Goal: Task Accomplishment & Management: Complete application form

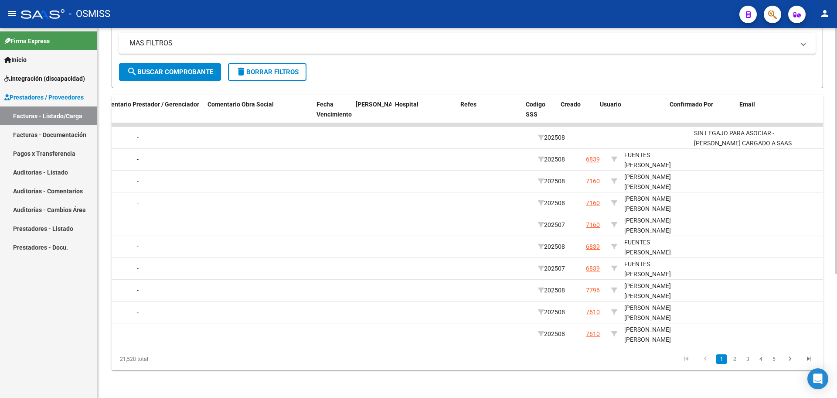
scroll to position [0, 1406]
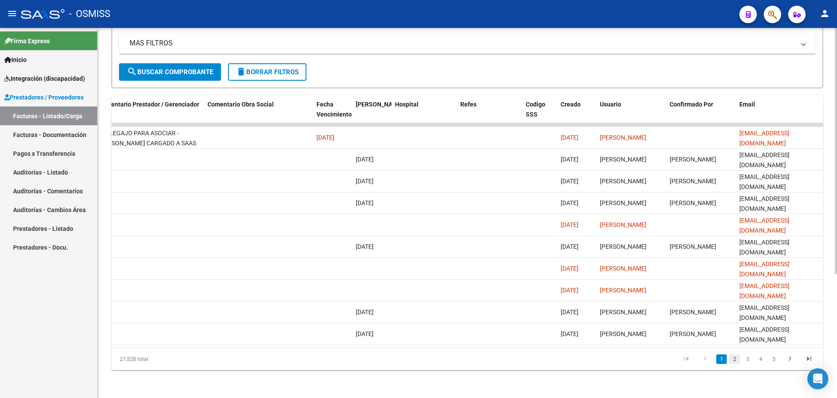
click at [737, 360] on link "2" at bounding box center [735, 359] width 10 height 10
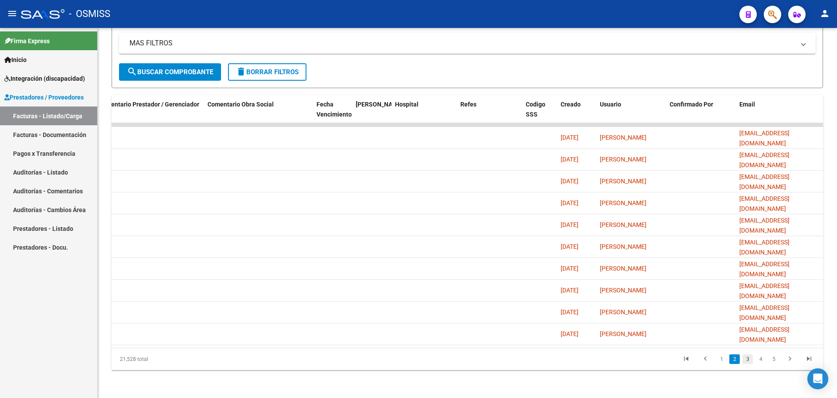
click at [746, 359] on link "3" at bounding box center [748, 359] width 10 height 10
click at [725, 359] on link "1" at bounding box center [722, 359] width 10 height 10
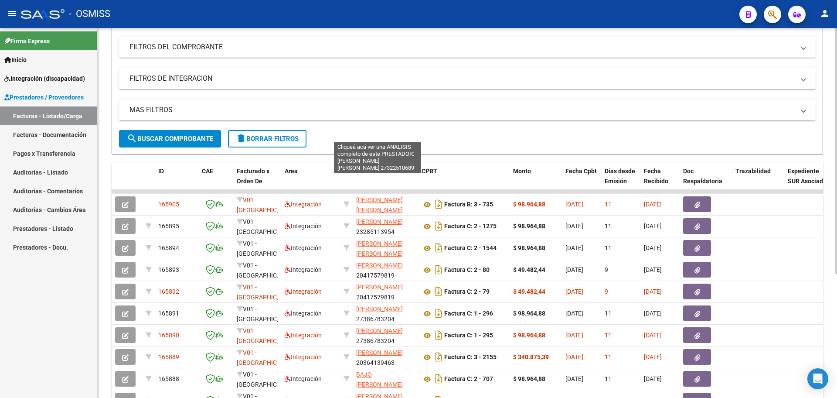
scroll to position [0, 0]
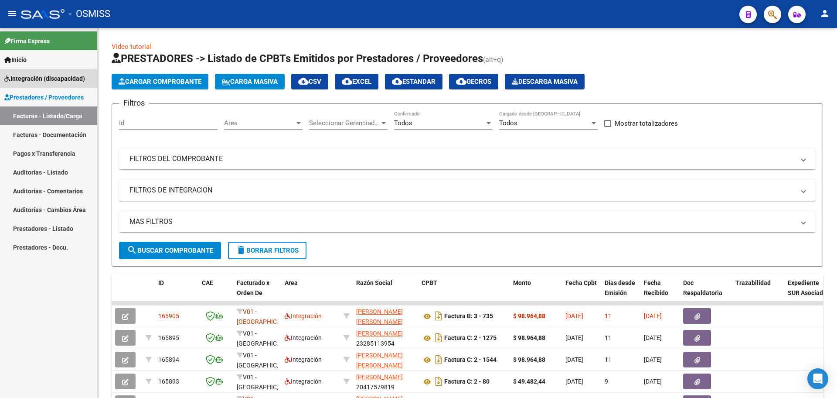
click at [38, 78] on span "Integración (discapacidad)" at bounding box center [44, 79] width 81 height 10
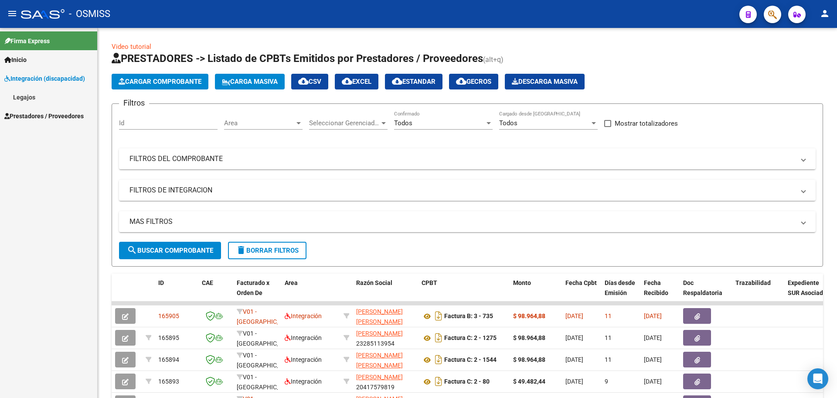
click at [21, 96] on link "Legajos" at bounding box center [48, 97] width 97 height 19
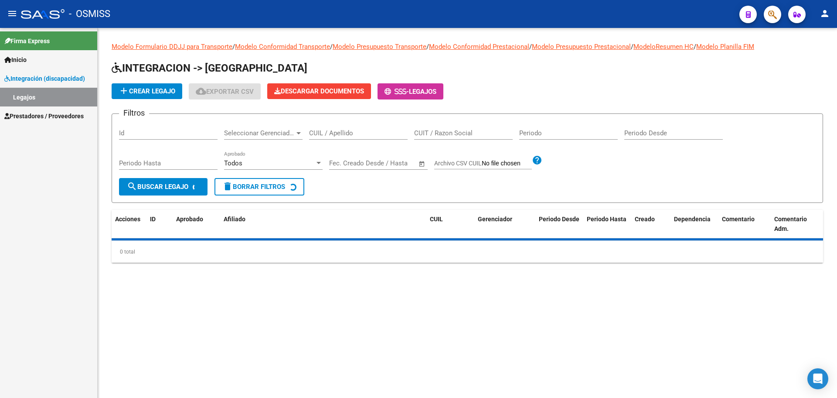
click at [166, 96] on button "add Crear Legajo" at bounding box center [147, 91] width 71 height 16
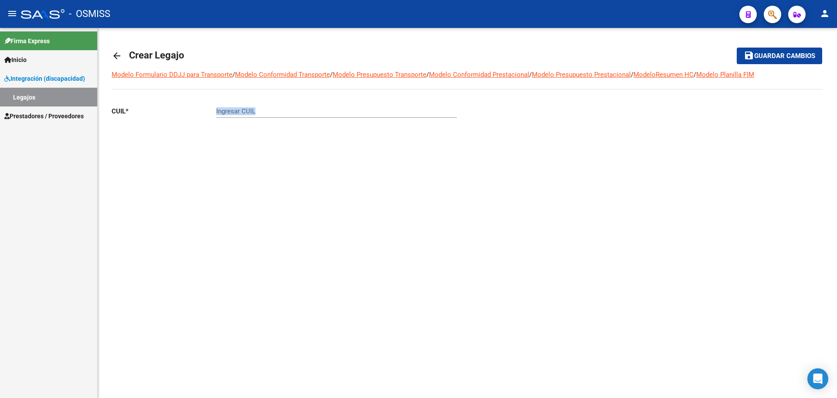
click at [290, 117] on div "Ingresar CUIL" at bounding box center [336, 112] width 241 height 27
click at [227, 108] on input "Ingresar CUIL" at bounding box center [336, 111] width 241 height 8
paste input "-55324180-3"
drag, startPoint x: 276, startPoint y: 109, endPoint x: 158, endPoint y: 103, distance: 117.5
click at [170, 111] on app-form-text-field "CUIL * 27-55324180-2 Ingresar CUIL" at bounding box center [284, 111] width 345 height 8
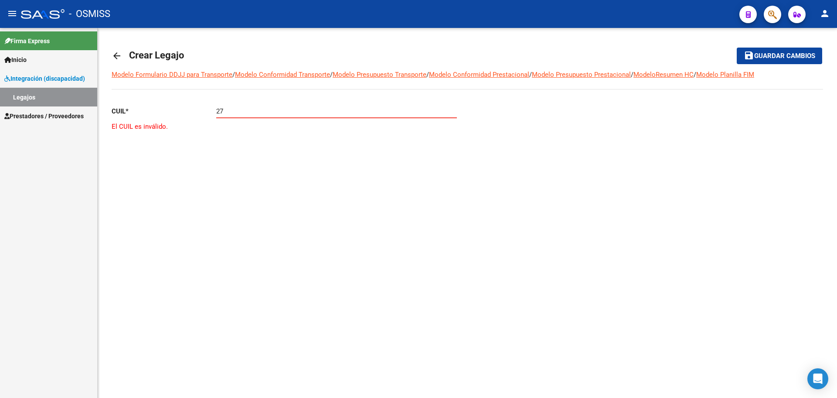
paste input "-57473420"
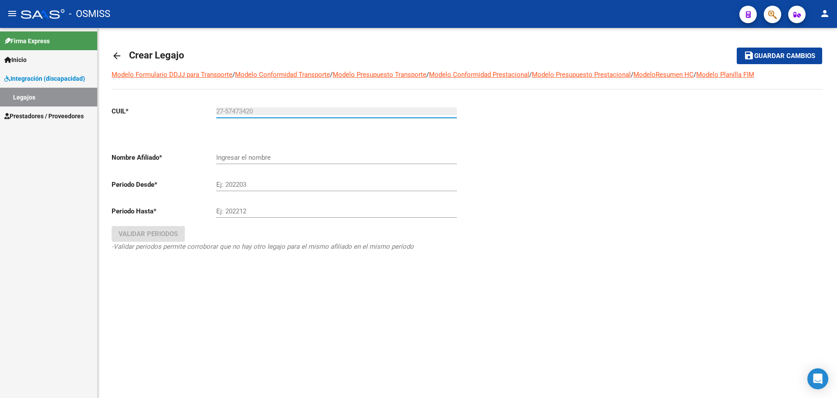
type input "27-57473420-2"
type input "VERA LOPEZ HELENA JAZMIN"
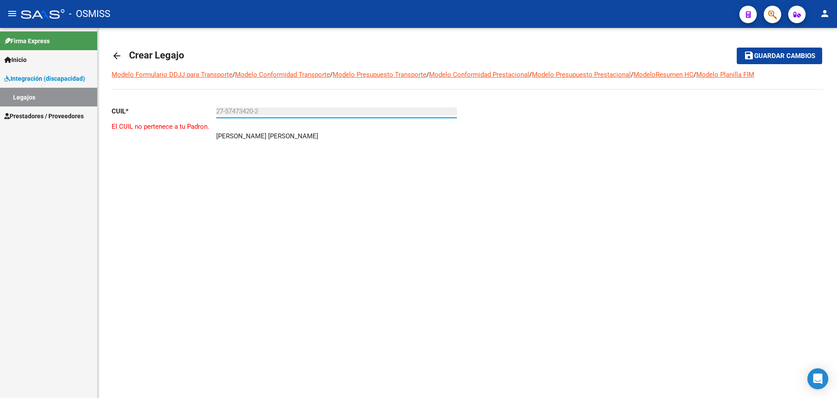
type input "27-57473420-2"
click at [831, 10] on button "person" at bounding box center [825, 13] width 17 height 17
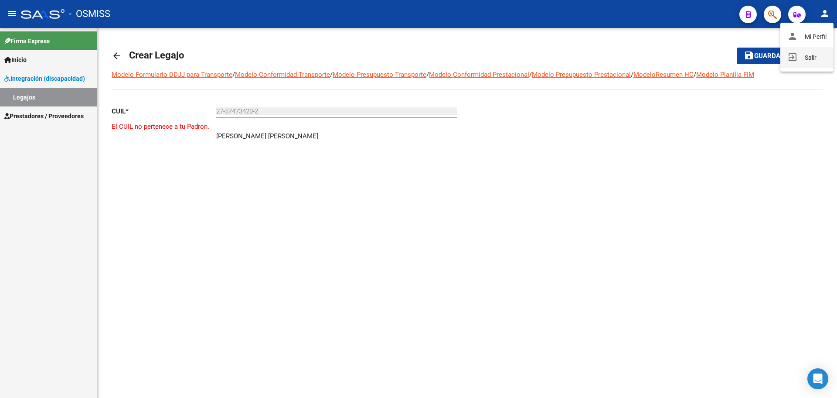
click at [816, 55] on button "exit_to_app Salir" at bounding box center [807, 57] width 53 height 21
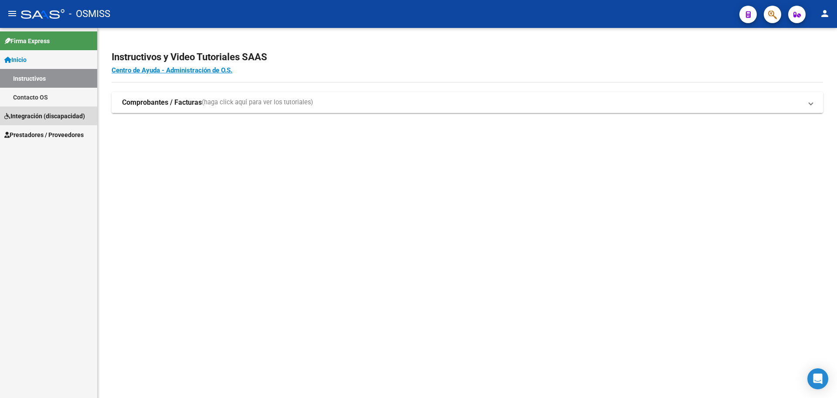
click at [30, 117] on span "Integración (discapacidad)" at bounding box center [44, 116] width 81 height 10
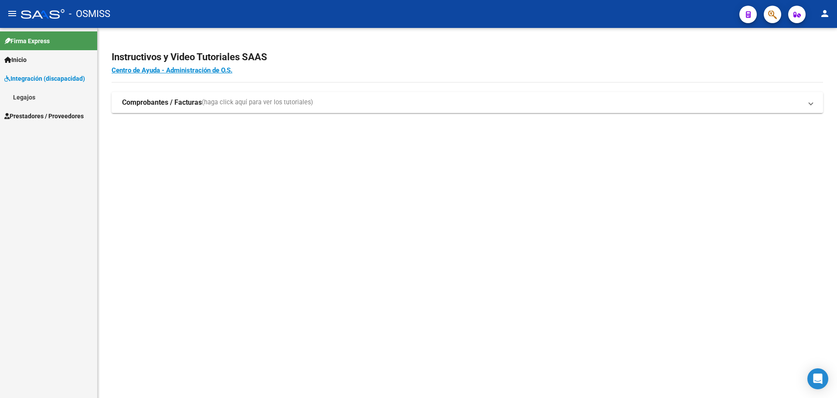
click at [28, 98] on link "Legajos" at bounding box center [48, 97] width 97 height 19
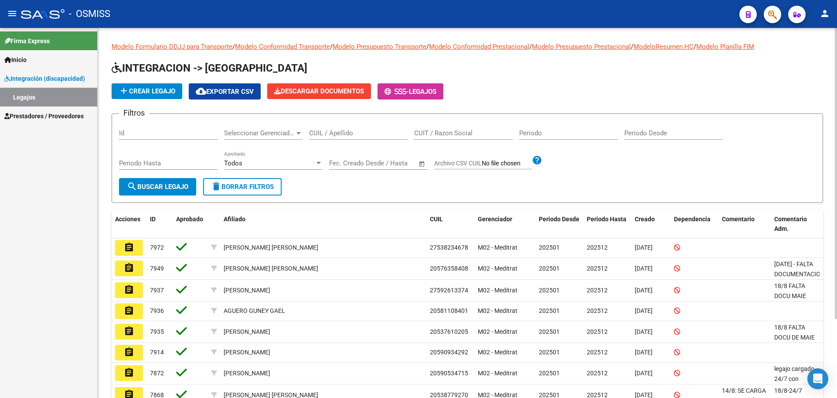
click at [157, 88] on span "add Crear Legajo" at bounding box center [147, 91] width 57 height 8
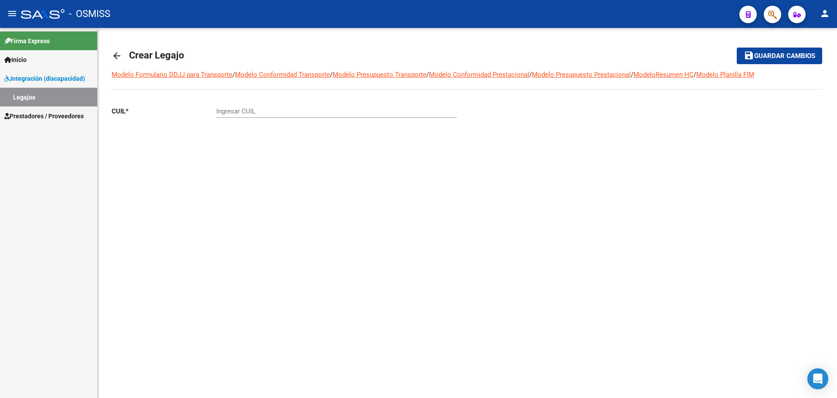
click at [224, 112] on input "Ingresar CUIL" at bounding box center [336, 111] width 241 height 8
paste input "-57473420"
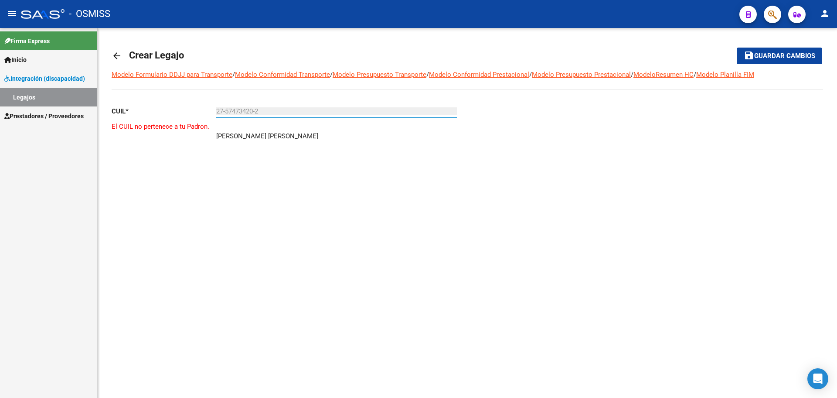
type input "27-57473420-2"
click at [120, 57] on mat-icon "arrow_back" at bounding box center [117, 56] width 10 height 10
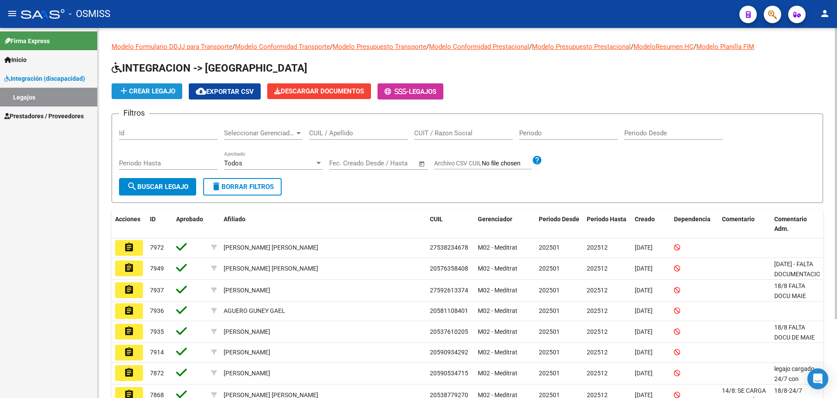
click at [156, 95] on span "add Crear Legajo" at bounding box center [147, 91] width 57 height 8
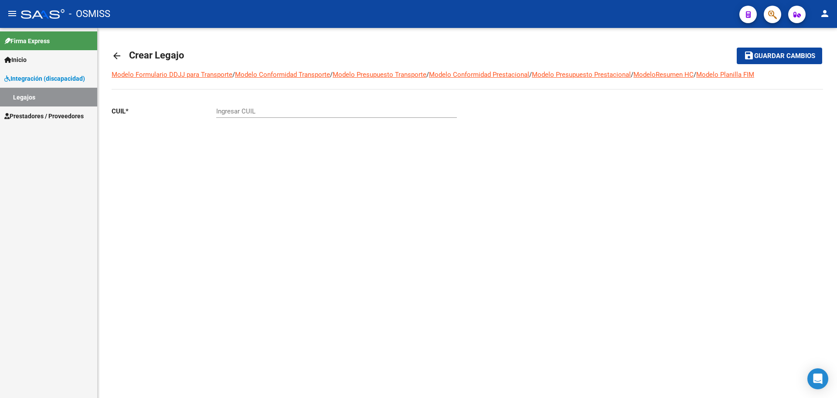
click at [247, 114] on input "Ingresar CUIL" at bounding box center [336, 111] width 241 height 8
paste input "-34500232"
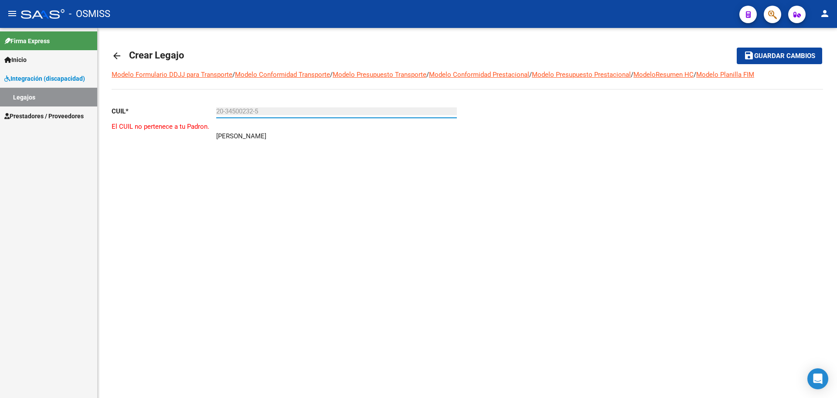
type input "20-34500232-5"
click at [827, 15] on mat-icon "person" at bounding box center [825, 13] width 10 height 10
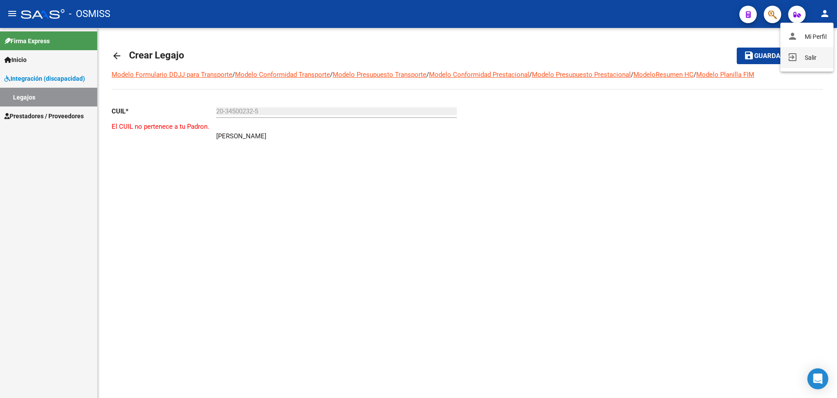
click at [796, 58] on mat-icon "exit_to_app" at bounding box center [793, 57] width 10 height 10
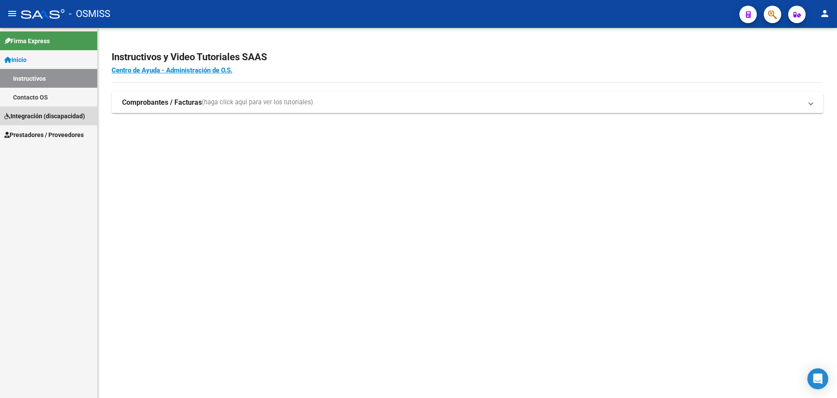
click at [31, 118] on span "Integración (discapacidad)" at bounding box center [44, 116] width 81 height 10
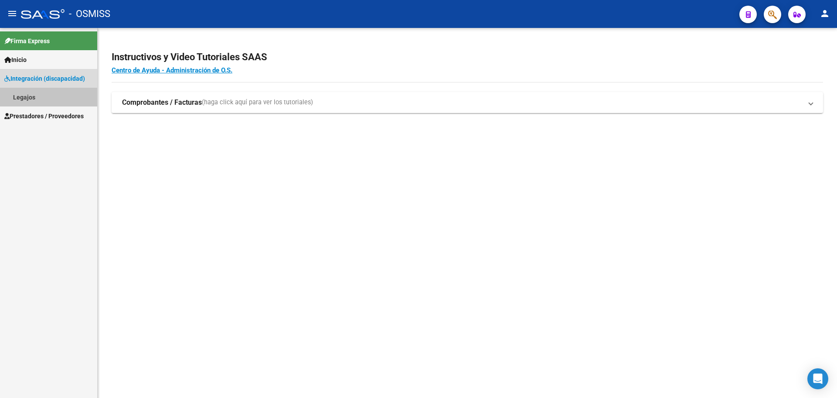
click at [29, 98] on link "Legajos" at bounding box center [48, 97] width 97 height 19
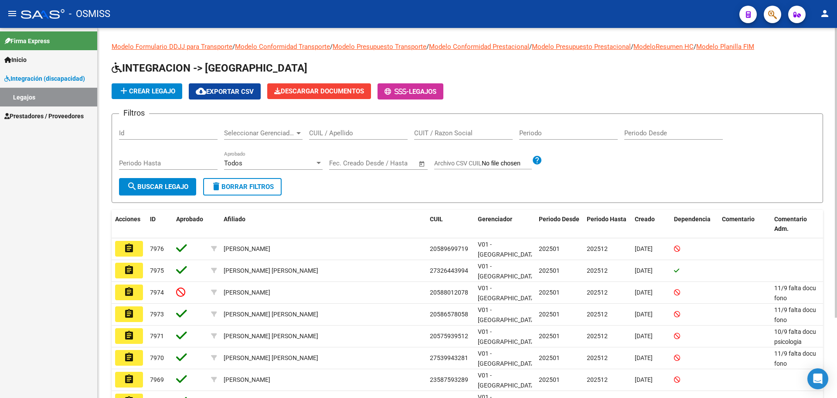
click at [157, 89] on span "add Crear Legajo" at bounding box center [147, 91] width 57 height 8
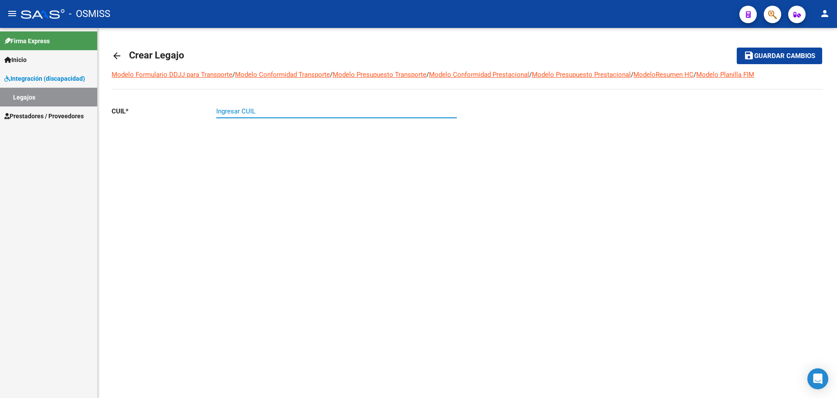
click at [248, 113] on input "Ingresar CUIL" at bounding box center [336, 111] width 241 height 8
paste input "-34500232"
type input "20-34500232-5"
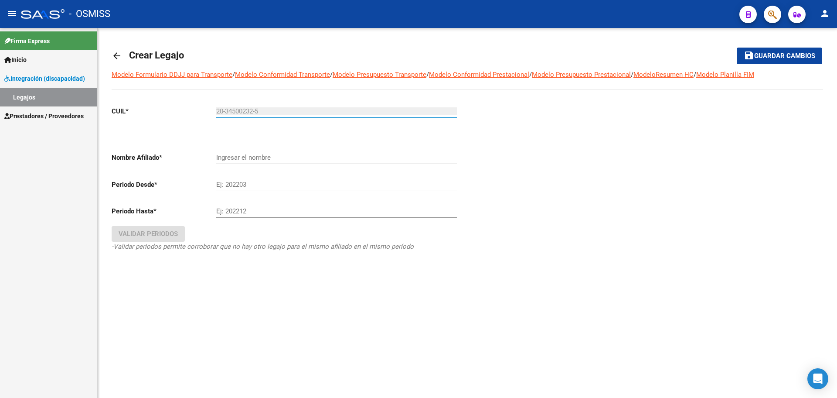
type input "[PERSON_NAME]"
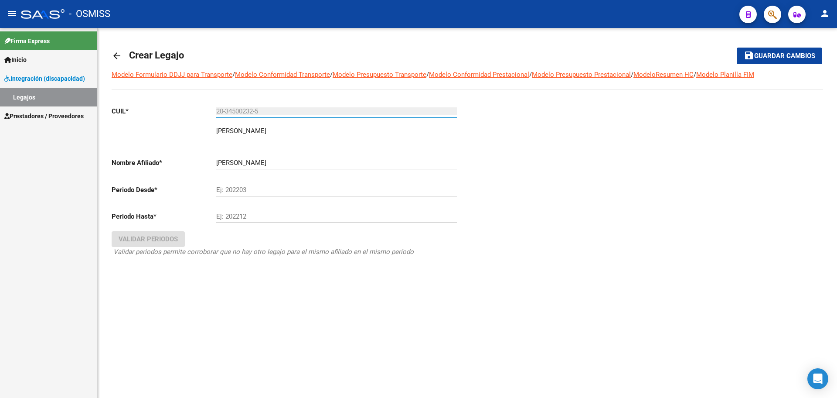
type input "20-34500232-5"
click at [116, 56] on mat-icon "arrow_back" at bounding box center [117, 56] width 10 height 10
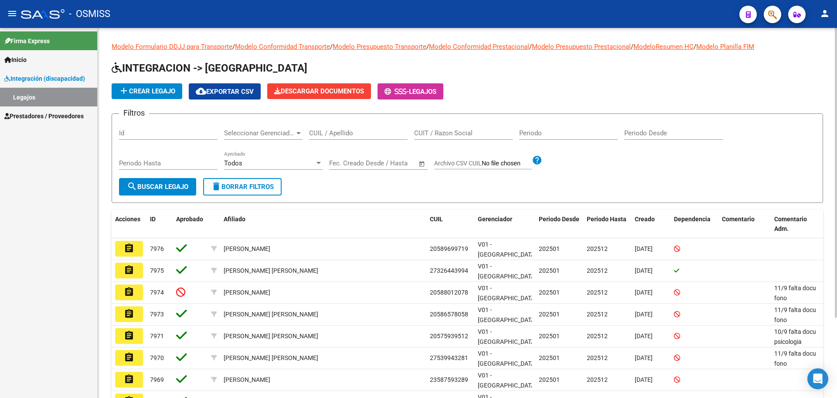
click at [171, 96] on button "add Crear Legajo" at bounding box center [147, 91] width 71 height 16
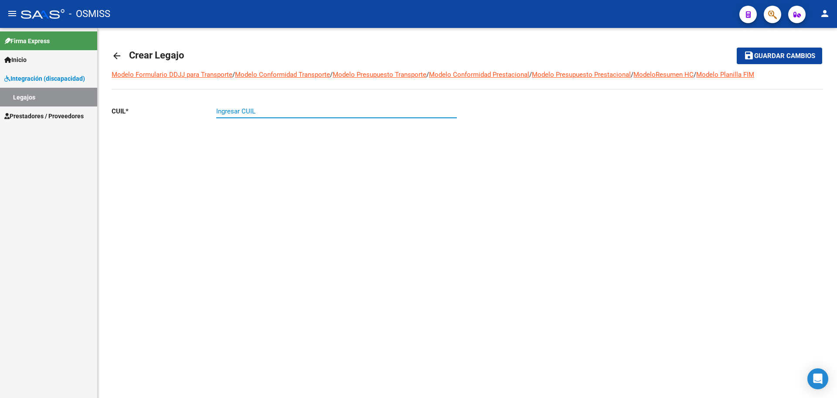
click at [236, 113] on input "Ingresar CUIL" at bounding box center [336, 111] width 241 height 8
paste input "-27574734-2"
drag, startPoint x: 276, startPoint y: 110, endPoint x: 175, endPoint y: 113, distance: 100.8
click at [176, 113] on app-form-text-field "CUIL * 23-27574734-4 Ingresar CUIL" at bounding box center [284, 111] width 345 height 8
paste input "-55324180"
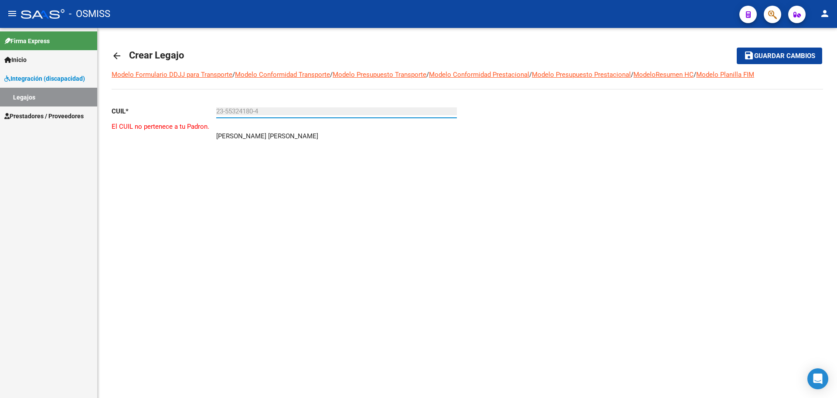
type input "23-55324180-4"
click at [403, 147] on div "CUIL * 23-55324180-4 Ingresar CUIL El CUIL no pertenece a tu Padron. [PERSON_NA…" at bounding box center [286, 137] width 349 height 76
click at [117, 55] on mat-icon "arrow_back" at bounding box center [117, 56] width 10 height 10
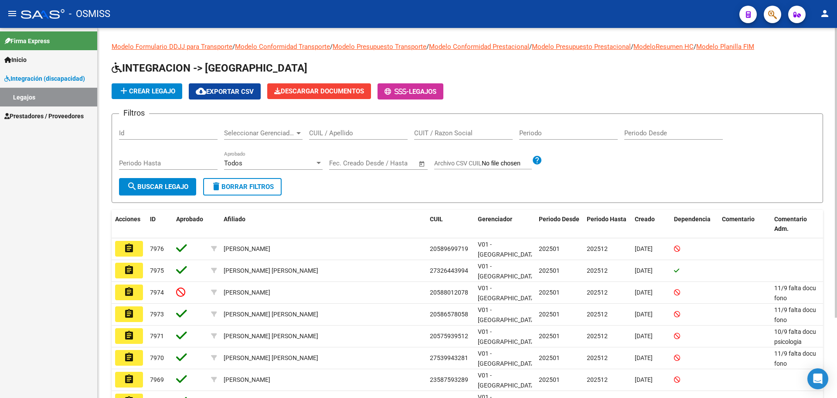
click at [168, 95] on span "add Crear Legajo" at bounding box center [147, 91] width 57 height 8
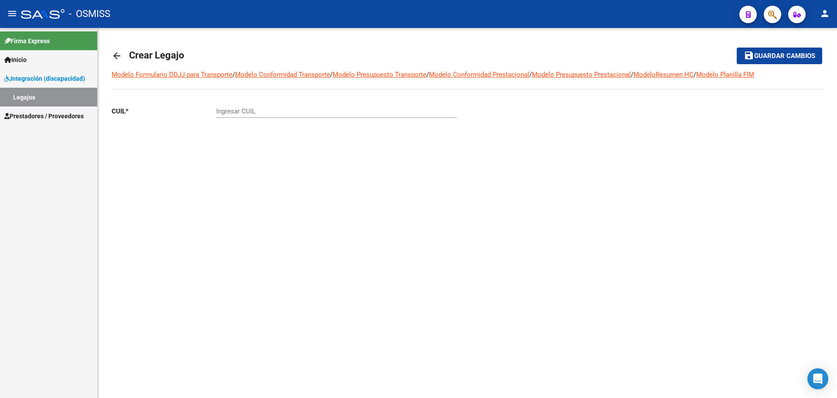
click at [270, 113] on input "Ingresar CUIL" at bounding box center [336, 111] width 241 height 8
paste input "-52923114"
type input "20-52923114-9"
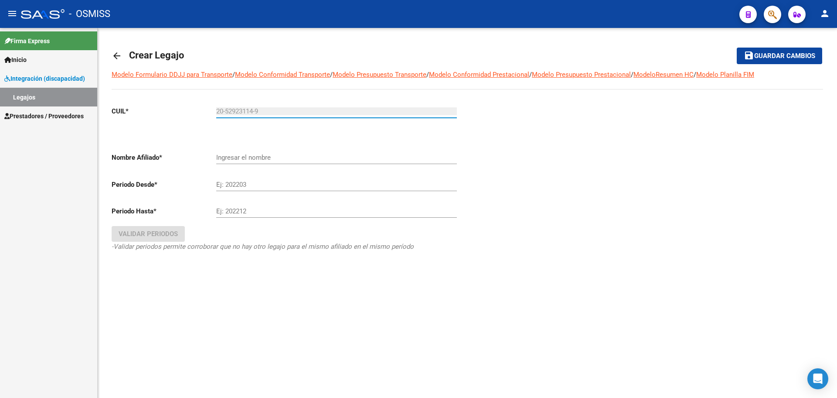
type input "[PERSON_NAME]"
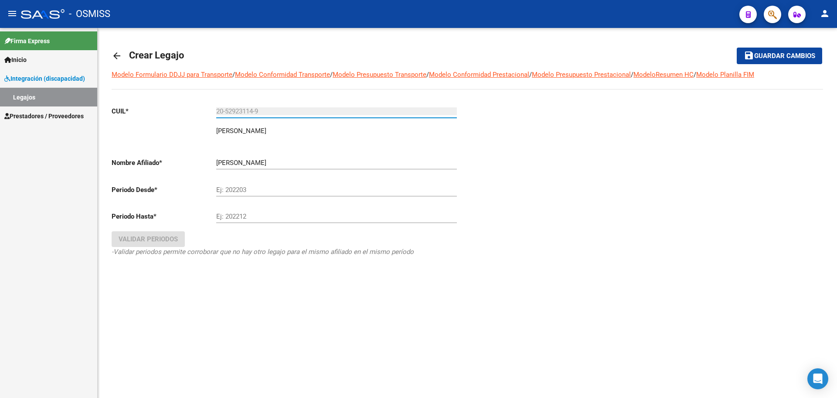
type input "20-52923114-9"
click at [114, 55] on mat-icon "arrow_back" at bounding box center [117, 56] width 10 height 10
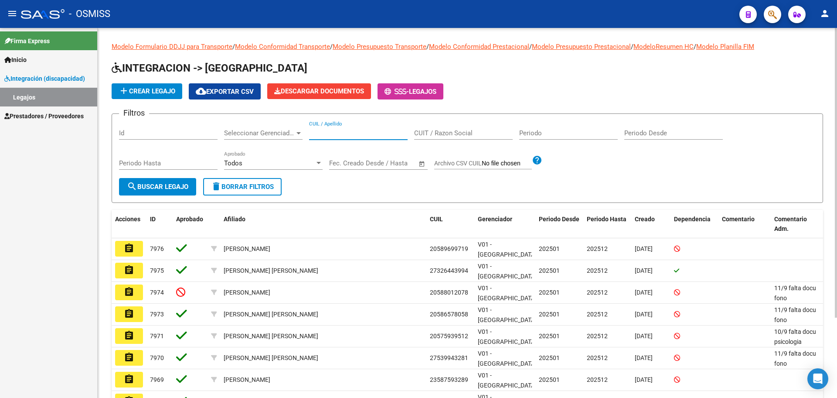
click at [320, 133] on input "CUIL / Apellido" at bounding box center [358, 133] width 99 height 8
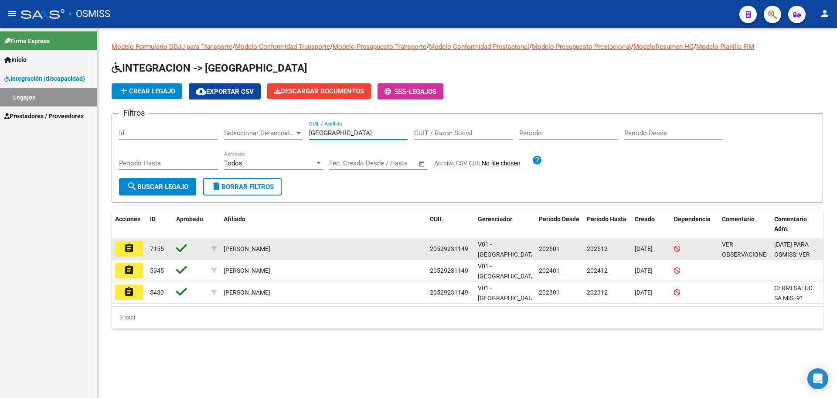
type input "[GEOGRAPHIC_DATA]"
click at [130, 250] on mat-icon "assignment" at bounding box center [129, 248] width 10 height 10
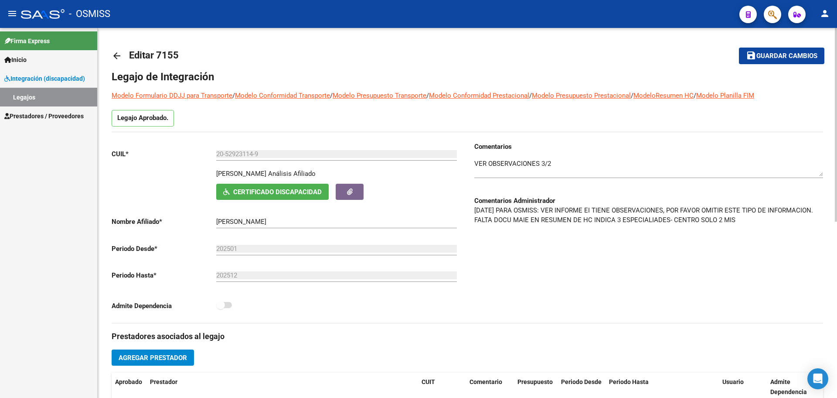
click at [118, 56] on mat-icon "arrow_back" at bounding box center [117, 56] width 10 height 10
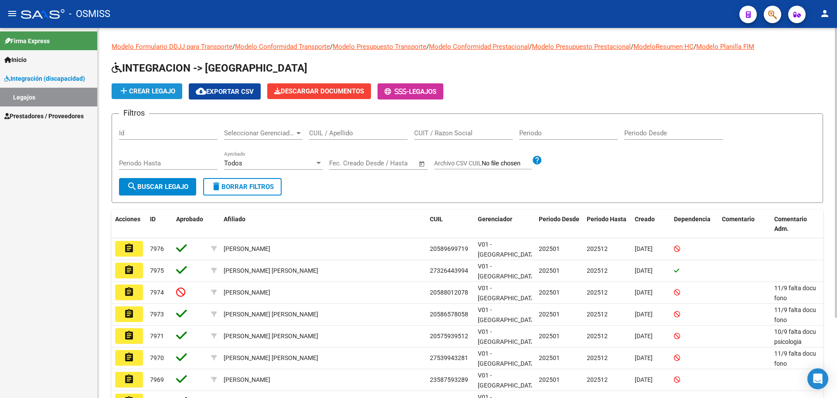
click at [162, 92] on span "add Crear Legajo" at bounding box center [147, 91] width 57 height 8
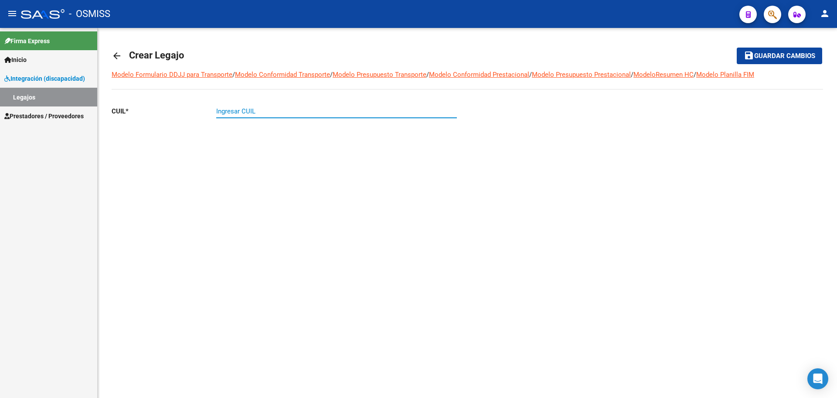
click at [236, 112] on input "Ingresar CUIL" at bounding box center [336, 111] width 241 height 8
paste input "-56949928"
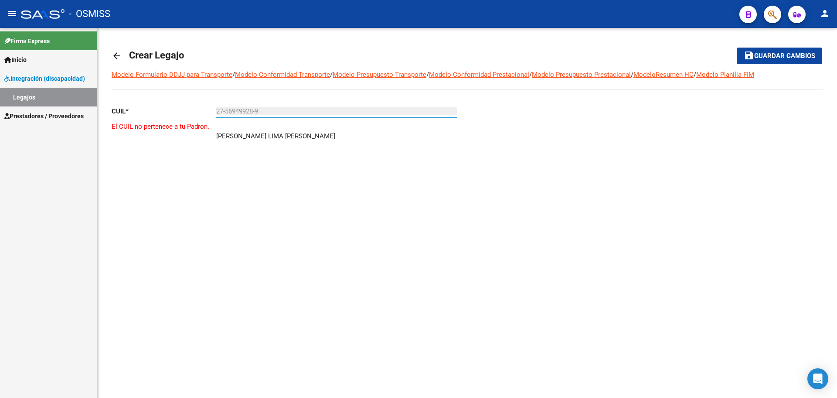
type input "27-56949928-9"
click at [124, 59] on link "arrow_back" at bounding box center [120, 55] width 17 height 21
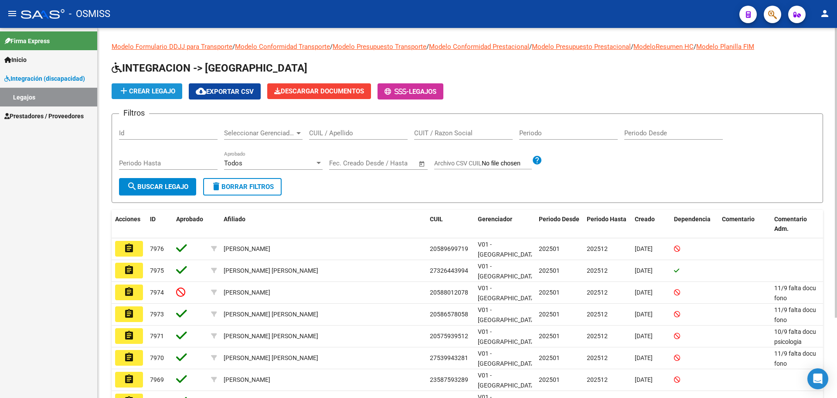
click at [165, 89] on span "add Crear Legajo" at bounding box center [147, 91] width 57 height 8
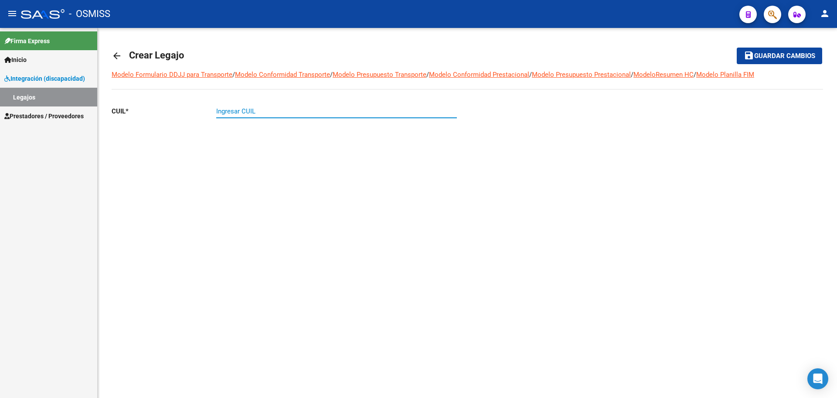
click at [230, 113] on input "Ingresar CUIL" at bounding box center [336, 111] width 241 height 8
paste input "-38561897"
type input "27-38561897-8"
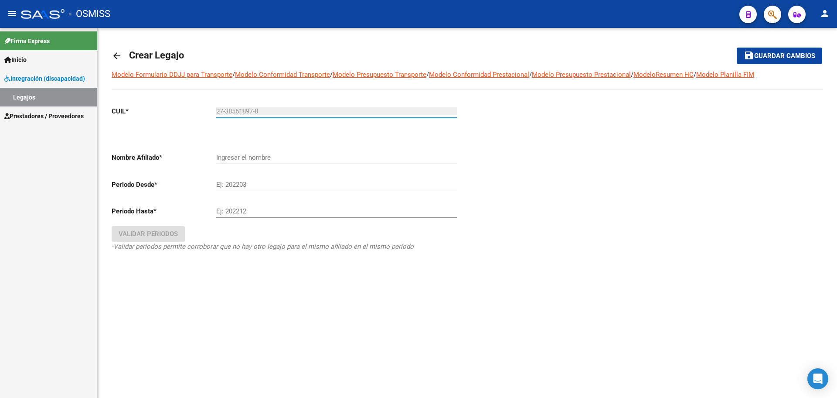
type input "LIMA [PERSON_NAME] [PERSON_NAME]"
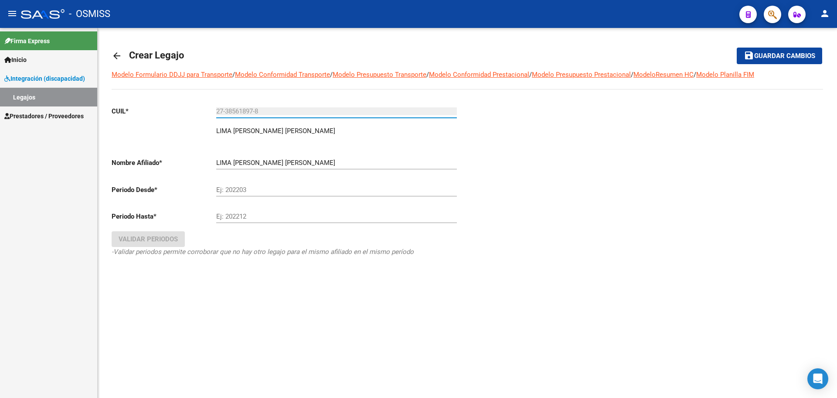
type input "27-38561897-8"
click at [122, 51] on link "arrow_back" at bounding box center [120, 55] width 17 height 21
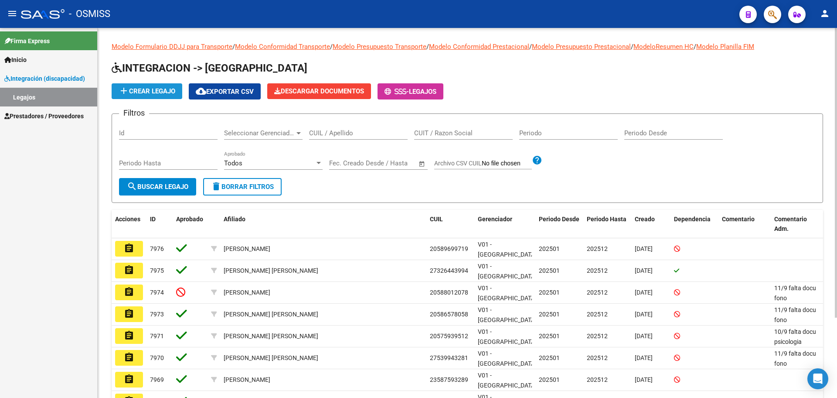
click at [159, 90] on span "add Crear Legajo" at bounding box center [147, 91] width 57 height 8
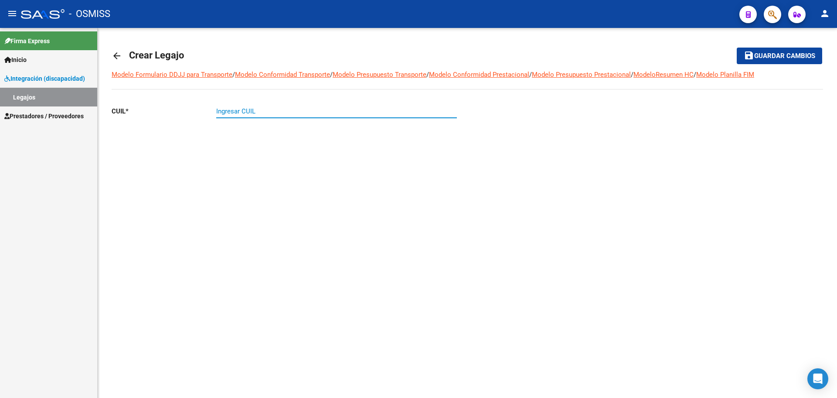
click at [232, 112] on input "Ingresar CUIL" at bounding box center [336, 111] width 241 height 8
paste input "-56250059"
type input "20-56250059-7"
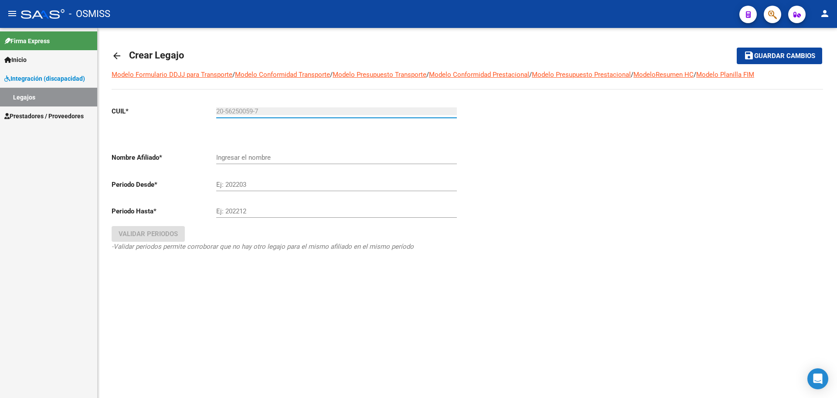
type input "[PERSON_NAME] [PERSON_NAME]"
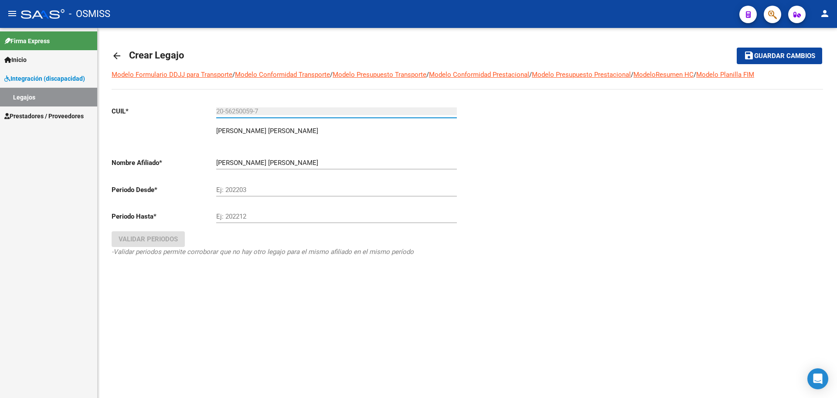
type input "20-56250059-7"
click at [116, 56] on mat-icon "arrow_back" at bounding box center [117, 56] width 10 height 10
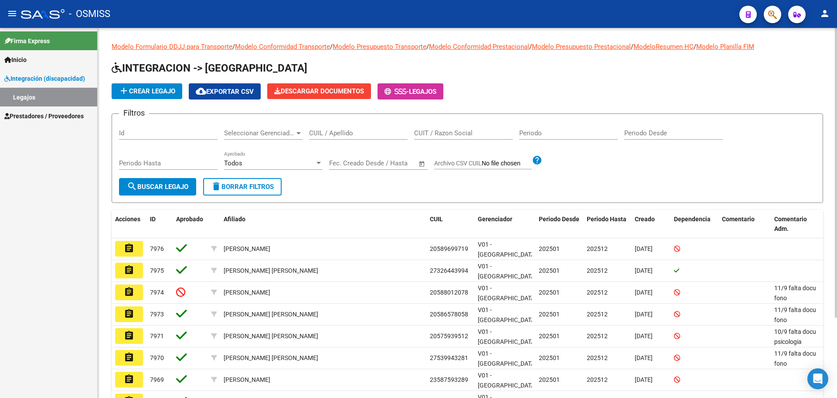
click at [350, 133] on input "CUIL / Apellido" at bounding box center [358, 133] width 99 height 8
type input "[PERSON_NAME]"
click at [181, 192] on button "search Buscar Legajo" at bounding box center [157, 186] width 77 height 17
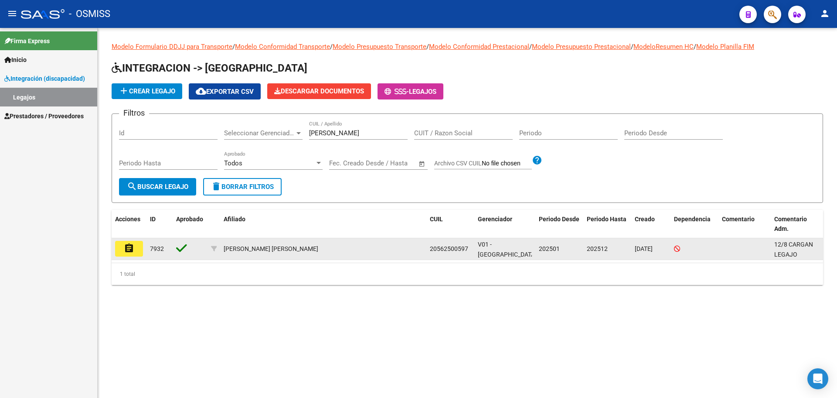
click at [133, 252] on mat-icon "assignment" at bounding box center [129, 248] width 10 height 10
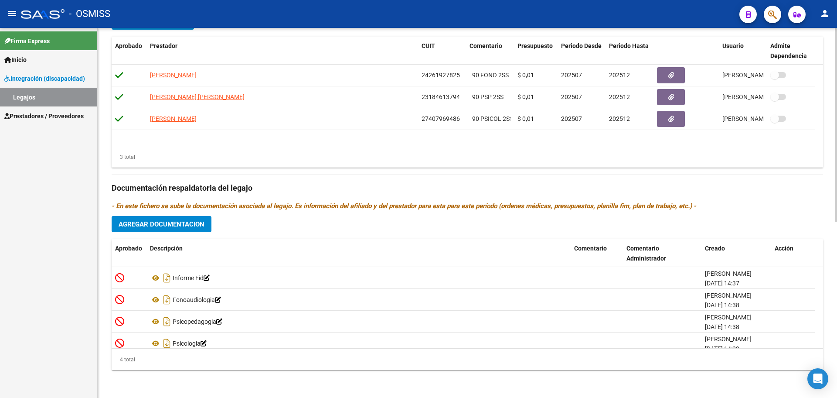
click at [178, 229] on button "Agregar Documentacion" at bounding box center [162, 224] width 100 height 16
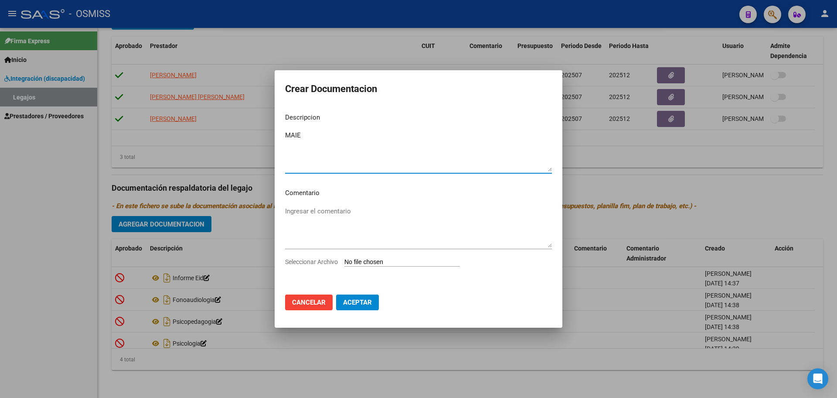
type textarea "MAIE"
click at [394, 259] on input "Seleccionar Archivo" at bounding box center [403, 262] width 116 height 8
type input "C:\fakepath\.[PERSON_NAME].pdf"
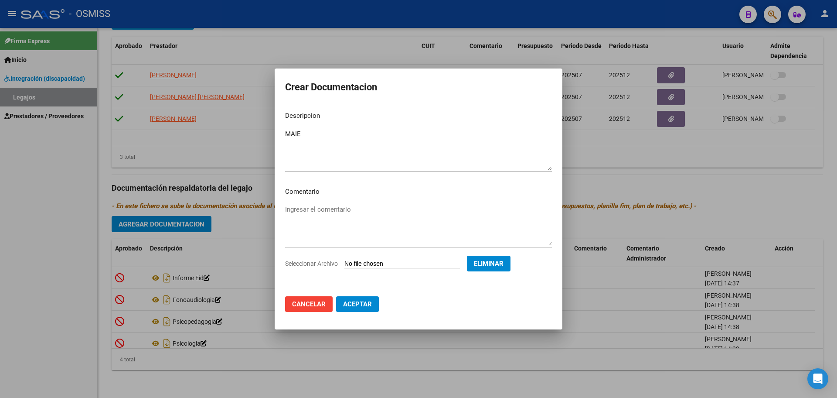
click at [372, 307] on span "Aceptar" at bounding box center [357, 304] width 29 height 8
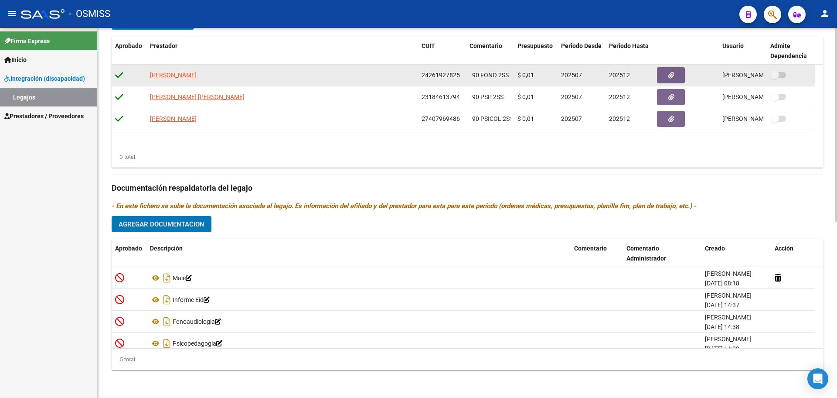
scroll to position [281, 0]
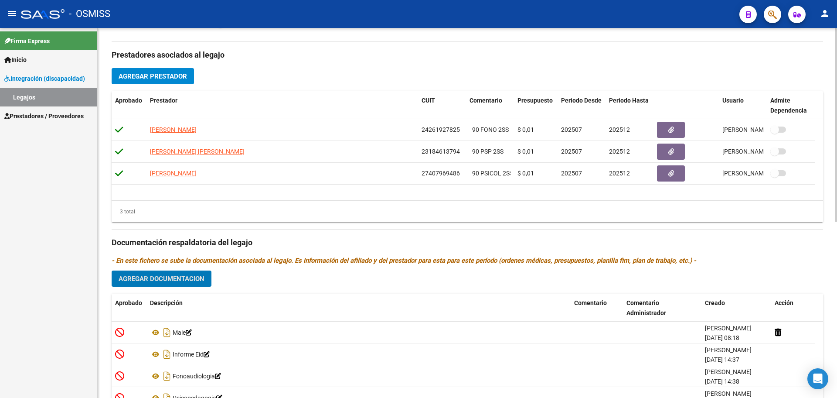
click at [154, 75] on span "Agregar Prestador" at bounding box center [153, 76] width 68 height 8
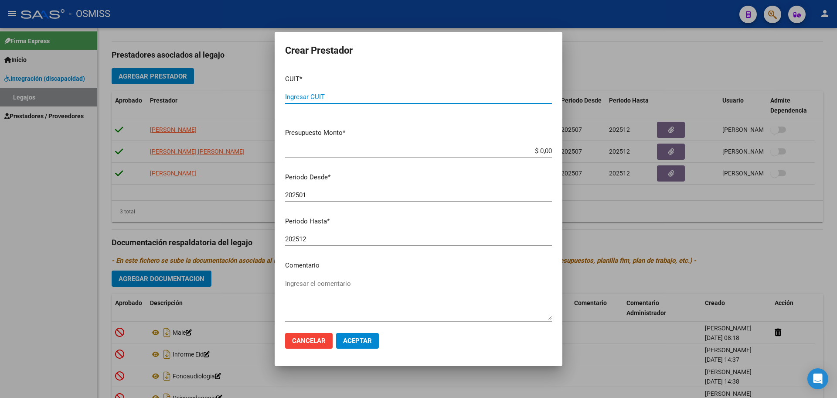
paste input "30-71830133-1"
type input "30-71830133-1"
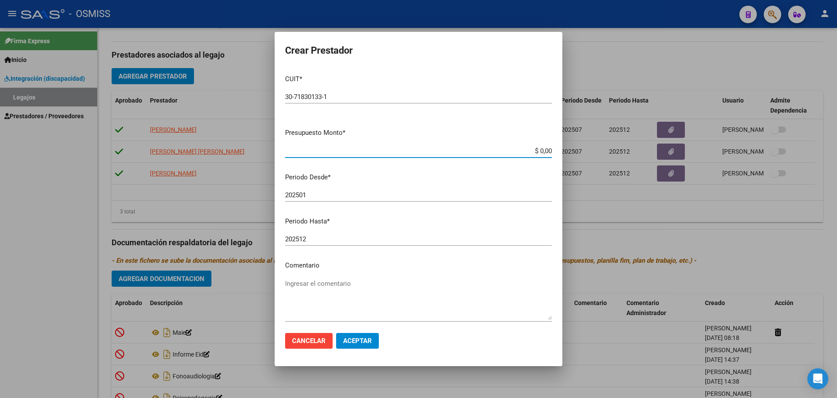
type input "$ 0,01"
type input "202509"
click at [370, 341] on span "Aceptar" at bounding box center [357, 341] width 29 height 8
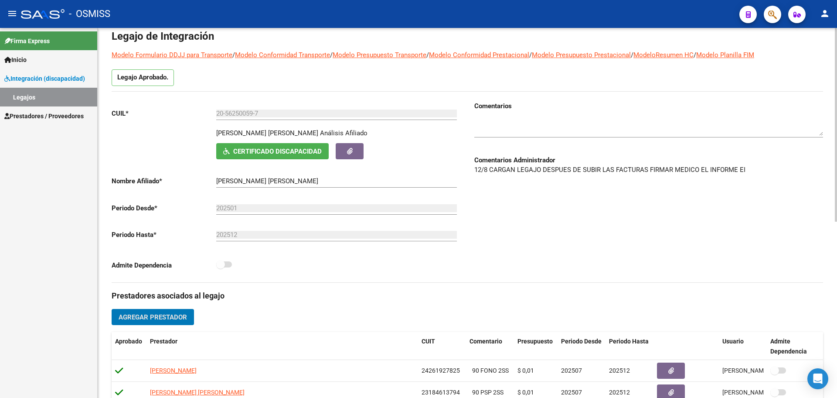
scroll to position [0, 0]
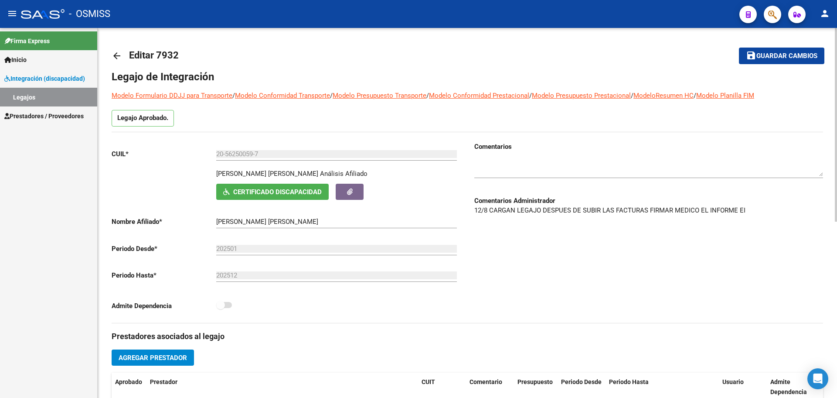
click at [120, 55] on mat-icon "arrow_back" at bounding box center [117, 56] width 10 height 10
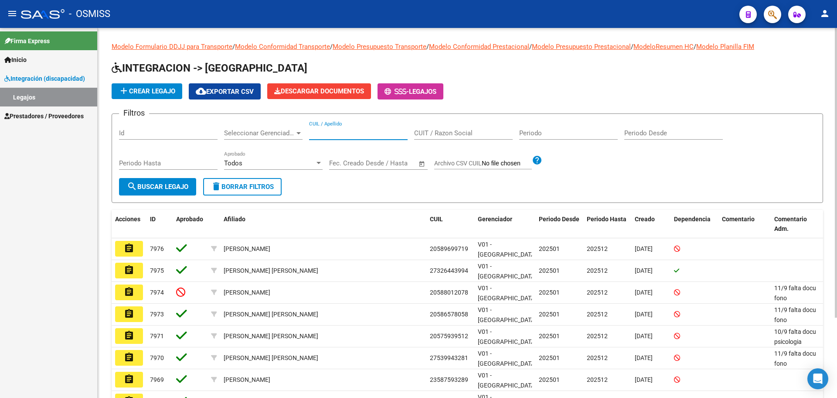
click at [327, 133] on input "CUIL / Apellido" at bounding box center [358, 133] width 99 height 8
type input "[PERSON_NAME]"
click at [181, 189] on span "search Buscar Legajo" at bounding box center [158, 187] width 62 height 8
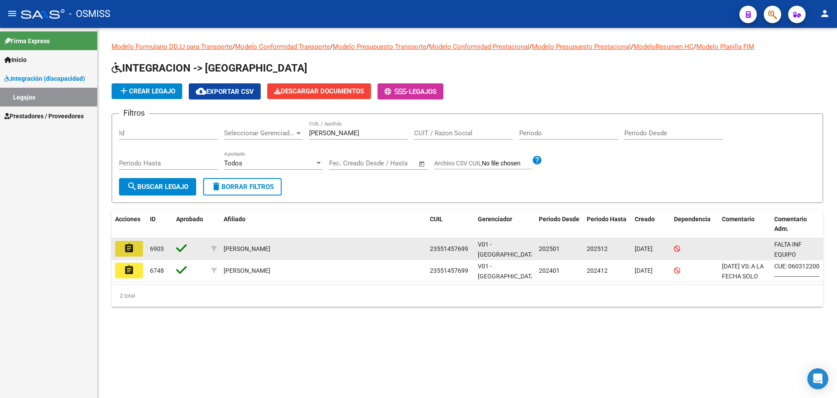
click at [120, 255] on button "assignment" at bounding box center [129, 249] width 28 height 16
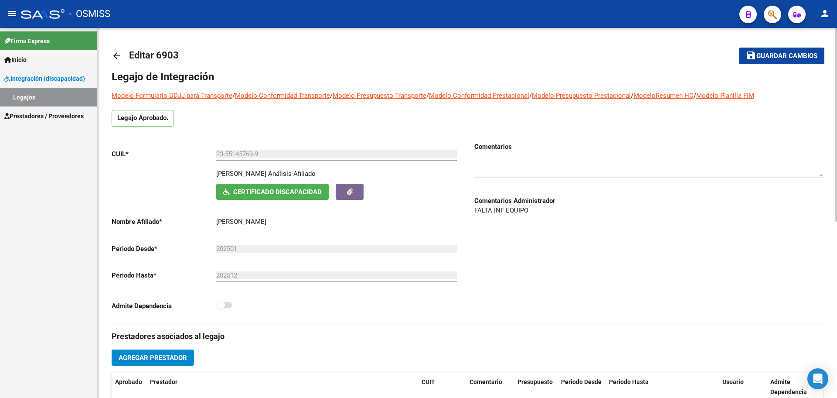
click at [117, 60] on mat-icon "arrow_back" at bounding box center [117, 56] width 10 height 10
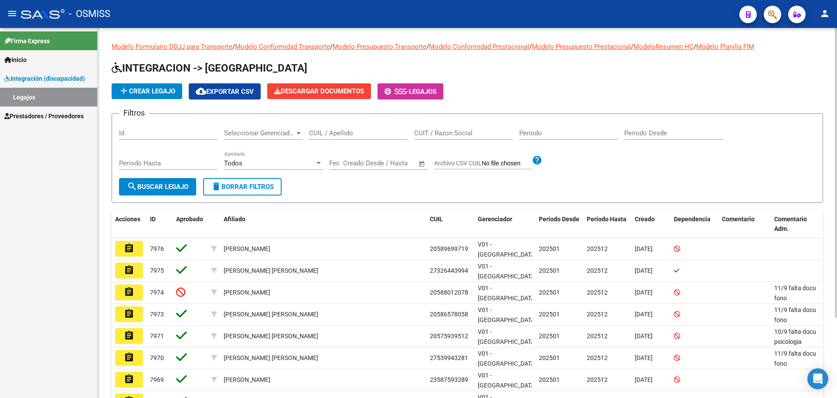
click at [143, 94] on span "add Crear Legajo" at bounding box center [147, 91] width 57 height 8
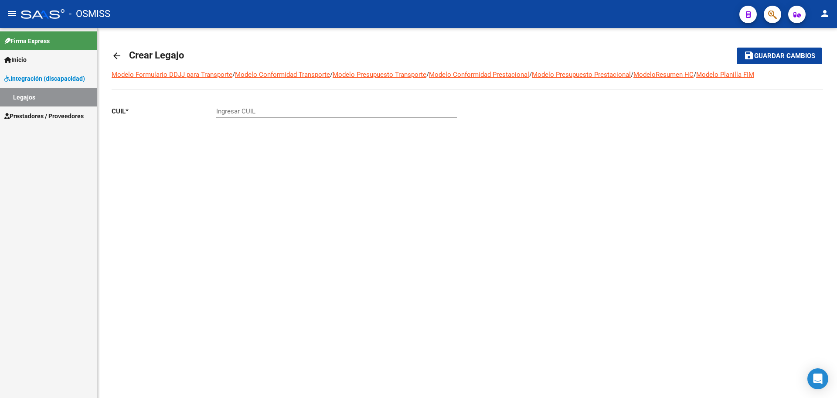
click at [232, 115] on div "Ingresar CUIL" at bounding box center [336, 108] width 241 height 19
paste input "-57977750"
type input "20-57977750-9"
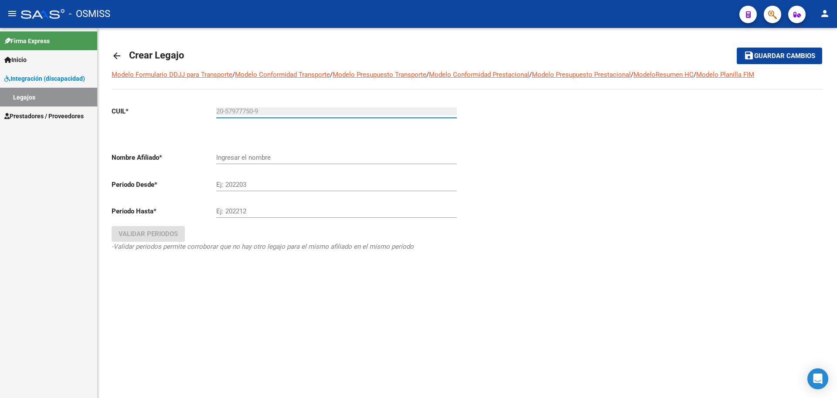
type input "[PERSON_NAME] [PERSON_NAME]"
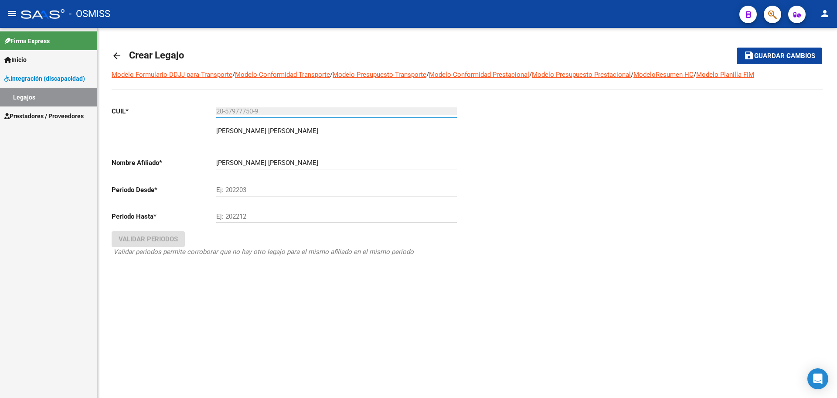
type input "20-57977750-9"
click at [264, 188] on input "Ej: 202203" at bounding box center [336, 190] width 241 height 8
type input "202501"
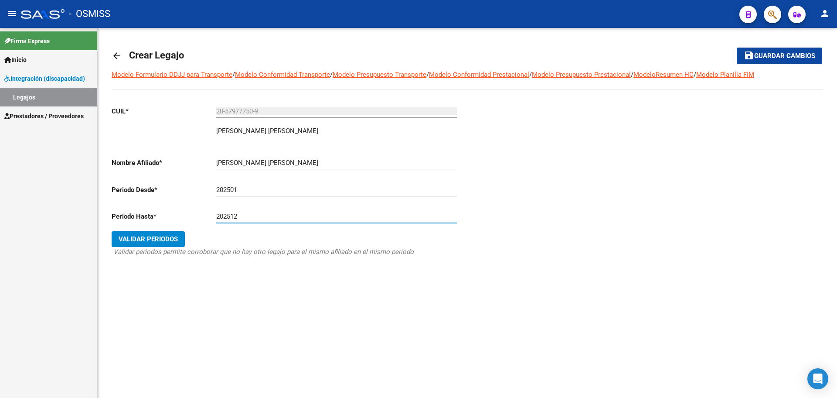
type input "202512"
click at [135, 239] on span "Validar Periodos" at bounding box center [148, 239] width 59 height 8
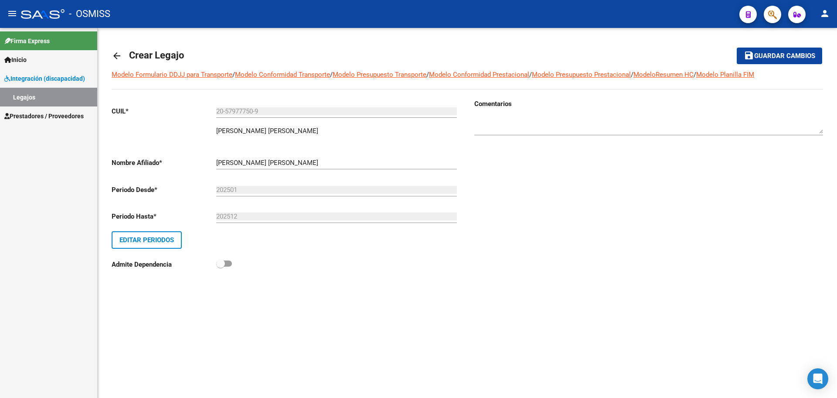
drag, startPoint x: 254, startPoint y: 186, endPoint x: 249, endPoint y: 189, distance: 5.9
click at [250, 189] on input "202501" at bounding box center [336, 190] width 241 height 8
click at [224, 191] on input "202501" at bounding box center [336, 190] width 241 height 8
click at [217, 186] on input "202501" at bounding box center [336, 190] width 241 height 8
click at [796, 55] on span "Guardar cambios" at bounding box center [785, 56] width 61 height 8
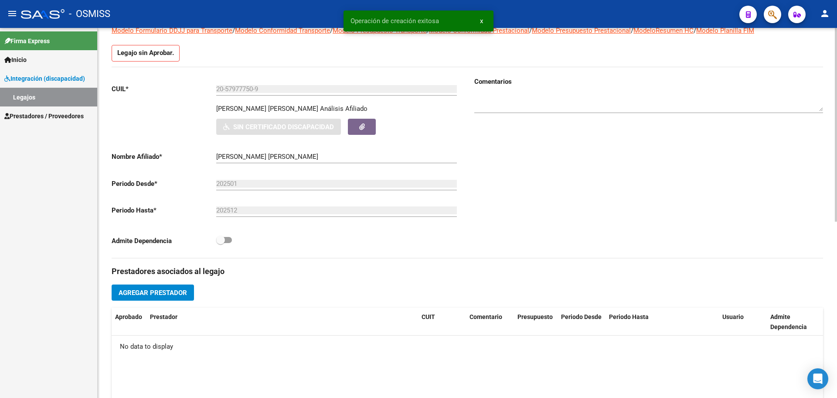
scroll to position [336, 0]
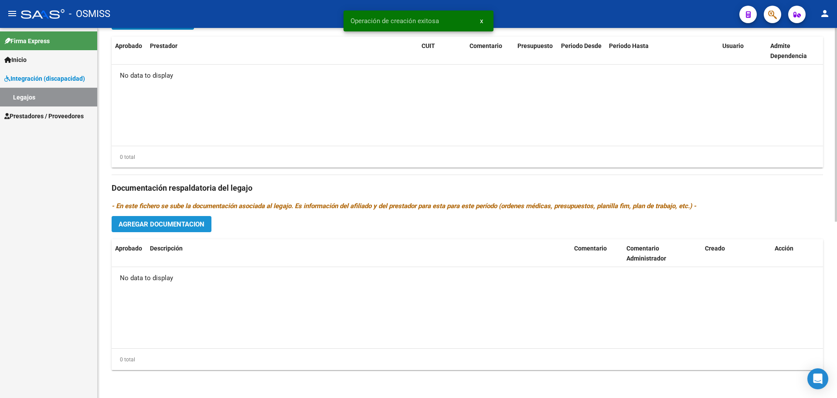
click at [204, 226] on span "Agregar Documentacion" at bounding box center [162, 224] width 86 height 8
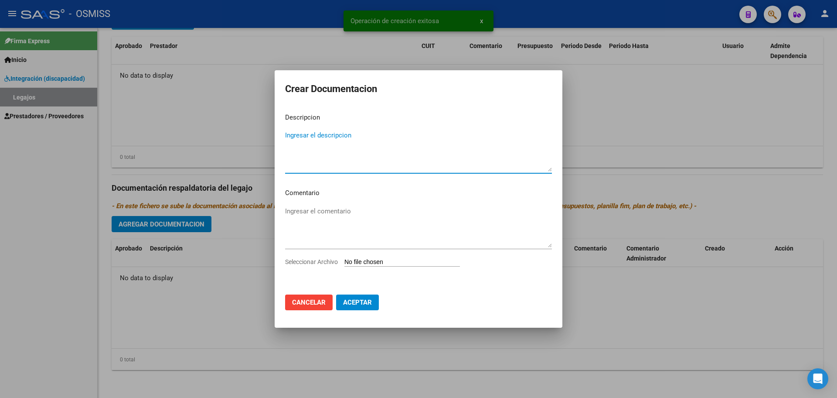
click at [377, 263] on input "Seleccionar Archivo" at bounding box center [403, 262] width 116 height 8
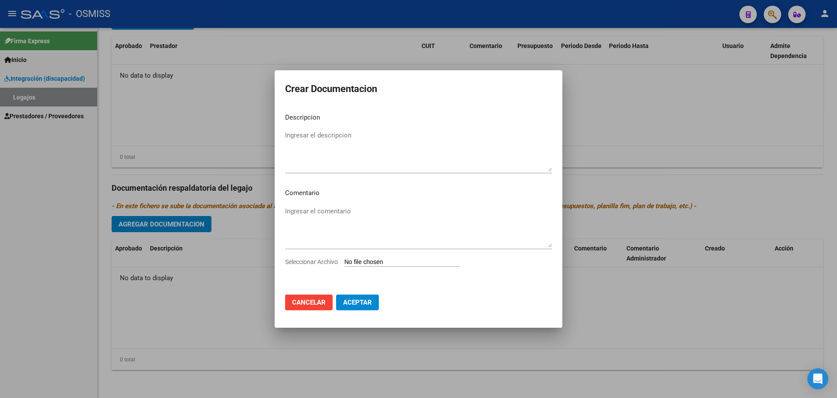
type input "C:\fakepath\.[PERSON_NAME] [PERSON_NAME]- FONOAUDIOLOGIA.pdf"
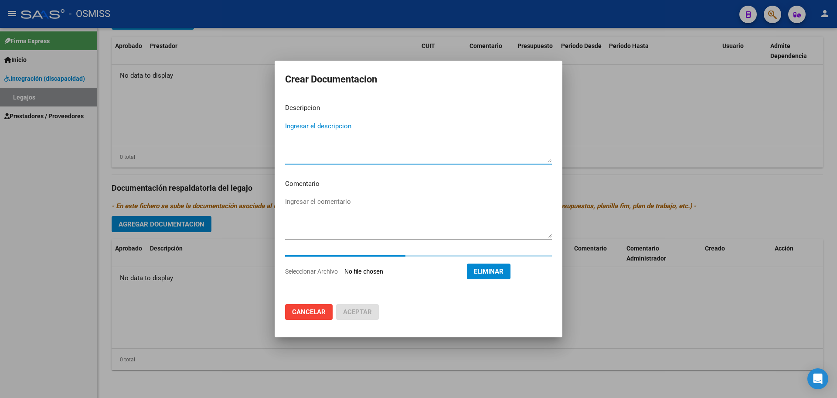
click at [326, 126] on textarea "Ingresar el descripcion" at bounding box center [418, 141] width 267 height 41
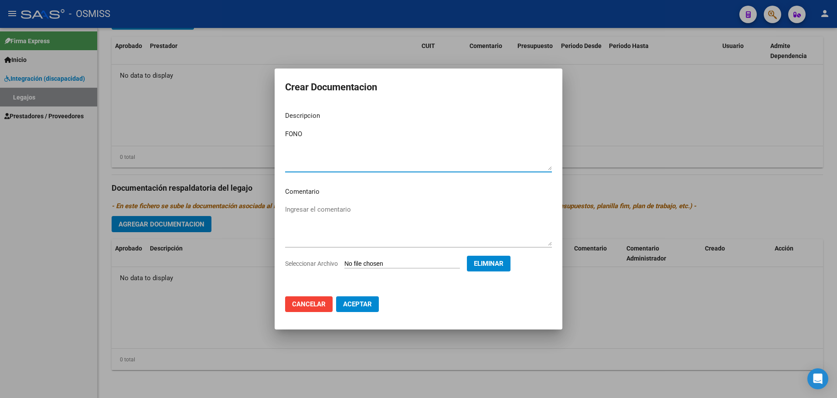
type textarea "FONO"
click at [368, 303] on span "Aceptar" at bounding box center [357, 304] width 29 height 8
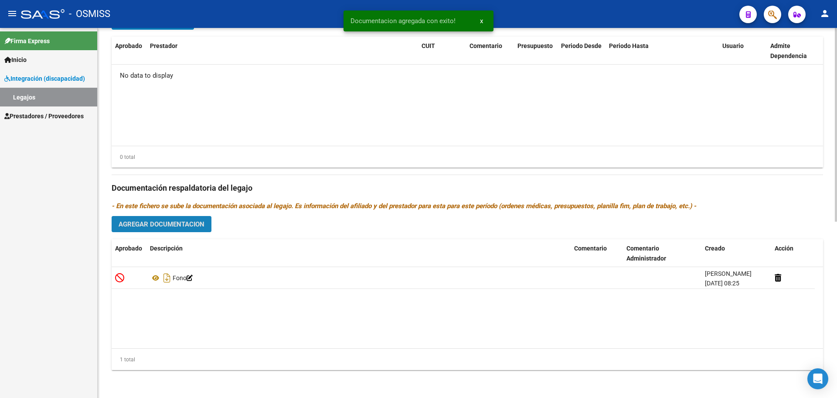
click at [174, 228] on span "Agregar Documentacion" at bounding box center [162, 224] width 86 height 8
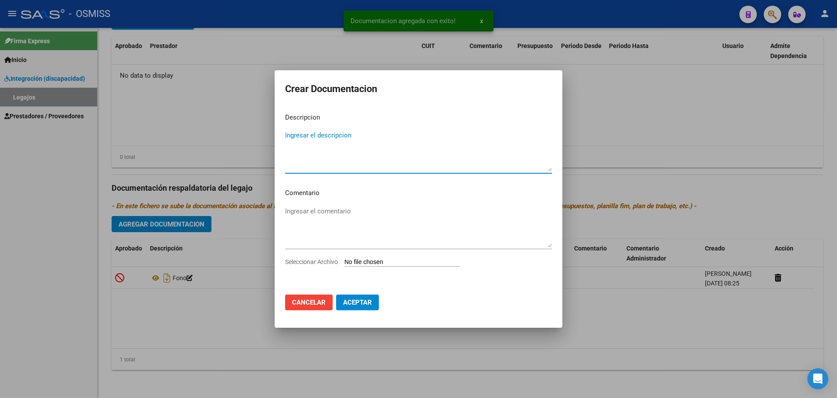
click at [376, 263] on input "Seleccionar Archivo" at bounding box center [403, 262] width 116 height 8
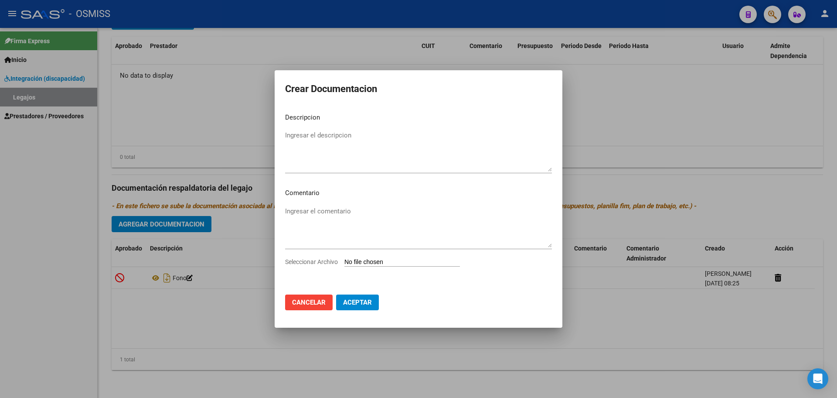
type input "C:\fakepath\.[PERSON_NAME] [PERSON_NAME]- MAIE.pdf"
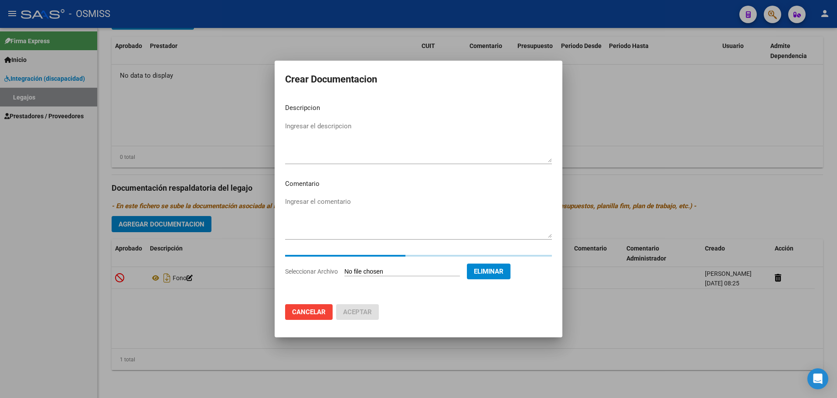
click at [305, 132] on textarea "Ingresar el descripcion" at bounding box center [418, 141] width 267 height 41
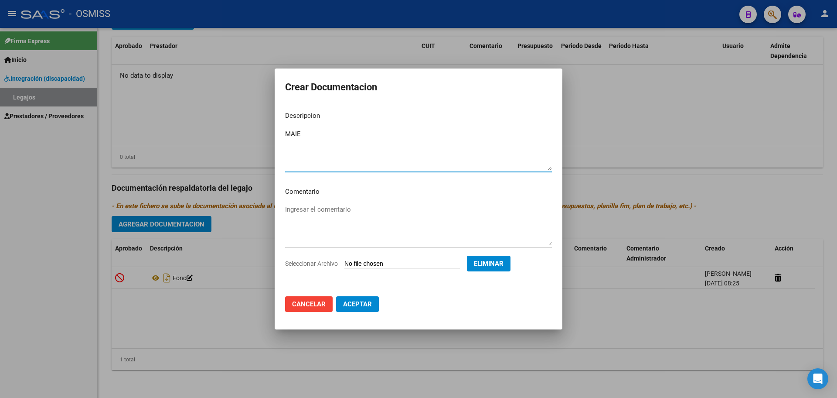
type textarea "MAIE"
click at [361, 309] on button "Aceptar" at bounding box center [357, 304] width 43 height 16
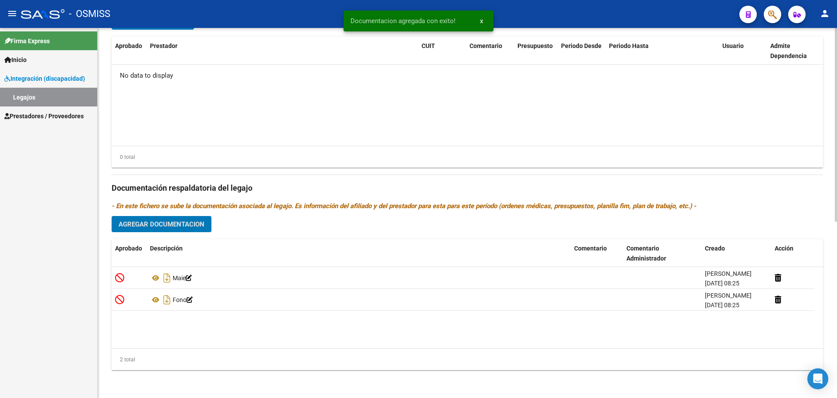
click at [181, 217] on button "Agregar Documentacion" at bounding box center [162, 224] width 100 height 16
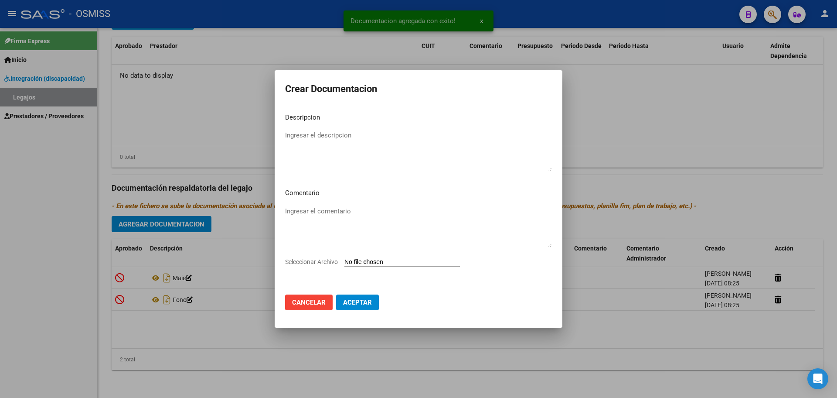
click at [395, 260] on input "Seleccionar Archivo" at bounding box center [403, 262] width 116 height 8
type input "C:\fakepath\.[PERSON_NAME] [PERSON_NAME]- PSICOLOGIA.pdf"
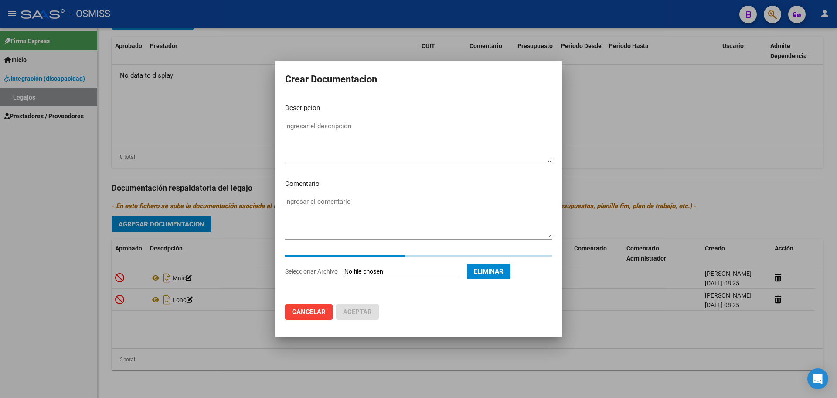
click at [299, 129] on textarea "Ingresar el descripcion" at bounding box center [418, 141] width 267 height 41
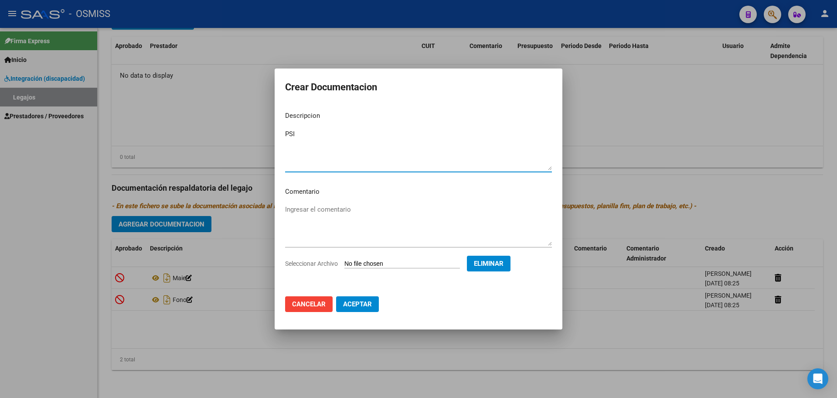
type textarea "PSI"
click at [355, 302] on span "Aceptar" at bounding box center [357, 304] width 29 height 8
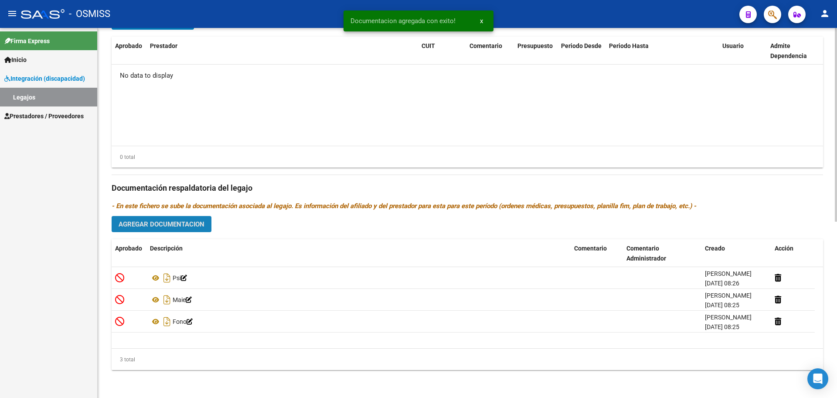
click at [186, 222] on span "Agregar Documentacion" at bounding box center [162, 224] width 86 height 8
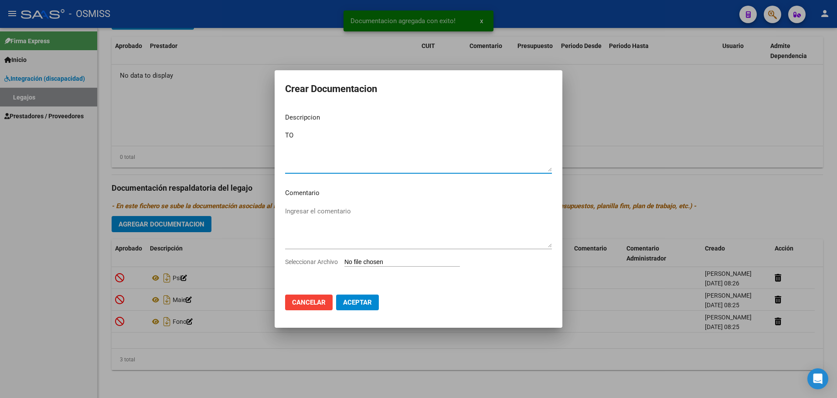
type textarea "TO"
click at [376, 259] on input "Seleccionar Archivo" at bounding box center [403, 262] width 116 height 8
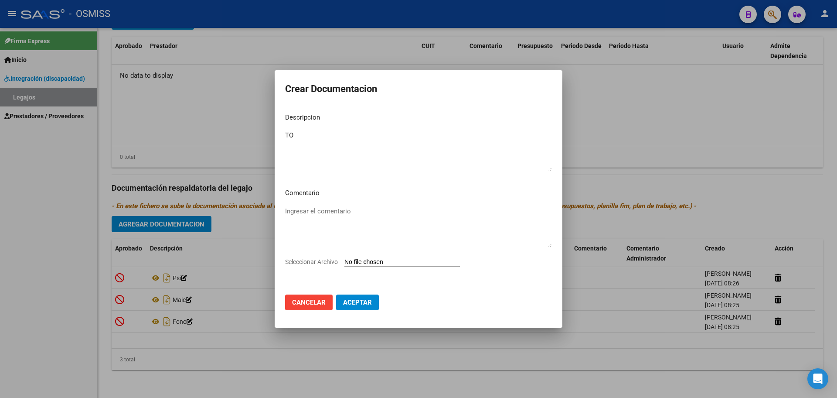
type input "C:\fakepath\.[PERSON_NAME] [PERSON_NAME]- TO.pdf"
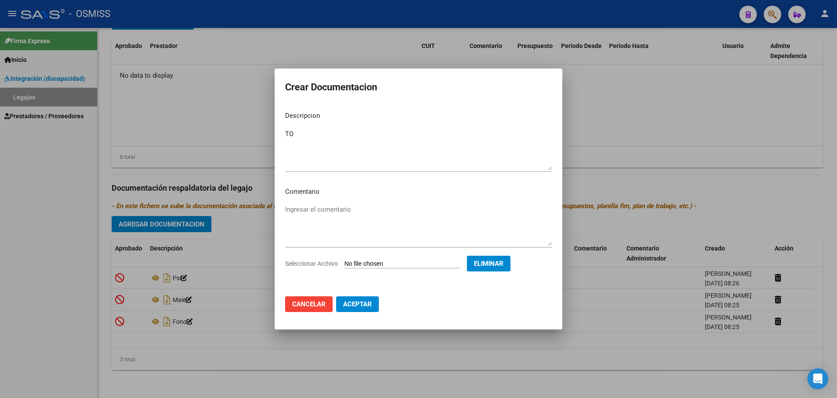
click at [372, 303] on button "Aceptar" at bounding box center [357, 304] width 43 height 16
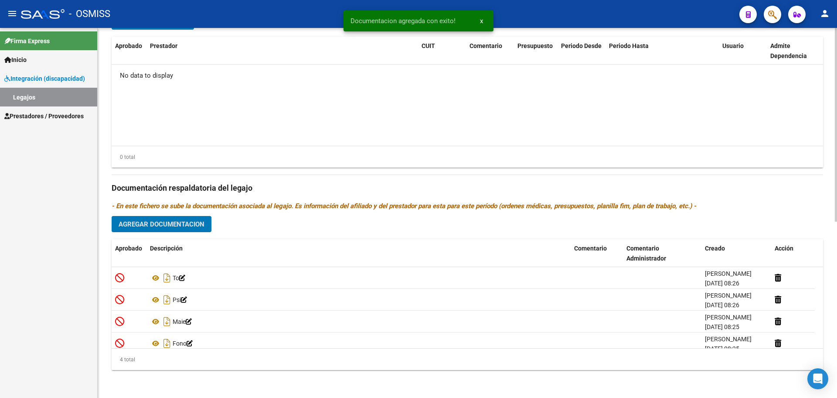
click at [150, 225] on span "Agregar Documentacion" at bounding box center [162, 224] width 86 height 8
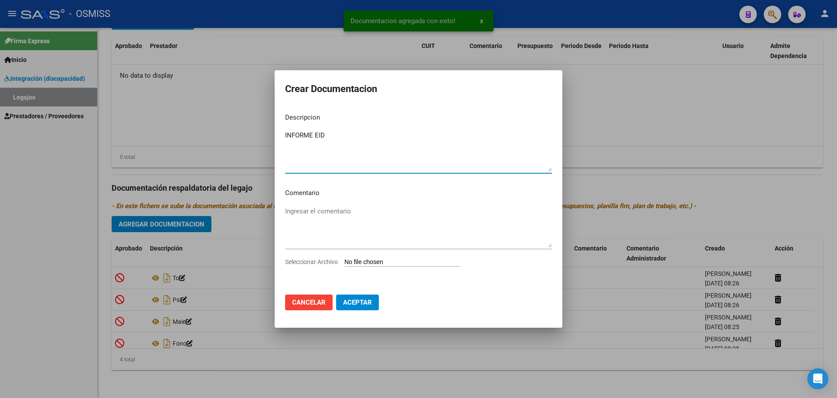
type textarea "INFORME EID"
click at [403, 260] on input "Seleccionar Archivo" at bounding box center [403, 262] width 116 height 8
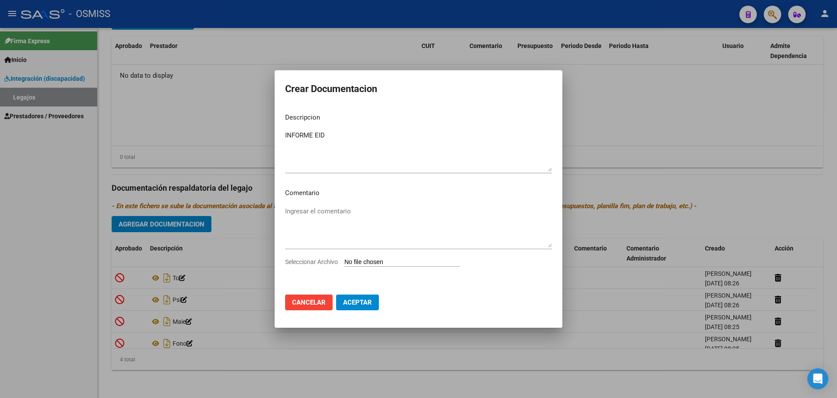
type input "C:\fakepath\[PERSON_NAME] NEHYTAN [PERSON_NAME].pdf"
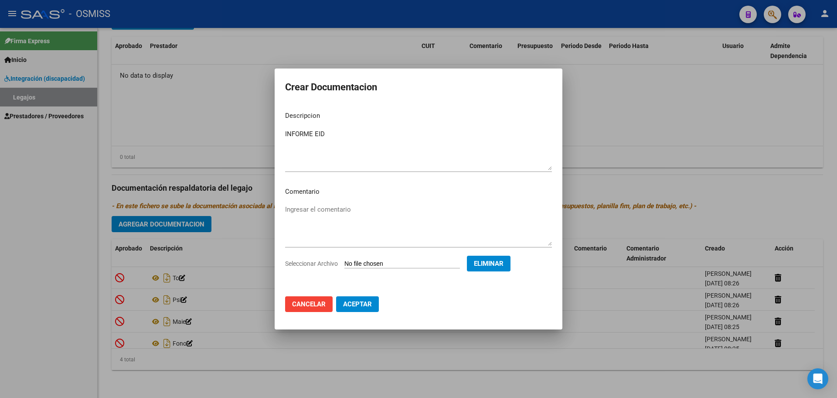
click at [360, 305] on span "Aceptar" at bounding box center [357, 304] width 29 height 8
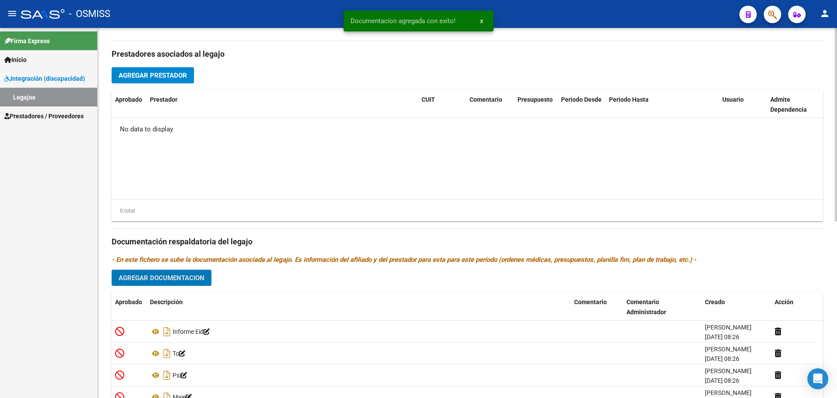
scroll to position [281, 0]
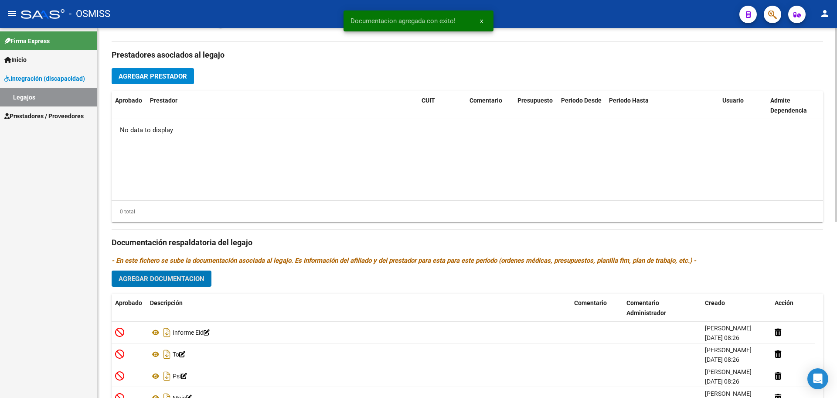
click at [168, 76] on span "Agregar Prestador" at bounding box center [153, 76] width 68 height 8
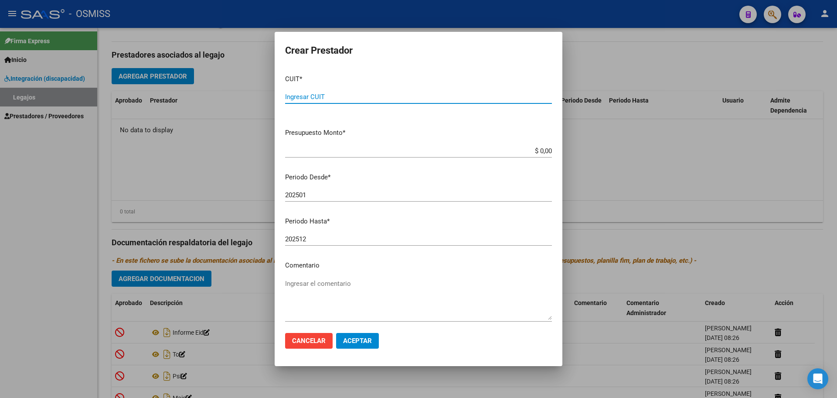
paste input "27-30341686-8"
type input "27-30341686-8"
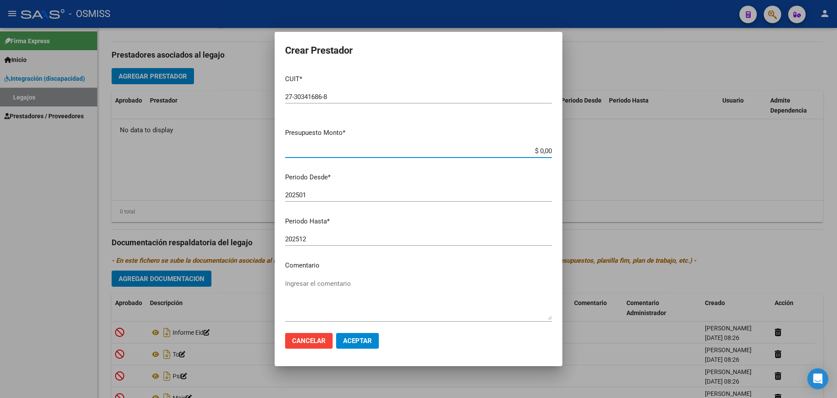
type input "$ 0,01"
type input "202509"
click at [345, 343] on span "Aceptar" at bounding box center [357, 341] width 29 height 8
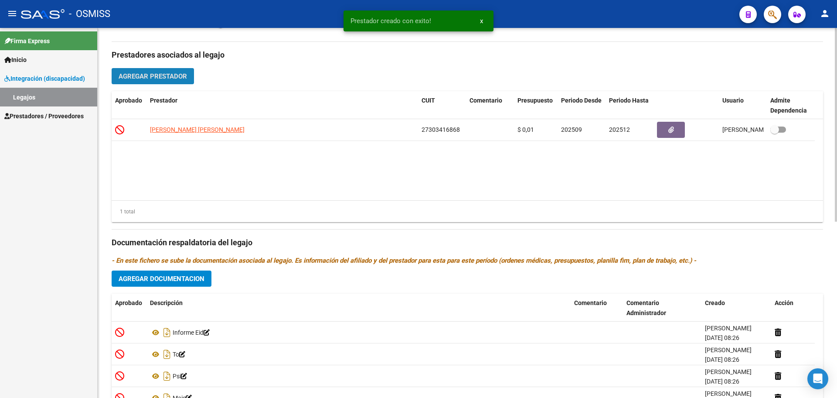
click at [149, 80] on span "Agregar Prestador" at bounding box center [153, 76] width 68 height 8
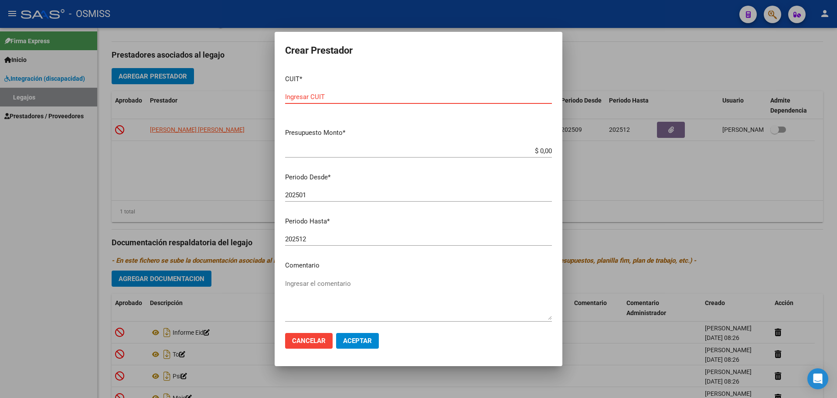
paste input "27-34368594-2"
type input "27-34368594-2"
type input "$ 0,01"
type input "202509"
click at [371, 338] on span "Aceptar" at bounding box center [357, 341] width 29 height 8
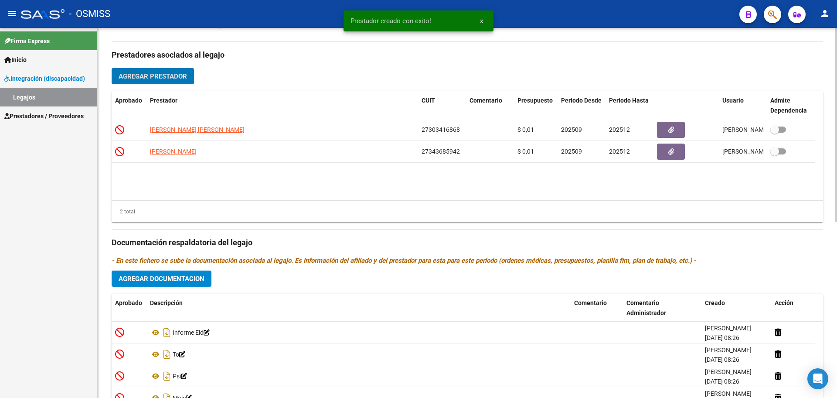
click at [149, 81] on button "Agregar Prestador" at bounding box center [153, 76] width 82 height 16
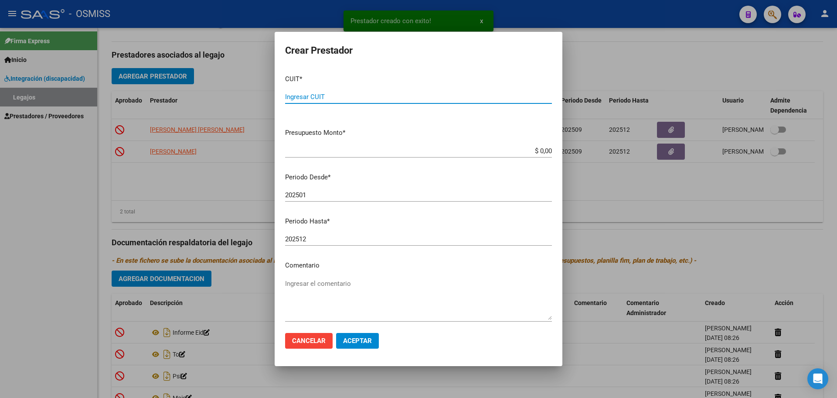
paste input "27-29975343-9"
type input "27-29975343-9"
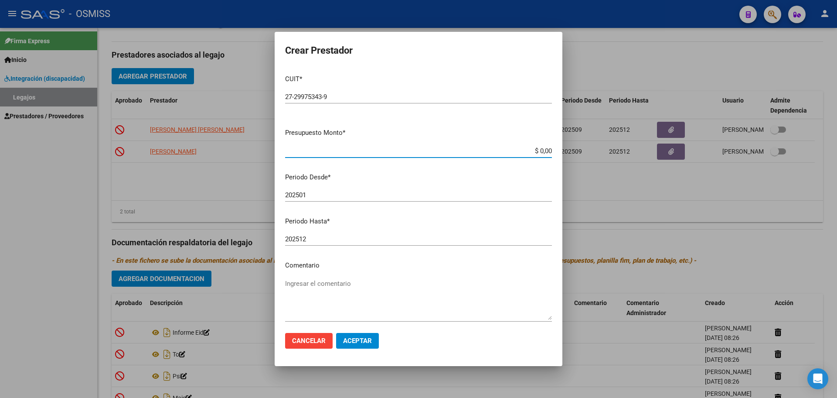
type input "$ 0,01"
type input "202509"
click at [360, 338] on span "Aceptar" at bounding box center [357, 341] width 29 height 8
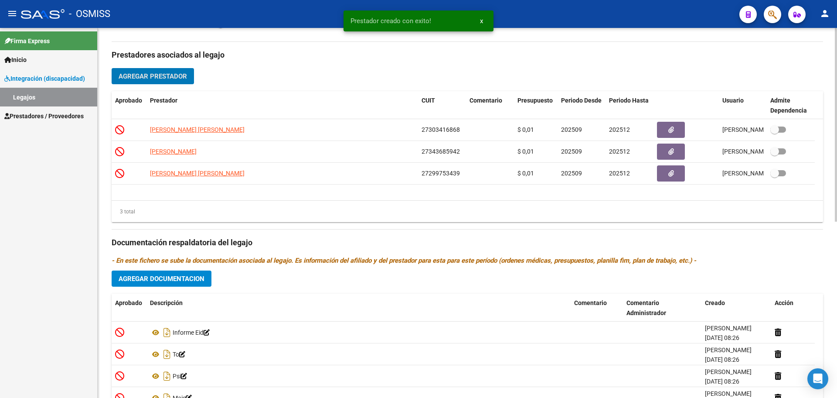
click at [173, 71] on button "Agregar Prestador" at bounding box center [153, 76] width 82 height 16
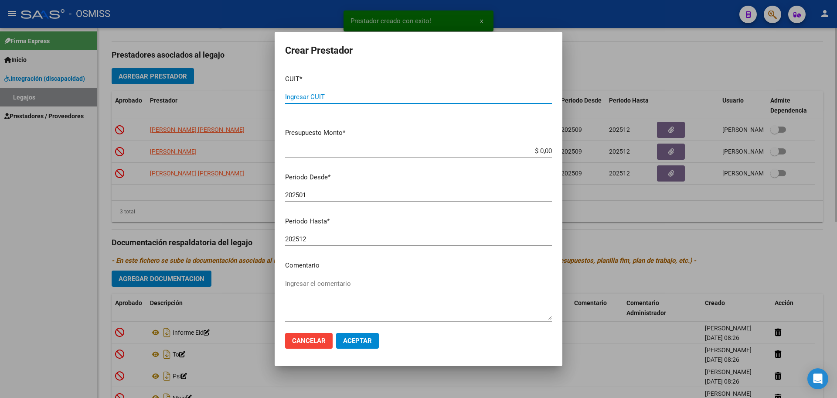
paste input "27-33401889-5"
type input "27-33401889-5"
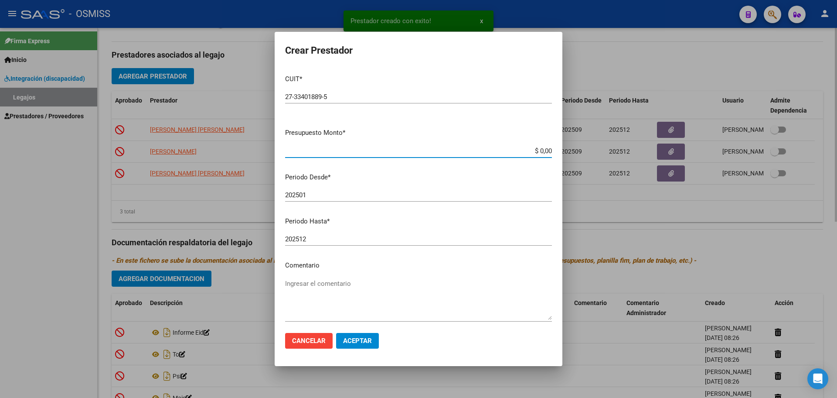
type input "$ 0,01"
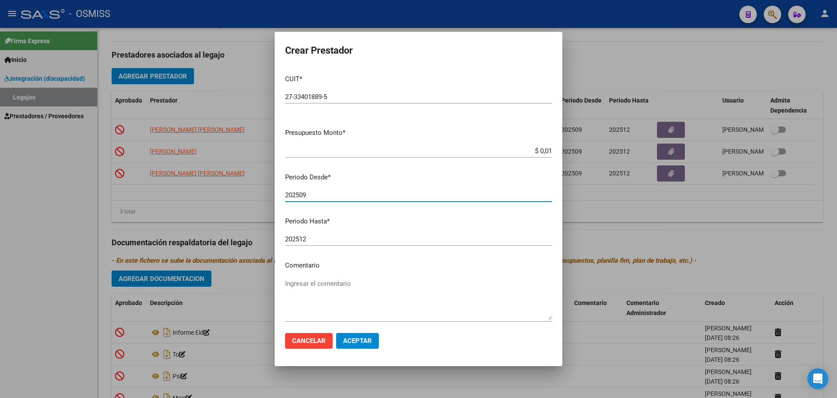
type input "202509"
click at [371, 342] on span "Aceptar" at bounding box center [357, 341] width 29 height 8
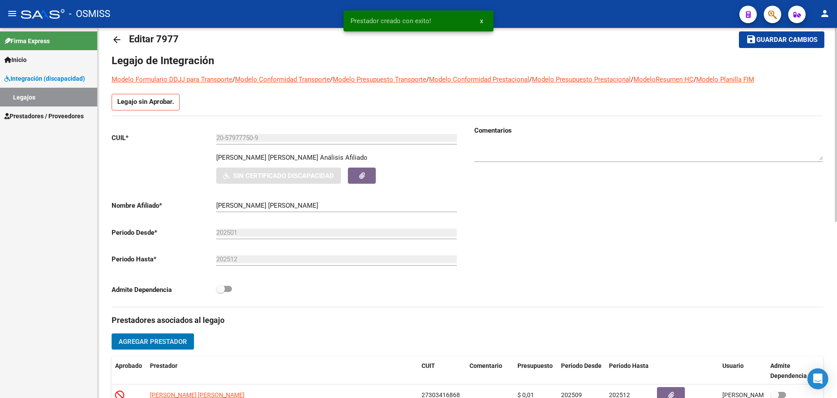
scroll to position [9, 0]
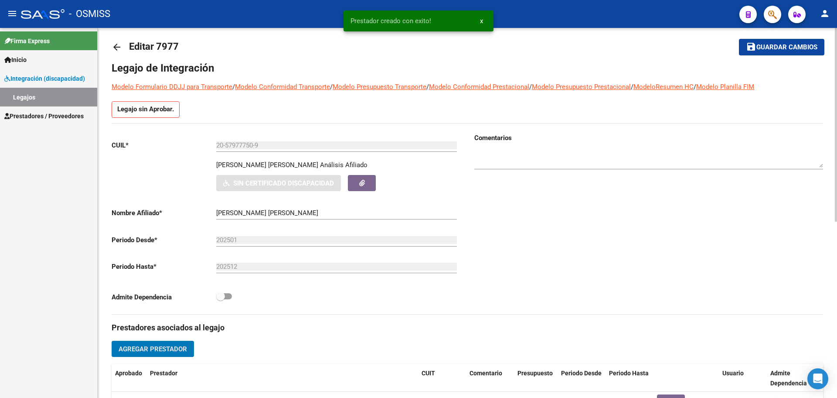
click at [794, 48] on span "Guardar cambios" at bounding box center [787, 48] width 61 height 8
click at [111, 47] on div "arrow_back Editar 7977 save Guardar cambios Legajo de Integración Modelo Formul…" at bounding box center [468, 372] width 740 height 706
click at [113, 48] on mat-icon "arrow_back" at bounding box center [117, 47] width 10 height 10
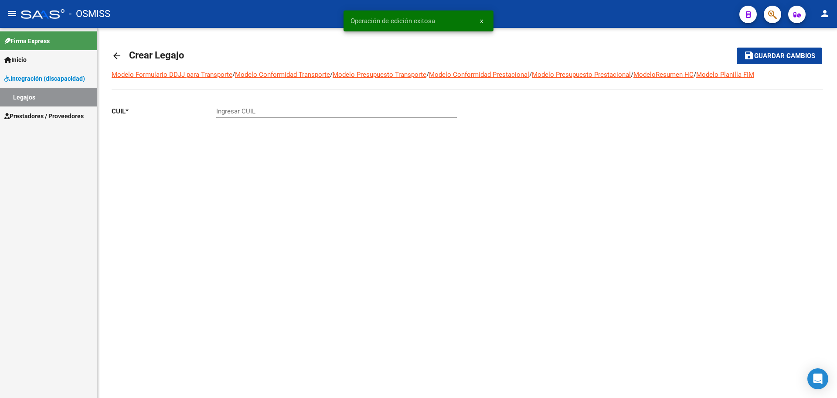
click at [113, 48] on link "arrow_back" at bounding box center [120, 55] width 17 height 21
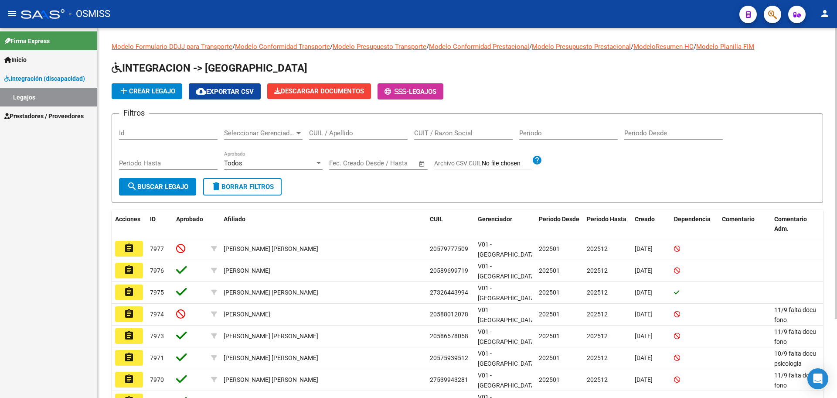
click at [336, 126] on div "CUIL / Apellido" at bounding box center [358, 130] width 99 height 19
click at [336, 131] on input "CUIL / Apellido" at bounding box center [358, 133] width 99 height 8
type input "[PERSON_NAME]"
click at [165, 187] on span "search Buscar Legajo" at bounding box center [158, 187] width 62 height 8
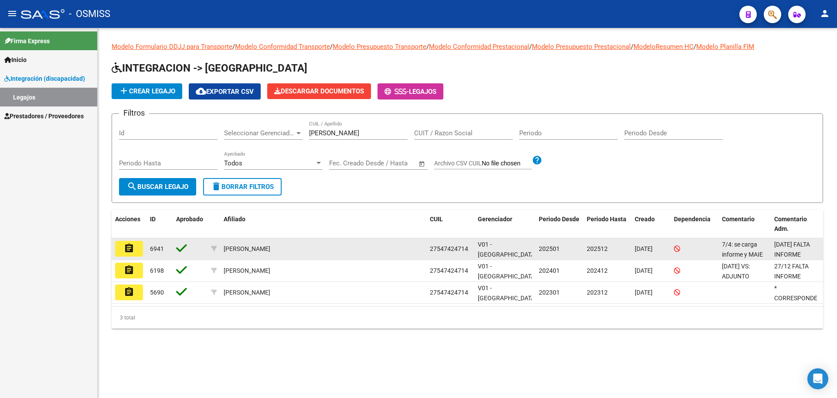
click at [134, 251] on mat-icon "assignment" at bounding box center [129, 248] width 10 height 10
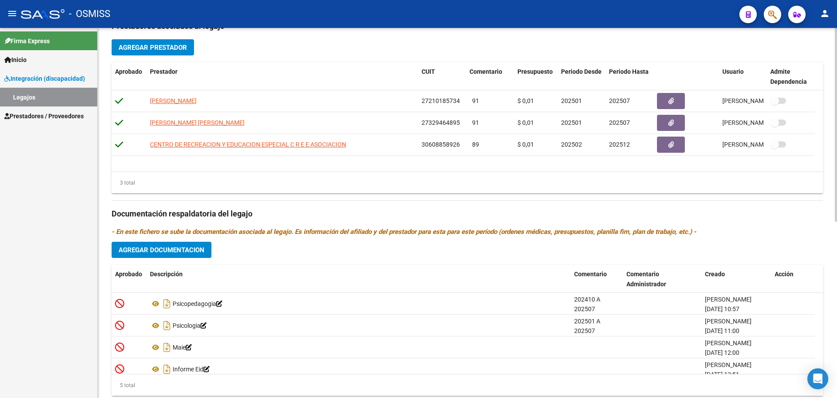
scroll to position [336, 0]
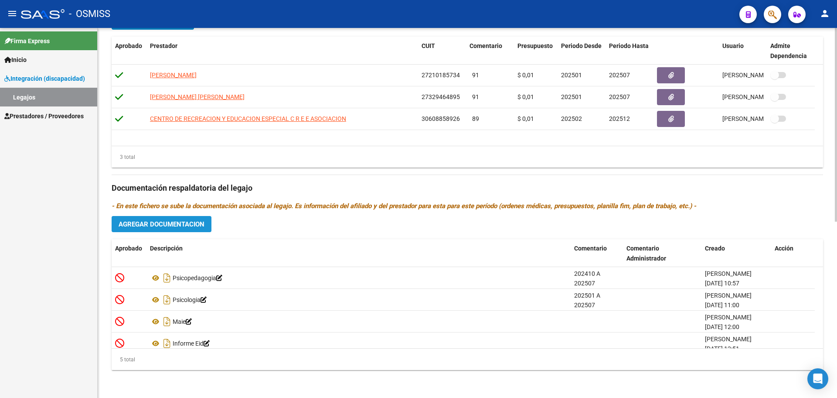
click at [193, 228] on span "Agregar Documentacion" at bounding box center [162, 224] width 86 height 8
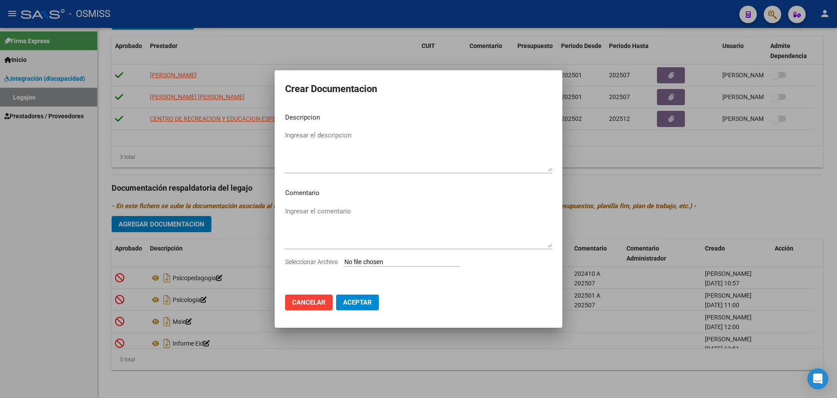
click at [376, 261] on input "Seleccionar Archivo" at bounding box center [403, 262] width 116 height 8
type input "C:\fakepath\.[PERSON_NAME] - PSICOLOGIA.pdf"
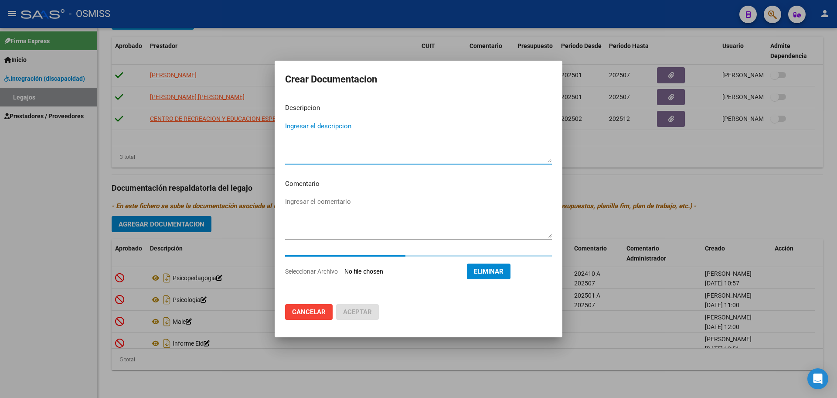
click at [317, 126] on textarea "Ingresar el descripcion" at bounding box center [418, 141] width 267 height 41
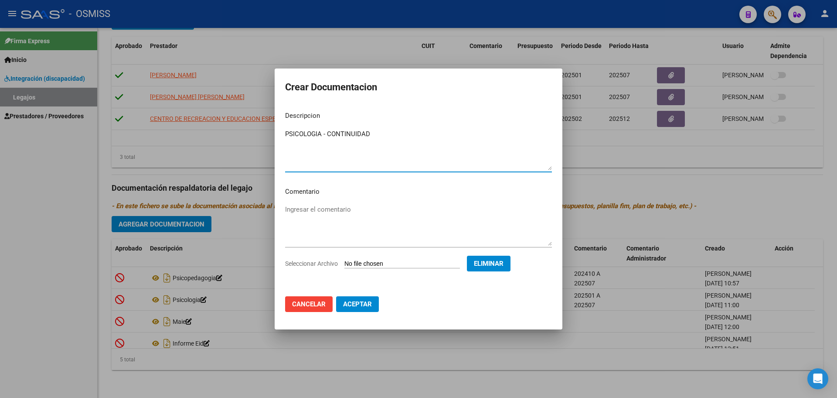
type textarea "PSICOLOGIA - CONTINUIDAD"
click at [358, 306] on span "Aceptar" at bounding box center [357, 304] width 29 height 8
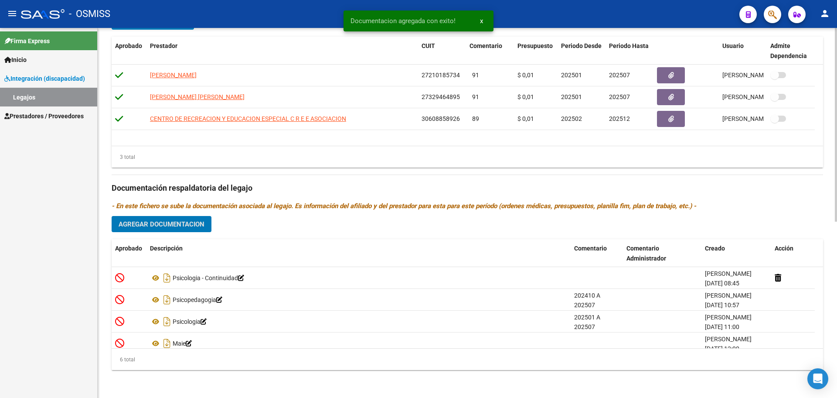
click at [172, 228] on span "Agregar Documentacion" at bounding box center [162, 224] width 86 height 8
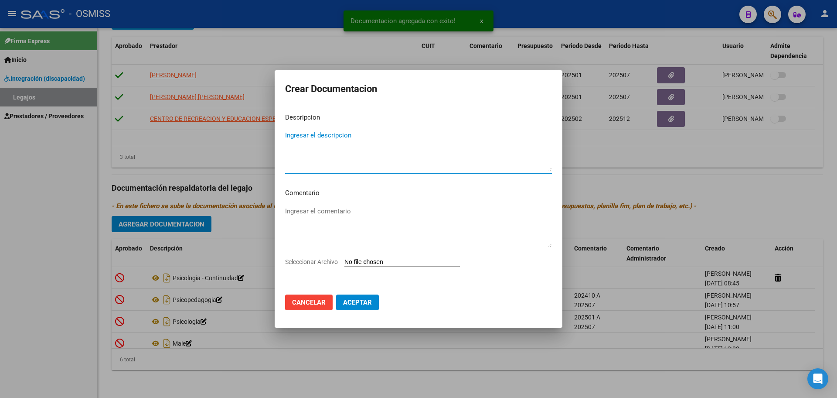
click at [400, 263] on input "Seleccionar Archivo" at bounding box center [403, 262] width 116 height 8
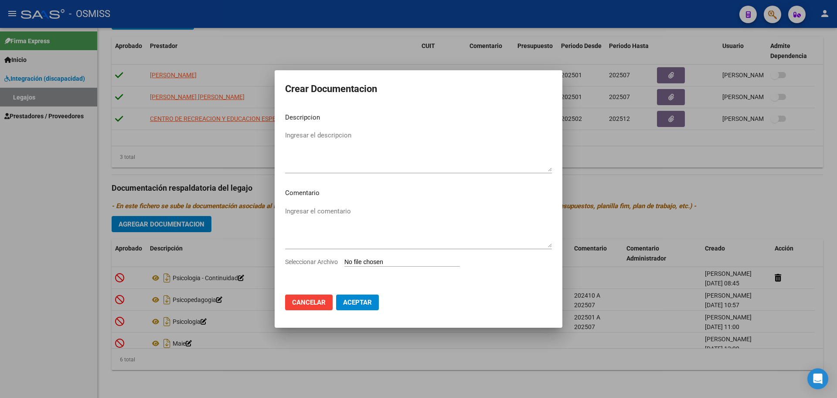
type input "C:\fakepath\.[PERSON_NAME] -PSICOPE OK.pdf"
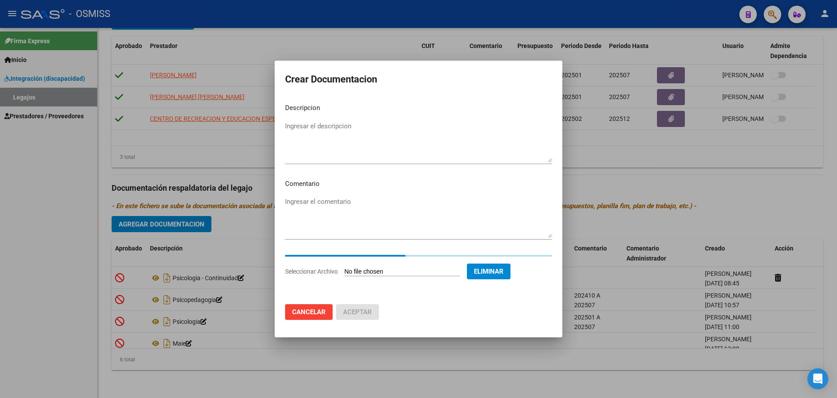
click at [311, 118] on mat-dialog-content "Descripcion Ingresar el descripcion Comentario Ingresar el comentario Seleccion…" at bounding box center [419, 196] width 288 height 201
click at [312, 126] on textarea "Ingresar el descripcion" at bounding box center [418, 141] width 267 height 41
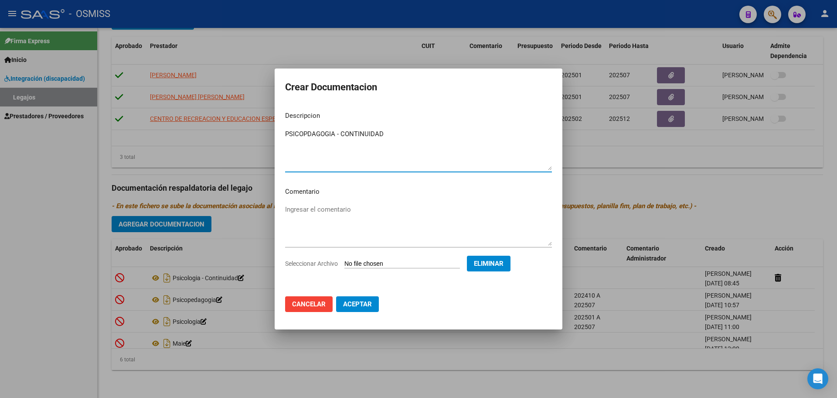
type textarea "PSICOPDAGOGIA - CONTINUIDAD"
click at [371, 310] on button "Aceptar" at bounding box center [357, 304] width 43 height 16
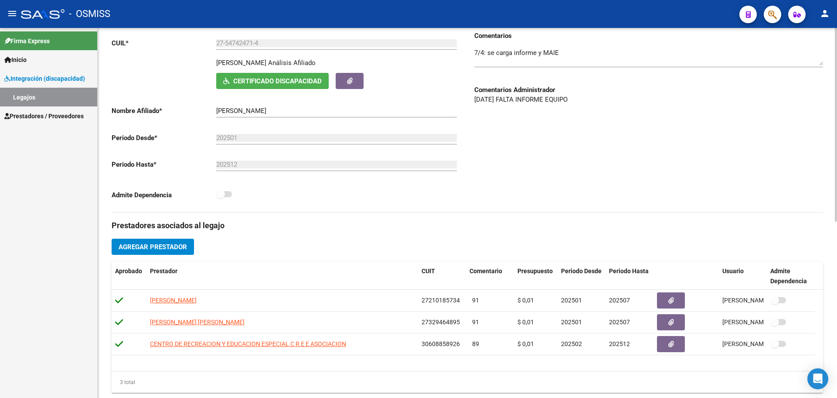
scroll to position [118, 0]
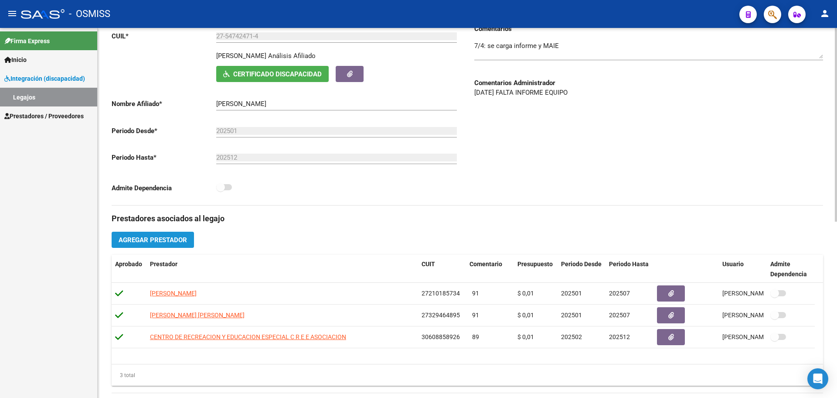
click at [171, 236] on span "Agregar Prestador" at bounding box center [153, 240] width 68 height 8
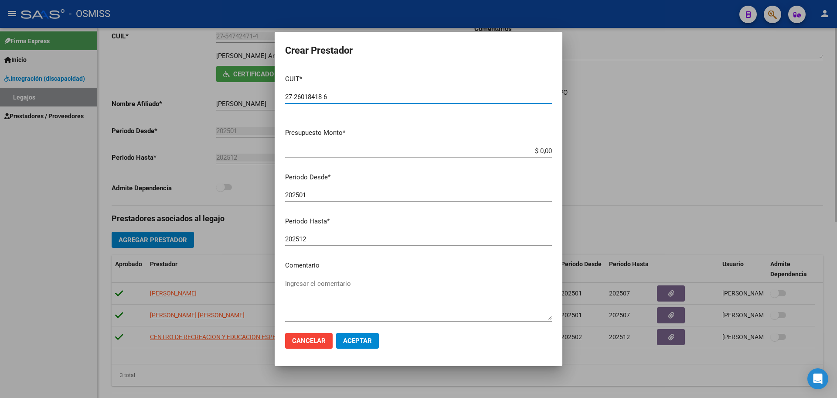
type input "27-26018418-6"
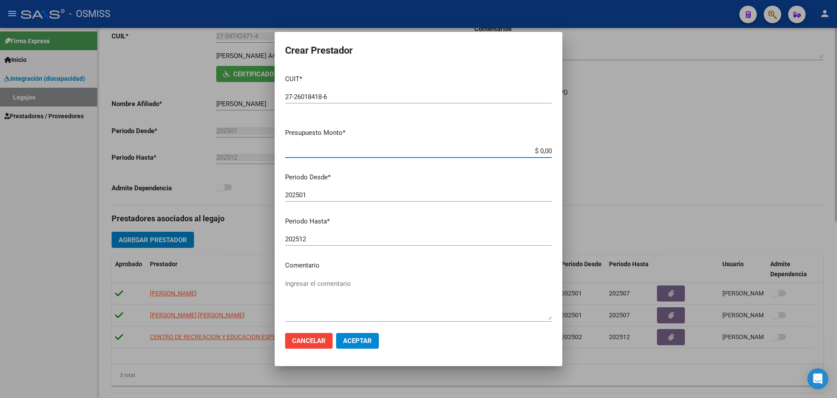
type input "$ 0,01"
type input "202509"
click at [357, 343] on span "Aceptar" at bounding box center [357, 341] width 29 height 8
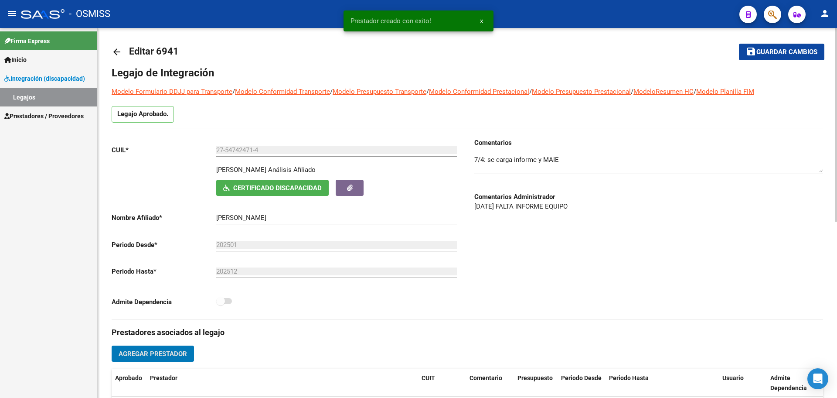
scroll to position [0, 0]
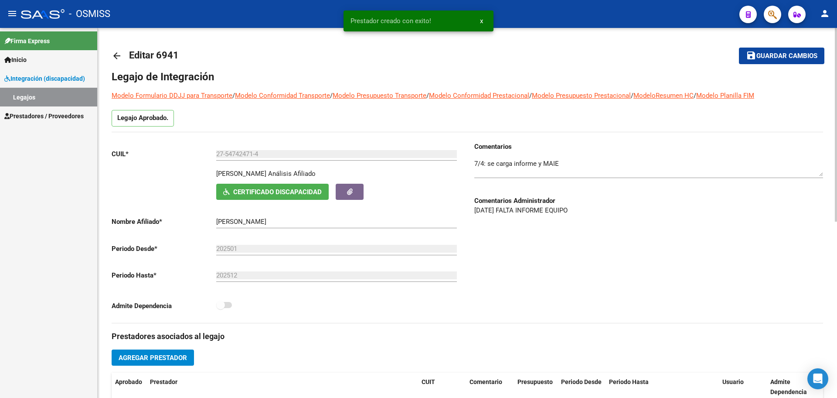
click at [763, 64] on mat-toolbar-row "save Guardar cambios" at bounding box center [751, 56] width 148 height 28
click at [763, 60] on span "Guardar cambios" at bounding box center [787, 56] width 61 height 8
click at [111, 60] on div "arrow_back Editar 6941 save Guardar cambios Legajo de Integración Modelo Formul…" at bounding box center [468, 381] width 740 height 706
click at [114, 57] on mat-icon "arrow_back" at bounding box center [117, 56] width 10 height 10
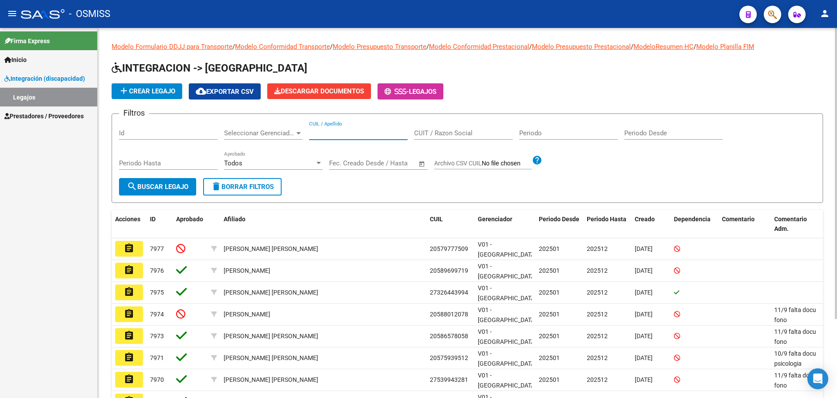
click at [338, 133] on input "CUIL / Apellido" at bounding box center [358, 133] width 99 height 8
type input "[PERSON_NAME]"
click at [174, 186] on span "search Buscar Legajo" at bounding box center [158, 187] width 62 height 8
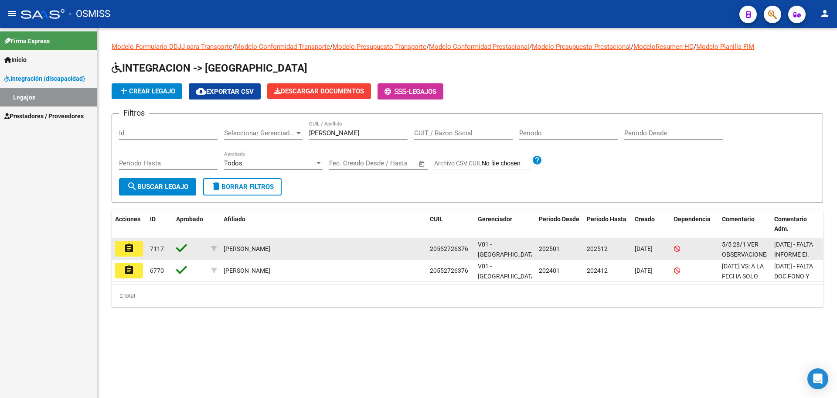
click at [131, 247] on mat-icon "assignment" at bounding box center [129, 248] width 10 height 10
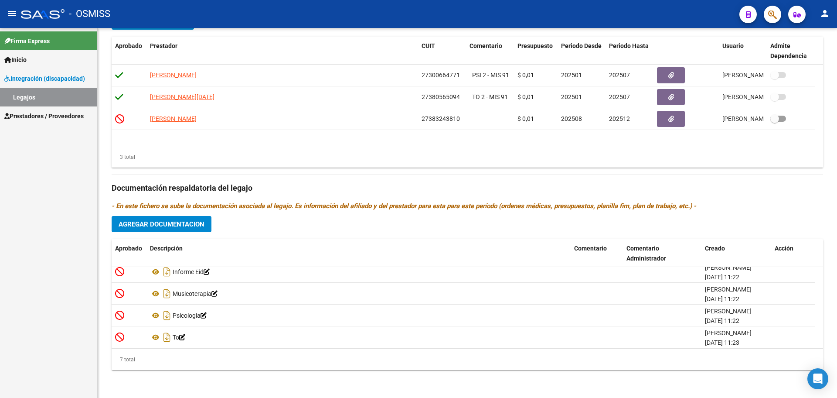
scroll to position [74, 0]
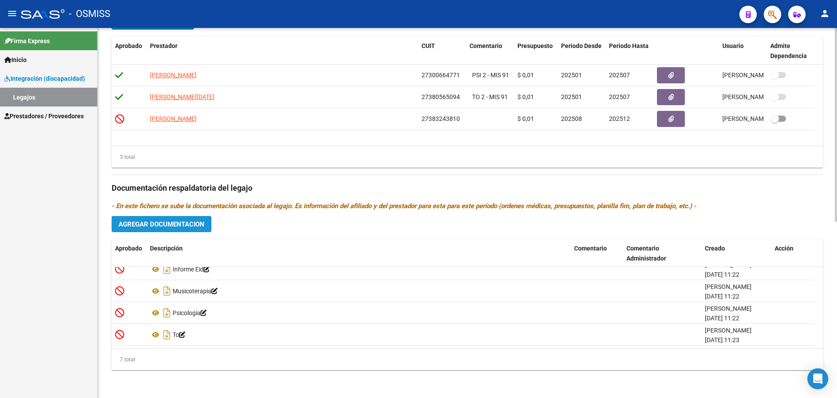
click at [184, 223] on span "Agregar Documentacion" at bounding box center [162, 224] width 86 height 8
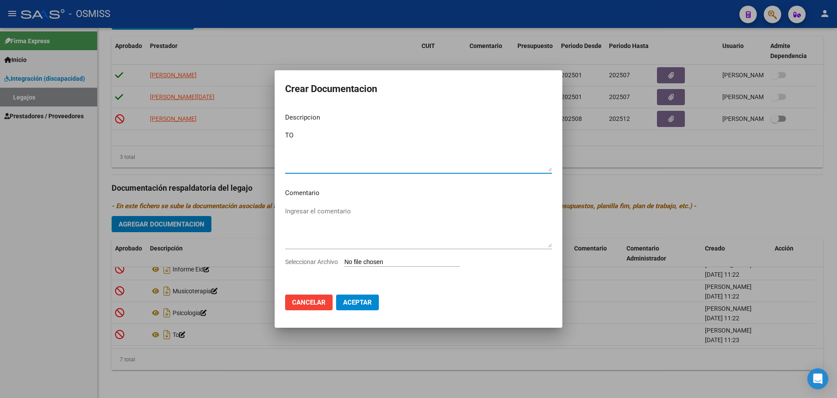
type textarea "TO"
click at [410, 260] on input "Seleccionar Archivo" at bounding box center [403, 262] width 116 height 8
type input "C:\fakepath\.[PERSON_NAME] -TO.pdf"
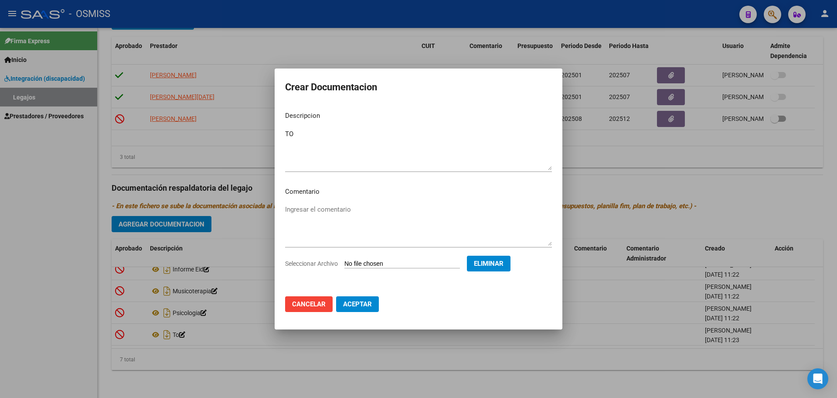
click at [356, 308] on button "Aceptar" at bounding box center [357, 304] width 43 height 16
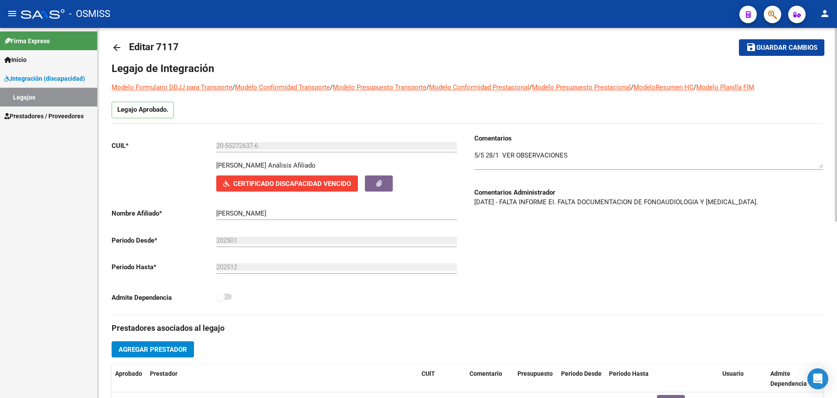
scroll to position [0, 0]
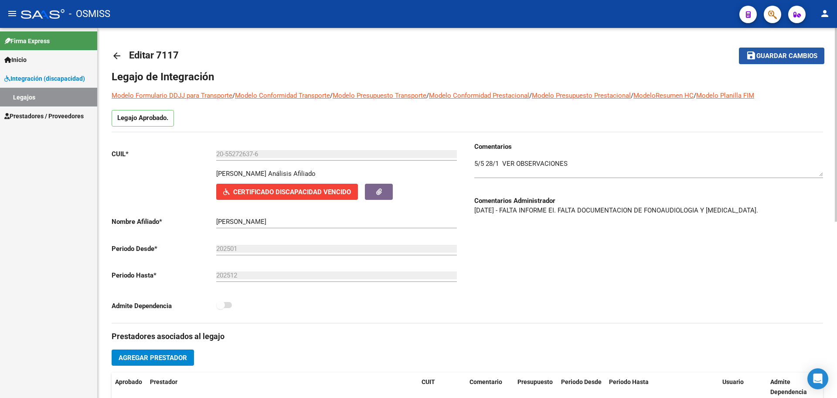
click at [782, 54] on span "Guardar cambios" at bounding box center [787, 56] width 61 height 8
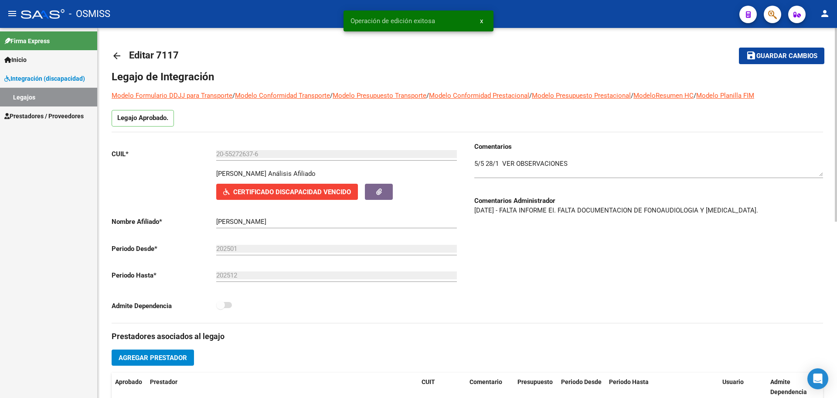
click at [122, 57] on link "arrow_back" at bounding box center [120, 55] width 17 height 21
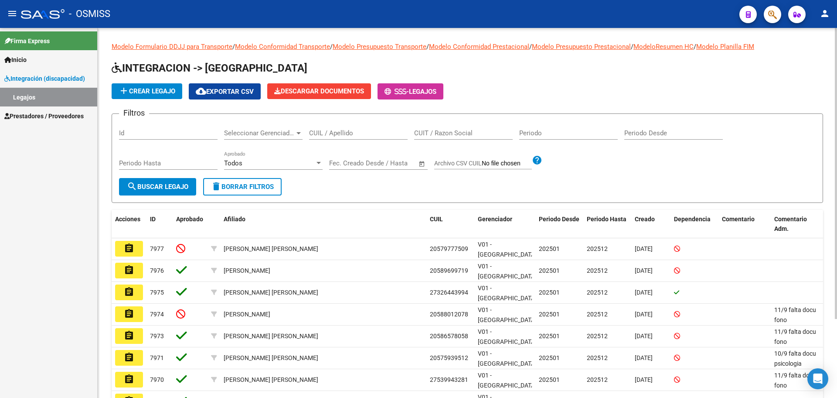
click at [314, 132] on input "CUIL / Apellido" at bounding box center [358, 133] width 99 height 8
type input "[PERSON_NAME]"
click at [187, 183] on span "search Buscar Legajo" at bounding box center [158, 187] width 62 height 8
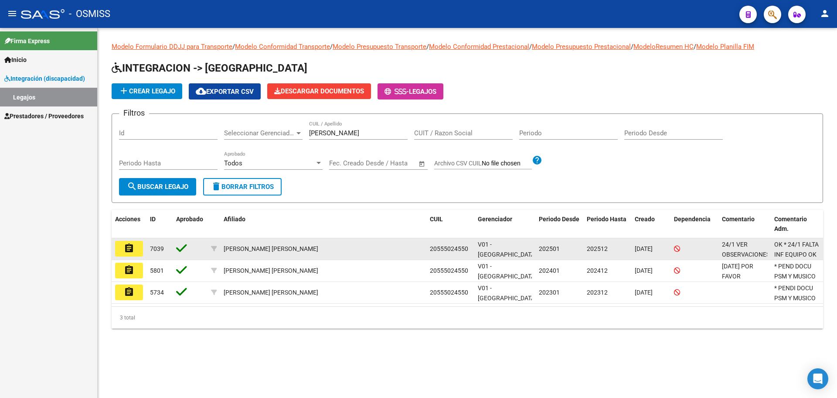
click at [125, 255] on button "assignment" at bounding box center [129, 249] width 28 height 16
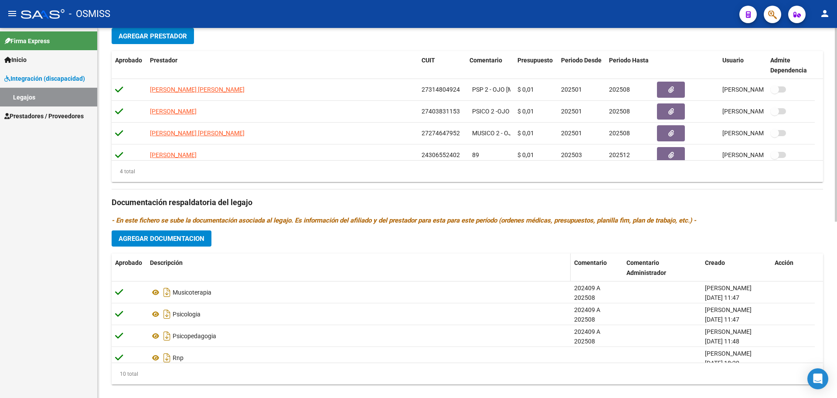
scroll to position [327, 0]
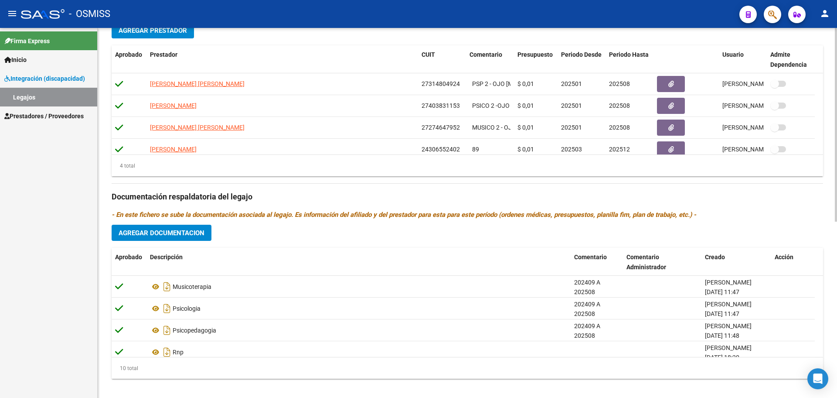
click at [183, 239] on button "Agregar Documentacion" at bounding box center [162, 233] width 100 height 16
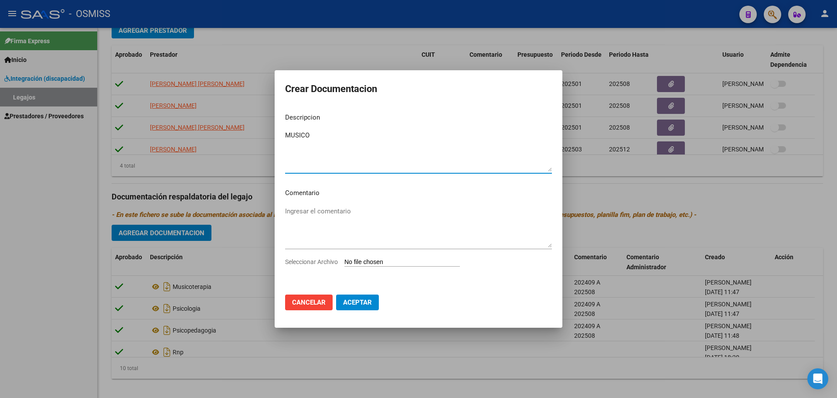
type textarea "MUSICO"
click at [368, 261] on input "Seleccionar Archivo" at bounding box center [403, 262] width 116 height 8
type input "C:\fakepath\.[PERSON_NAME] - MUSICO.pdf"
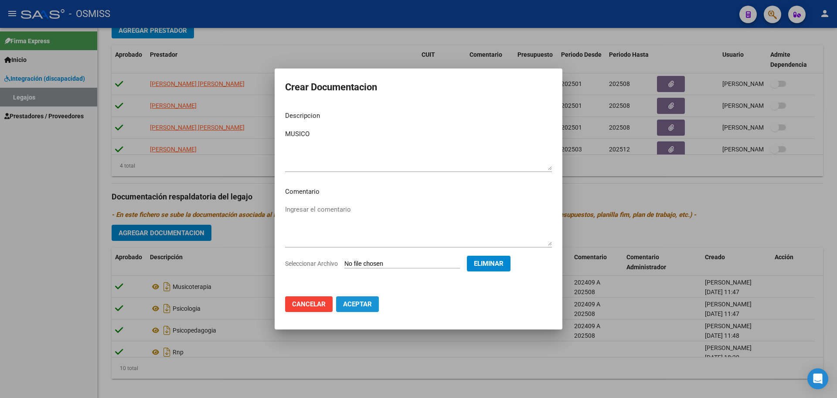
click at [363, 304] on span "Aceptar" at bounding box center [357, 304] width 29 height 8
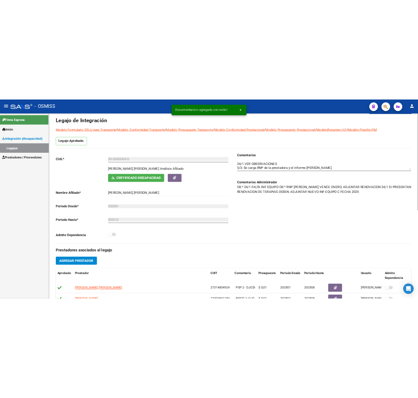
scroll to position [0, 0]
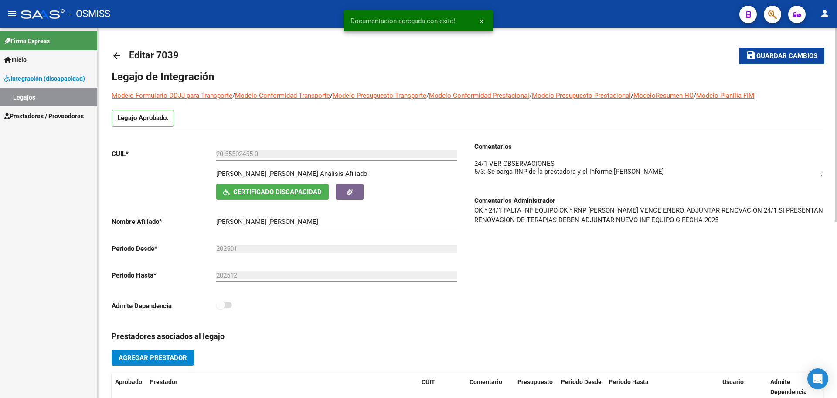
click at [777, 55] on span "Guardar cambios" at bounding box center [787, 56] width 61 height 8
click at [112, 54] on mat-icon "arrow_back" at bounding box center [117, 56] width 10 height 10
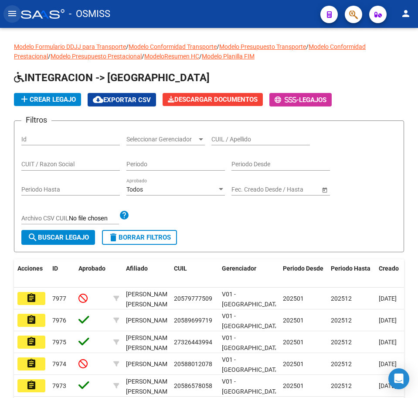
click at [11, 14] on mat-icon "menu" at bounding box center [12, 13] width 10 height 10
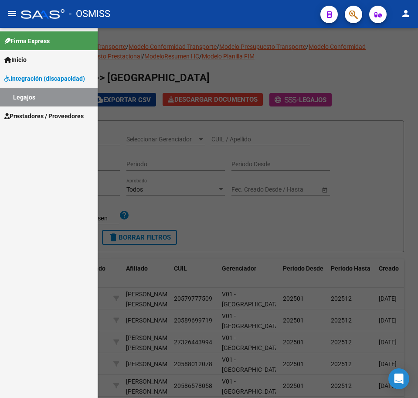
click at [24, 113] on span "Prestadores / Proveedores" at bounding box center [43, 116] width 79 height 10
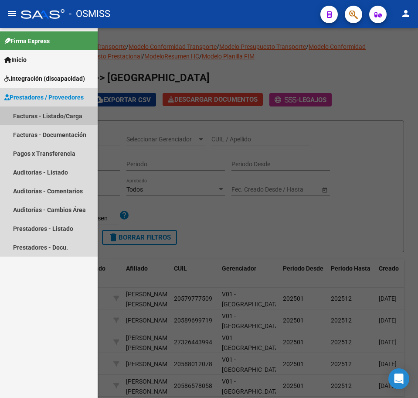
click at [24, 116] on link "Facturas - Listado/Carga" at bounding box center [49, 115] width 98 height 19
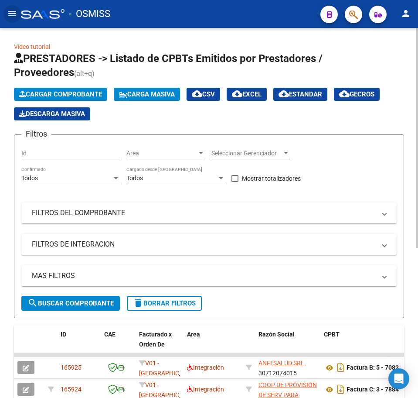
click at [77, 93] on span "Cargar Comprobante" at bounding box center [60, 94] width 83 height 8
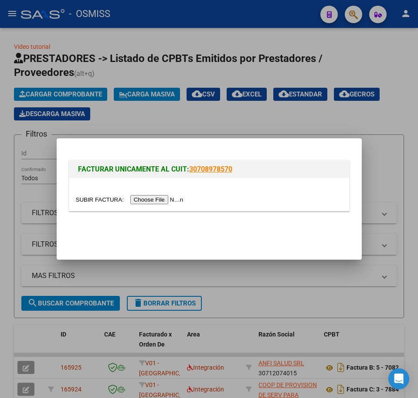
click at [157, 202] on input "file" at bounding box center [131, 199] width 110 height 9
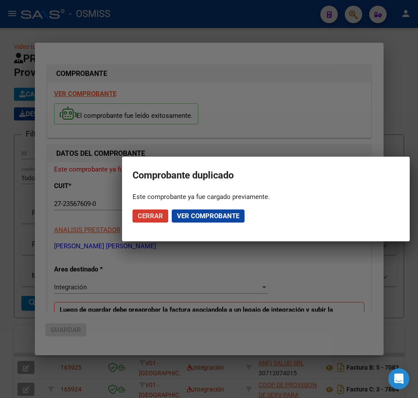
click at [166, 217] on button "Cerrar" at bounding box center [151, 215] width 36 height 13
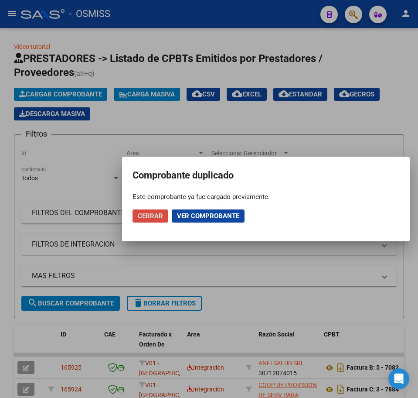
click at [159, 219] on span "Cerrar" at bounding box center [150, 216] width 25 height 8
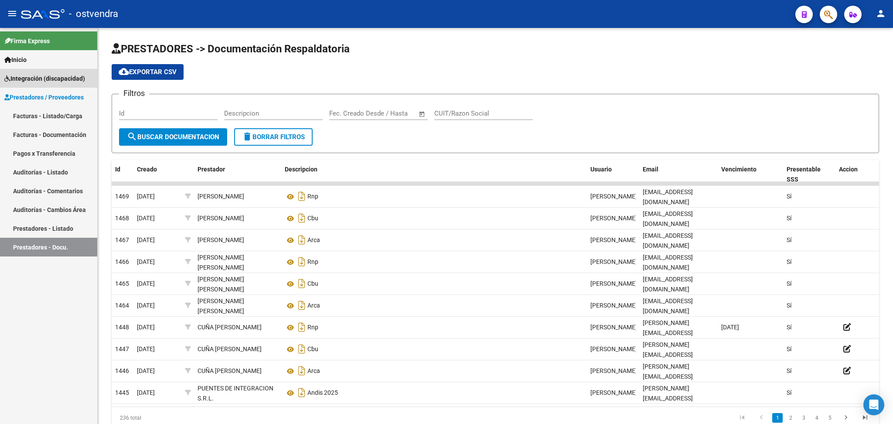
click at [36, 79] on span "Integración (discapacidad)" at bounding box center [44, 79] width 81 height 10
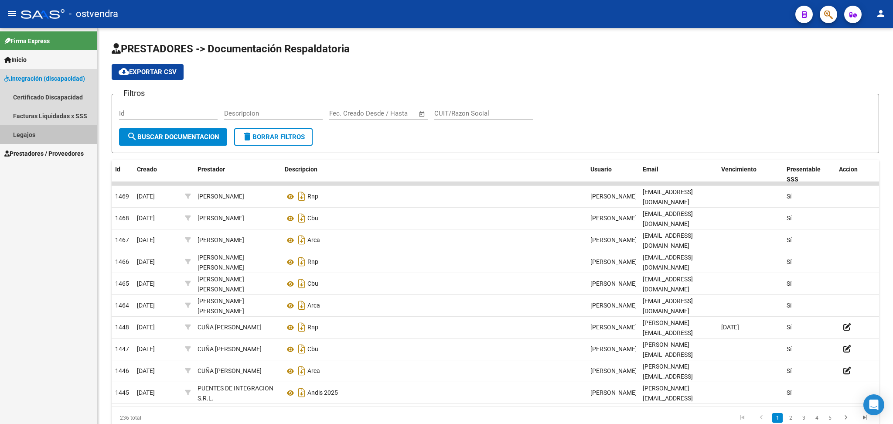
click at [33, 133] on link "Legajos" at bounding box center [48, 134] width 97 height 19
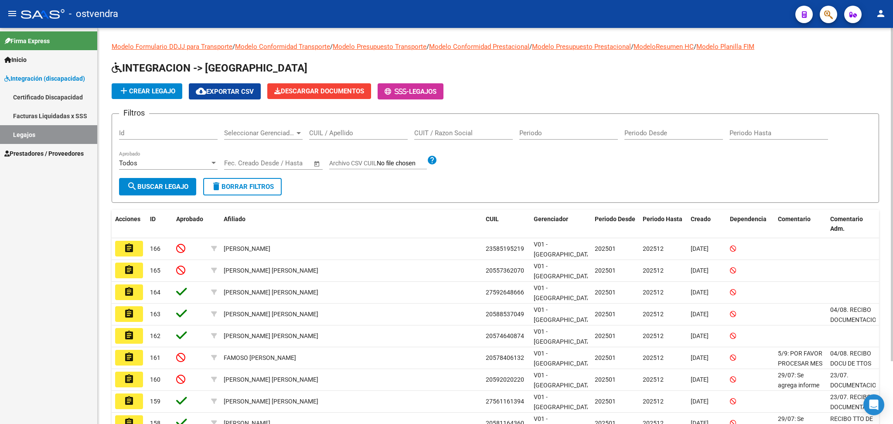
click at [145, 93] on span "add Crear Legajo" at bounding box center [147, 91] width 57 height 8
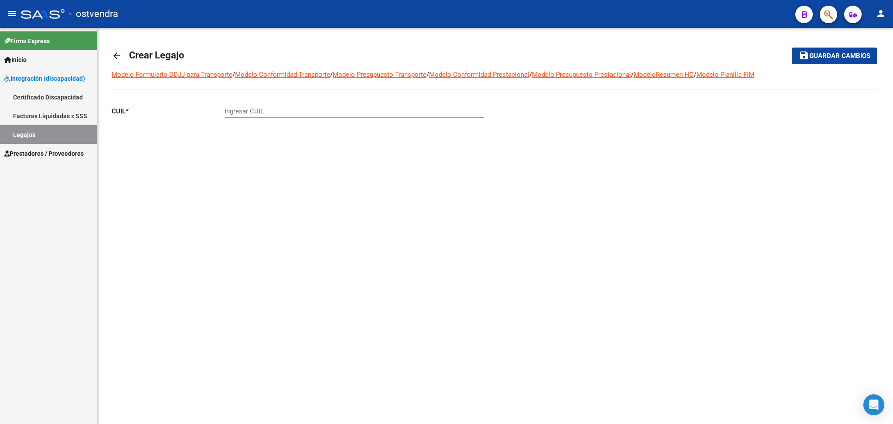
click at [261, 104] on div "Ingresar CUIL" at bounding box center [355, 108] width 260 height 19
paste input "-57829054"
type input "20-57829054-1"
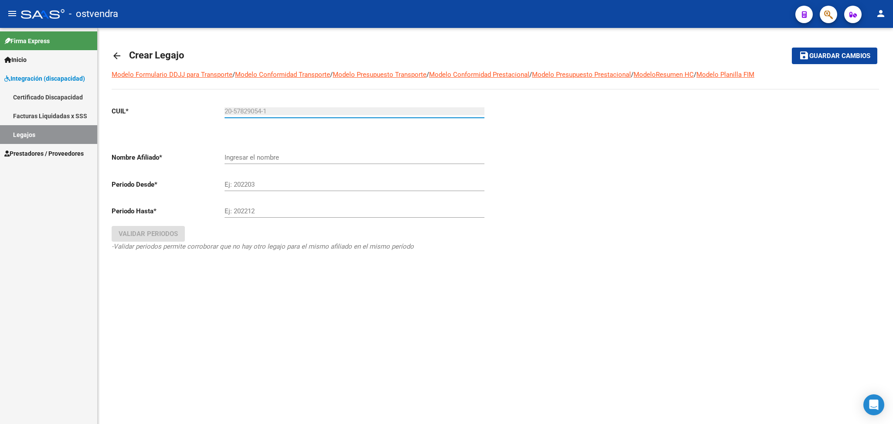
type input "PAEZ VILLALBA ENZO JOSE DAVID"
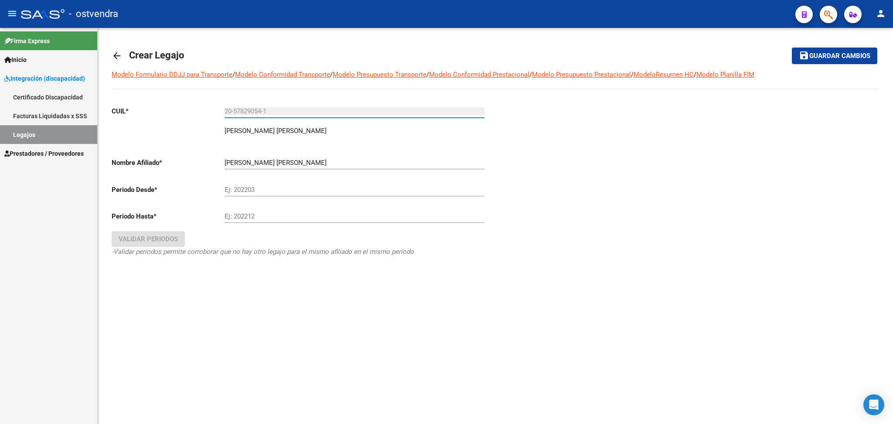
type input "20-57829054-1"
click at [255, 186] on input "Ej: 202203" at bounding box center [355, 190] width 260 height 8
type input "202501"
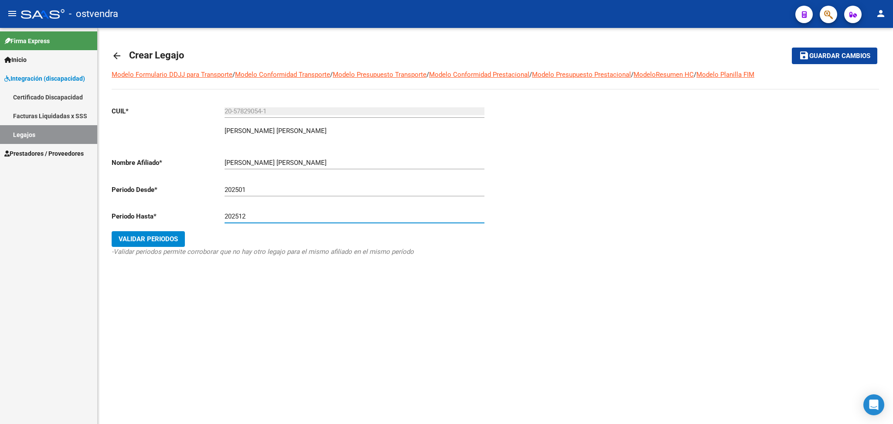
type input "202512"
click at [180, 239] on button "Validar Periodos" at bounding box center [148, 239] width 73 height 16
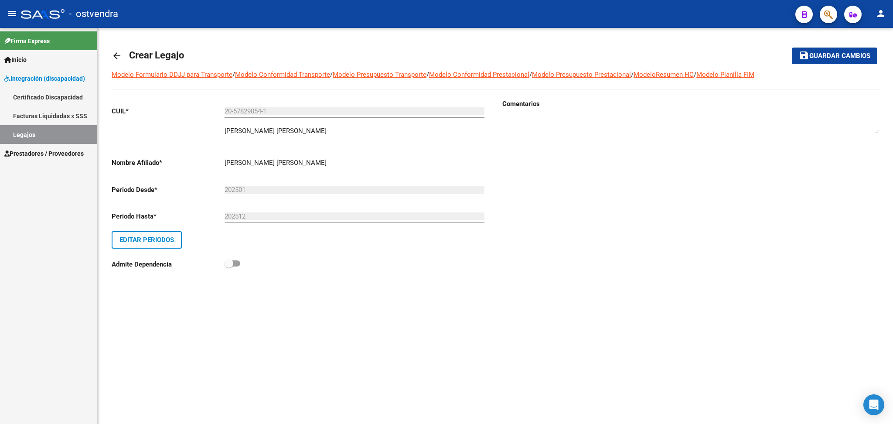
click at [839, 60] on button "save Guardar cambios" at bounding box center [834, 56] width 85 height 16
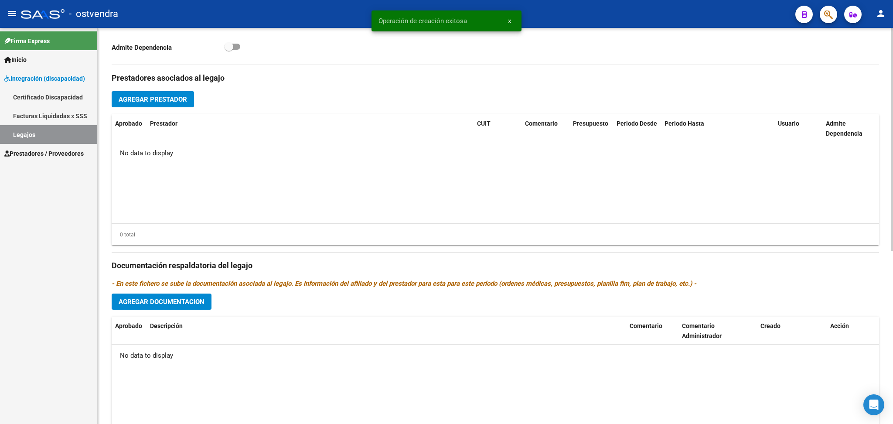
scroll to position [309, 0]
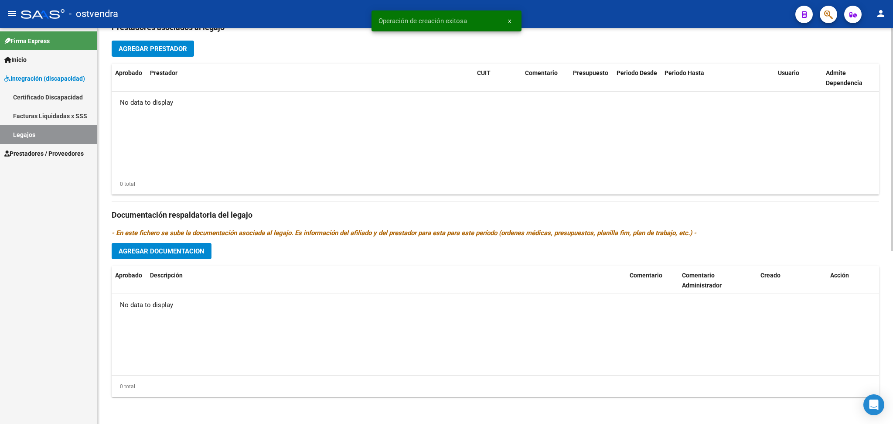
click at [168, 250] on span "Agregar Documentacion" at bounding box center [162, 251] width 86 height 8
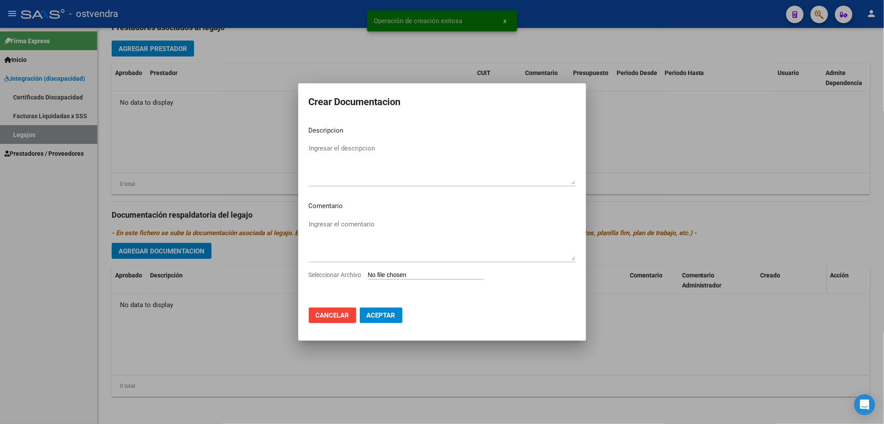
click at [393, 277] on input "Seleccionar Archivo" at bounding box center [426, 275] width 116 height 8
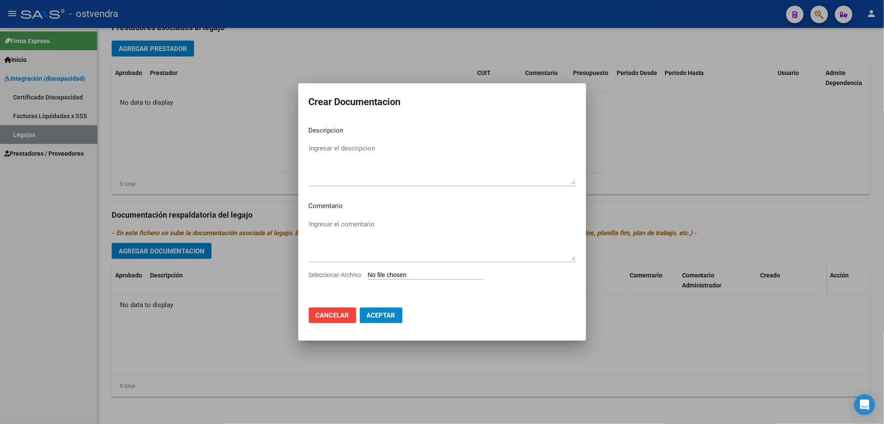
type input "C:\fakepath\PAEZ VILLALBA ENZO JOSE DAVID.pdf"
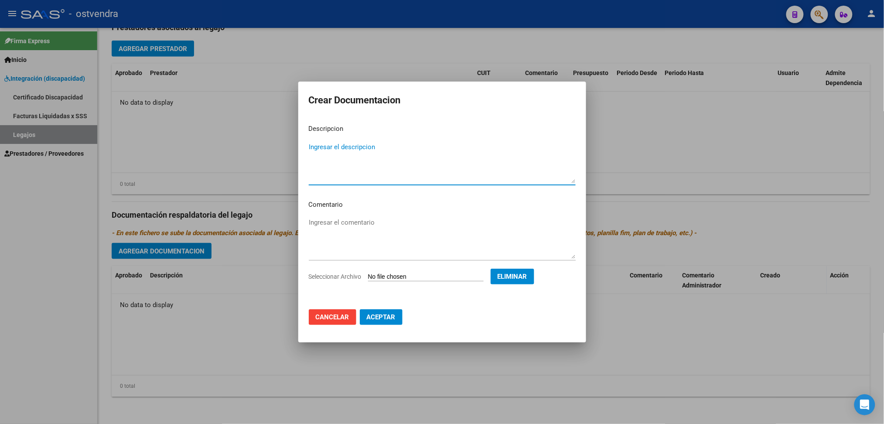
click at [358, 150] on textarea "Ingresar el descripcion" at bounding box center [442, 162] width 267 height 41
type textarea "i"
type textarea "INFORME EID"
drag, startPoint x: 391, startPoint y: 314, endPoint x: 388, endPoint y: 308, distance: 6.2
click at [391, 313] on span "Aceptar" at bounding box center [381, 317] width 29 height 8
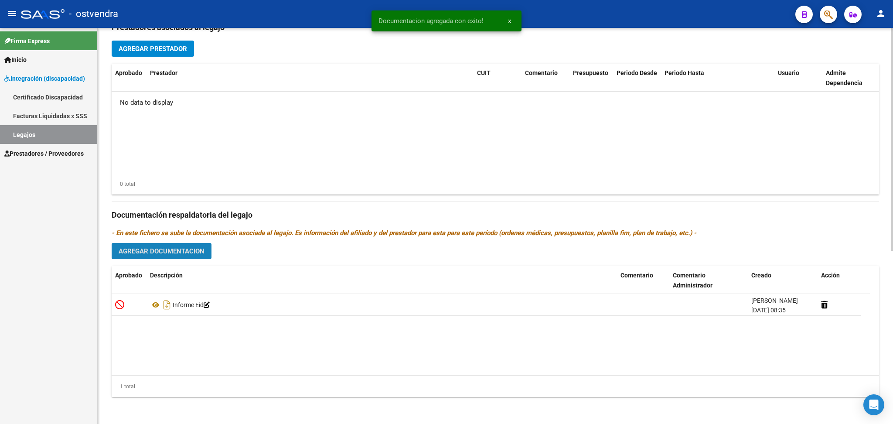
click at [192, 250] on span "Agregar Documentacion" at bounding box center [162, 251] width 86 height 8
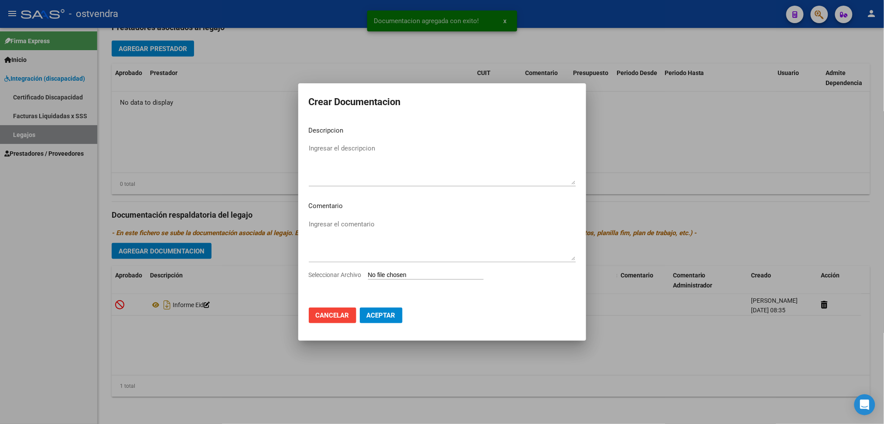
click at [392, 275] on input "Seleccionar Archivo" at bounding box center [426, 275] width 116 height 8
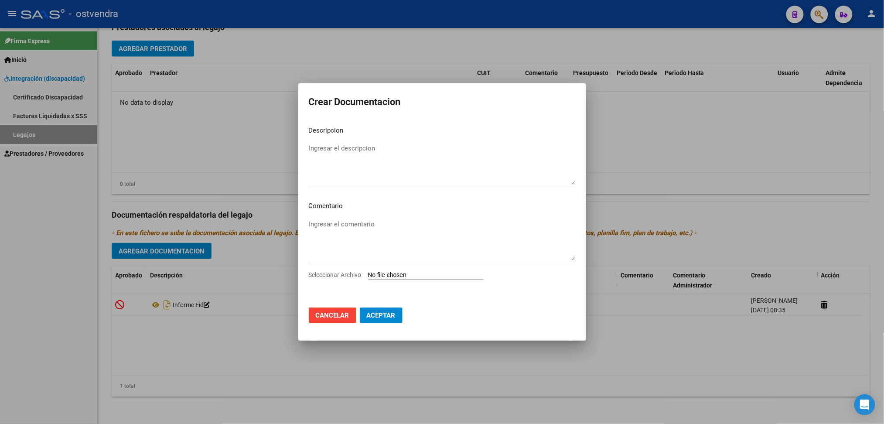
type input "C:\fakepath\.ANDIS OK AUTORIZACION.pdf"
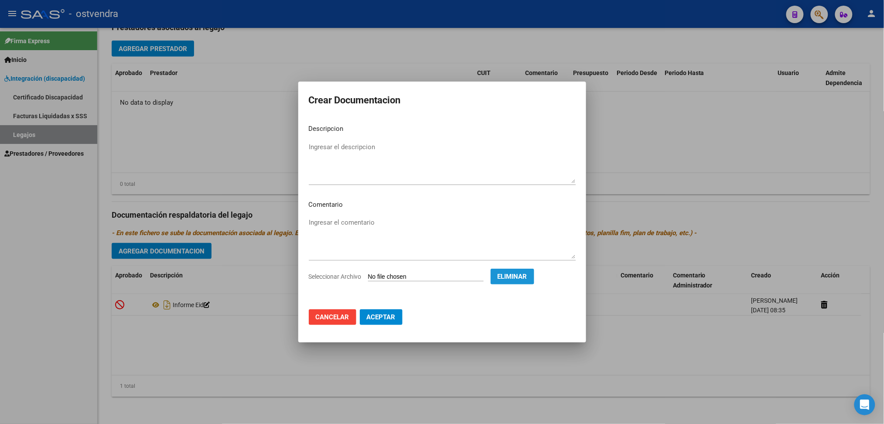
click at [522, 274] on span "Eliminar" at bounding box center [513, 277] width 30 height 8
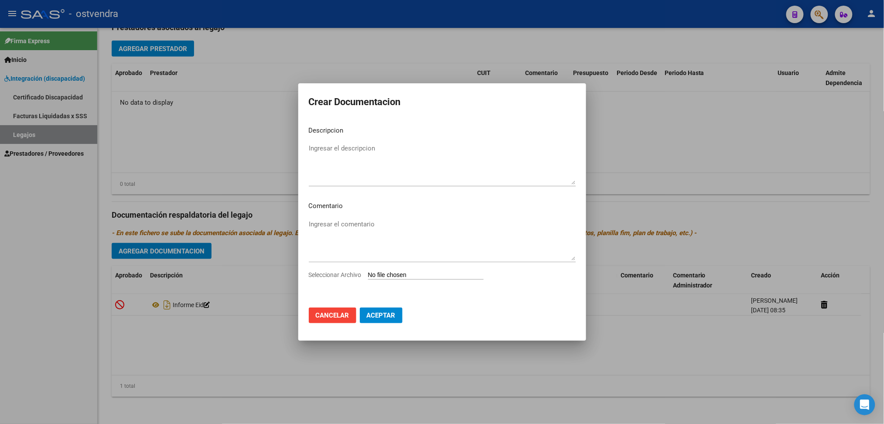
click at [360, 150] on textarea "Ingresar el descripcion" at bounding box center [442, 164] width 267 height 41
click at [398, 280] on div "Seleccionar Archivo" at bounding box center [442, 278] width 267 height 17
click at [398, 276] on input "Seleccionar Archivo" at bounding box center [426, 275] width 116 height 8
type input "C:\fakepath\ilovepdf_merged - 2025-09-05T103034.010.pdf"
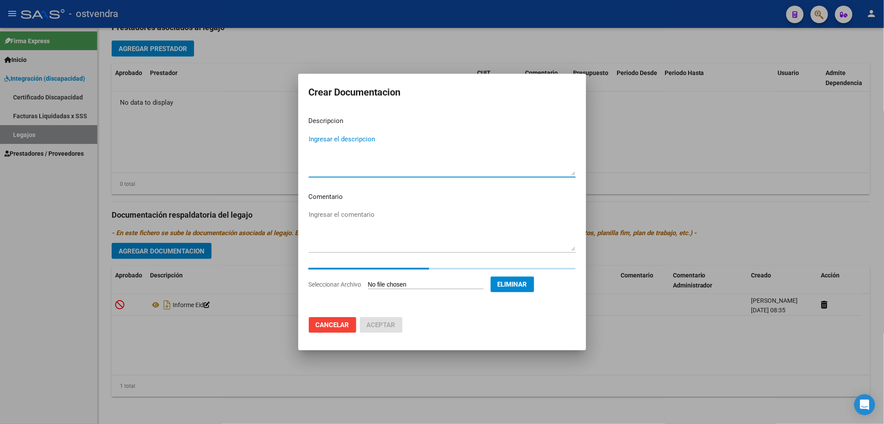
click at [372, 154] on textarea "Ingresar el descripcion" at bounding box center [442, 154] width 267 height 41
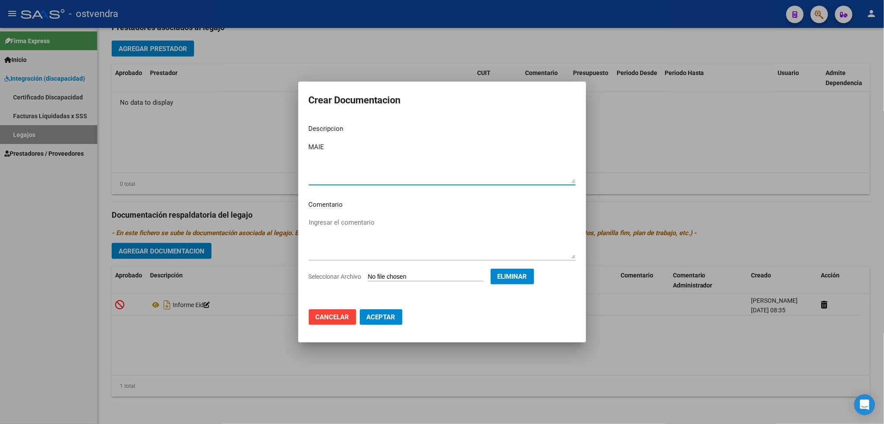
type textarea "MAIE"
click at [374, 307] on mat-dialog-actions "Cancelar Aceptar" at bounding box center [442, 317] width 267 height 30
click at [374, 315] on span "Aceptar" at bounding box center [381, 317] width 29 height 8
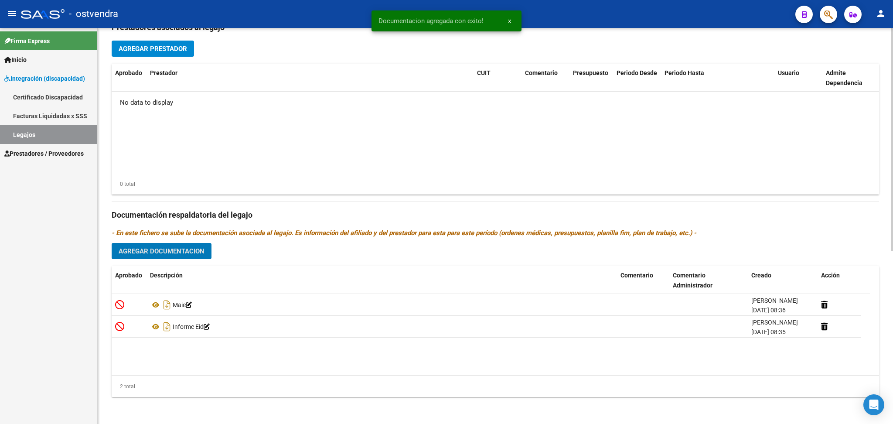
click at [183, 247] on span "Agregar Documentacion" at bounding box center [162, 251] width 86 height 8
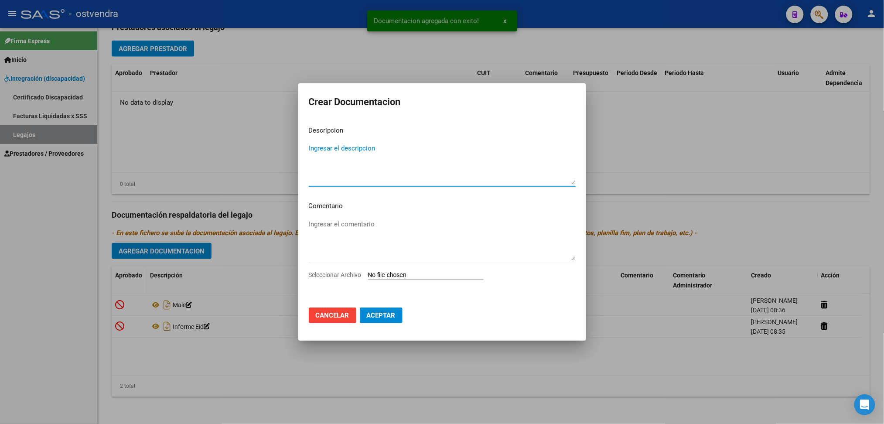
click at [396, 274] on input "Seleccionar Archivo" at bounding box center [426, 275] width 116 height 8
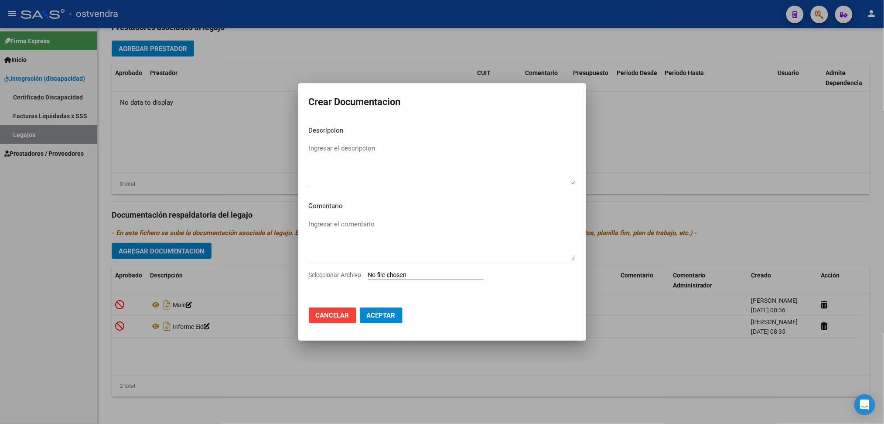
type input "C:\fakepath\.PAEZ VILLALBA ENZO- MII.pdf"
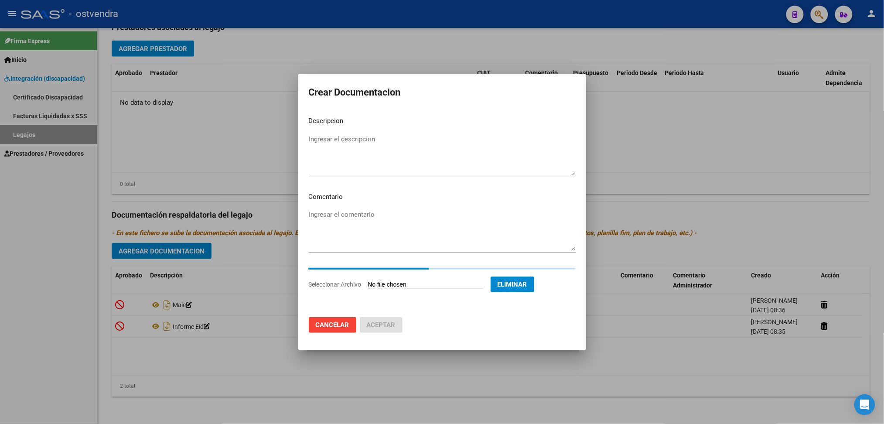
click at [353, 145] on textarea "Ingresar el descripcion" at bounding box center [442, 154] width 267 height 41
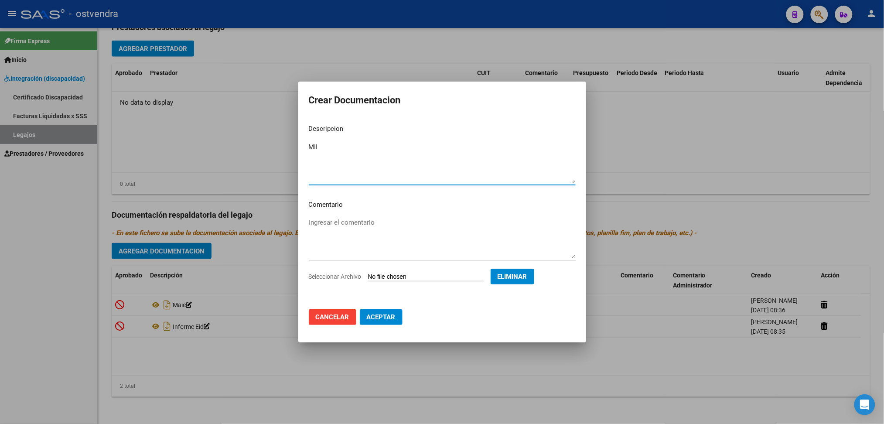
type textarea "MII"
click at [376, 318] on span "Aceptar" at bounding box center [381, 317] width 29 height 8
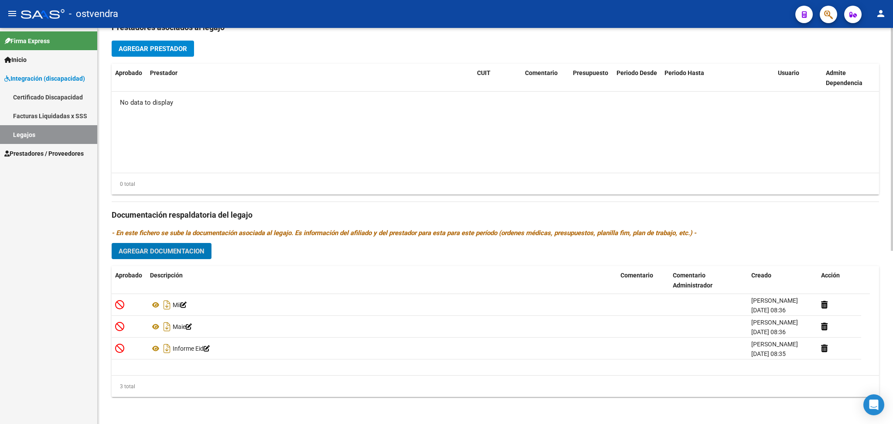
click at [173, 52] on span "Agregar Prestador" at bounding box center [153, 49] width 68 height 8
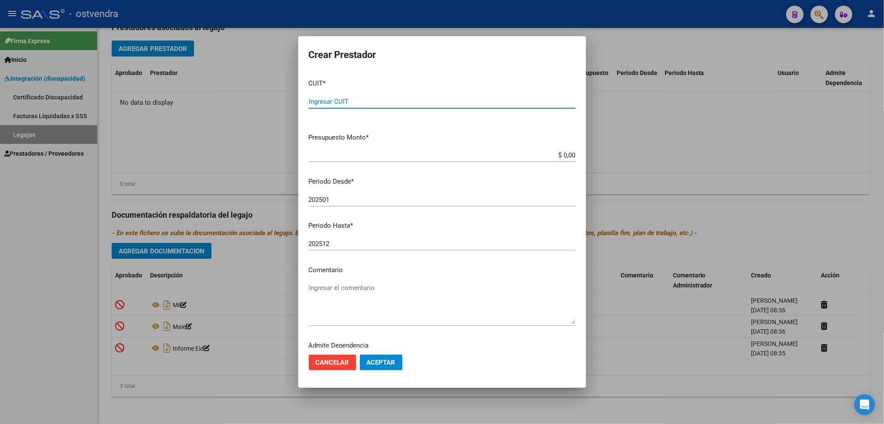
paste input "30-71496918-4"
type input "30-71496918-4"
type input "$ 0,01"
type input "202509"
click at [368, 367] on button "Aceptar" at bounding box center [381, 363] width 43 height 16
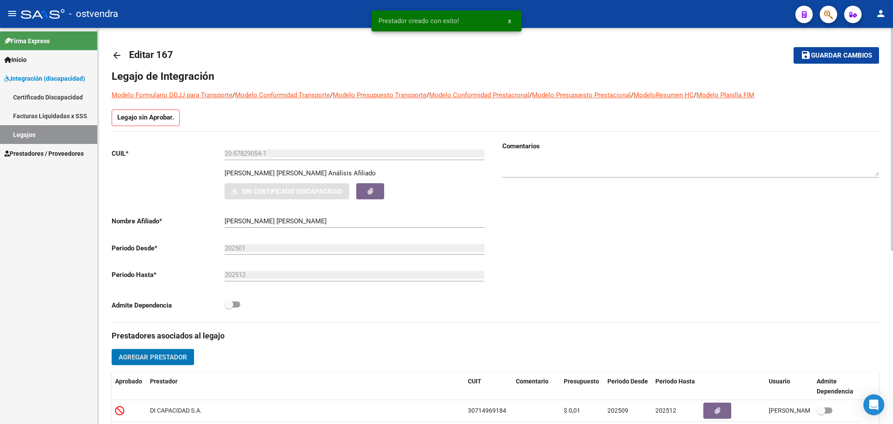
scroll to position [0, 0]
click at [826, 57] on span "Guardar cambios" at bounding box center [841, 56] width 61 height 8
click at [113, 56] on mat-icon "arrow_back" at bounding box center [117, 56] width 10 height 10
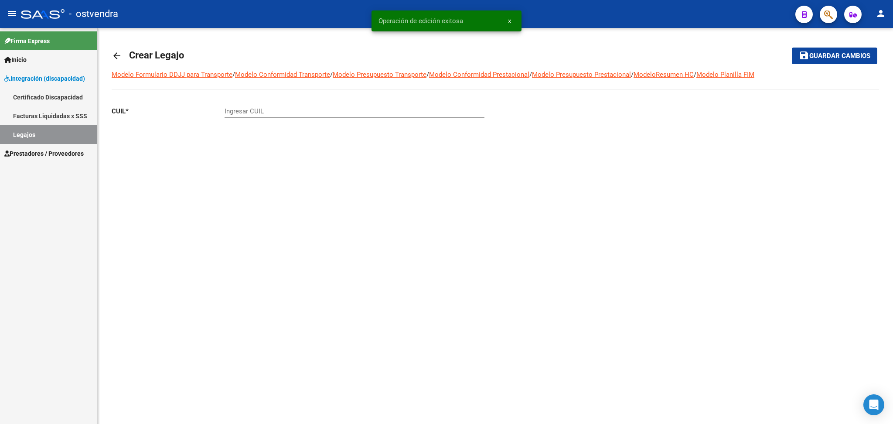
click at [112, 55] on mat-icon "arrow_back" at bounding box center [117, 56] width 10 height 10
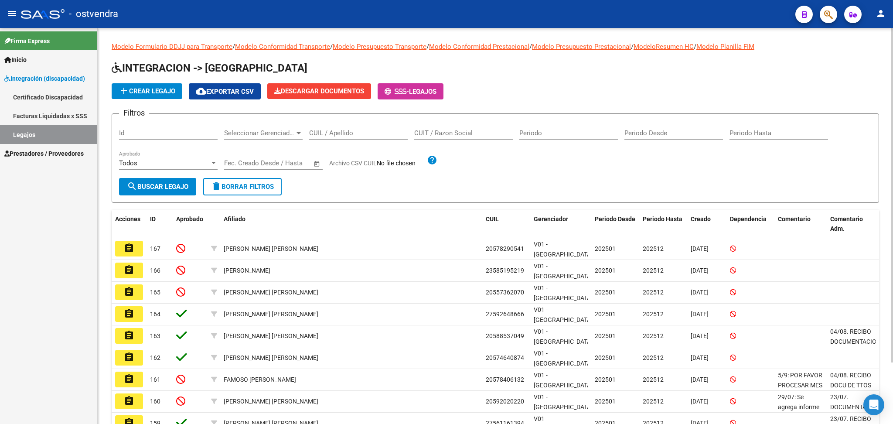
click at [137, 95] on button "add Crear Legajo" at bounding box center [147, 91] width 71 height 16
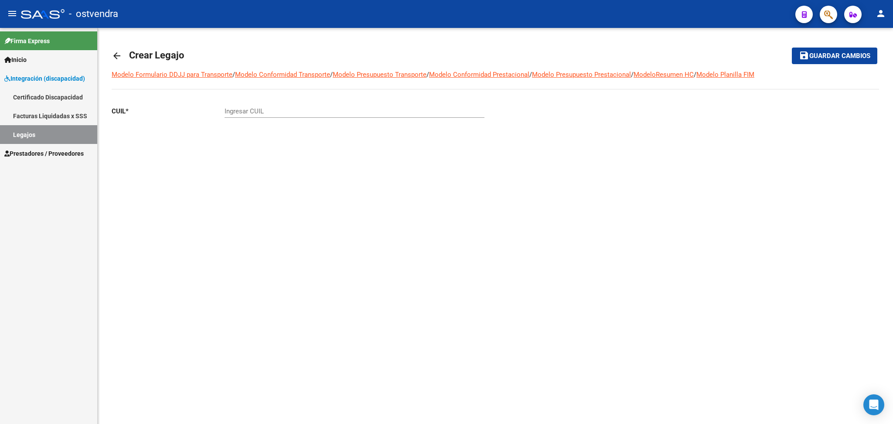
click at [260, 110] on input "Ingresar CUIL" at bounding box center [355, 111] width 260 height 8
paste input "-55821565"
type input "20-55821565-9"
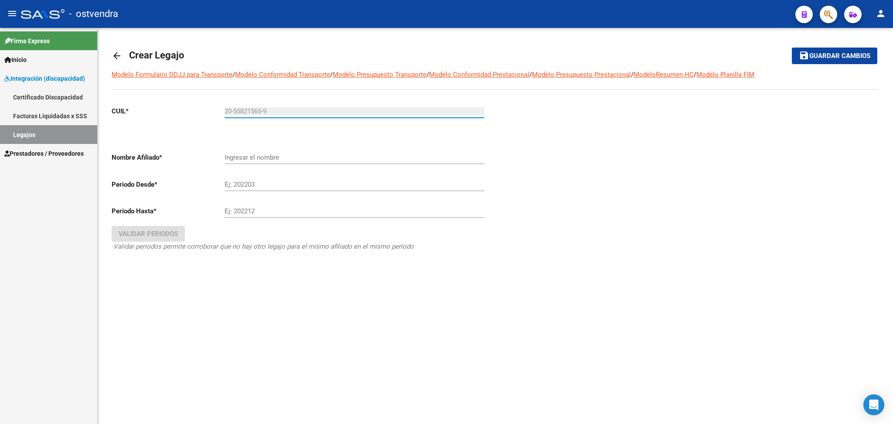
type input "PEDERNERA RAMIRO MIZAEL"
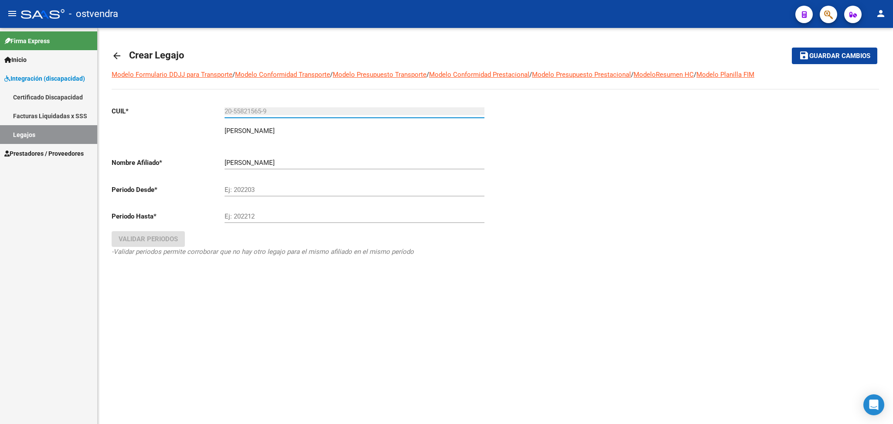
type input "20-55821565-9"
click at [256, 188] on input "Ej: 202203" at bounding box center [355, 190] width 260 height 8
type input "202501"
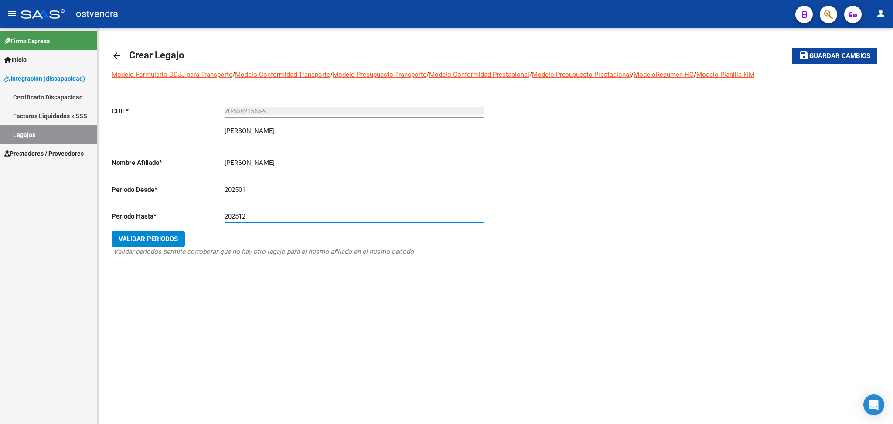
type input "202512"
click at [141, 242] on span "Validar Periodos" at bounding box center [148, 239] width 59 height 8
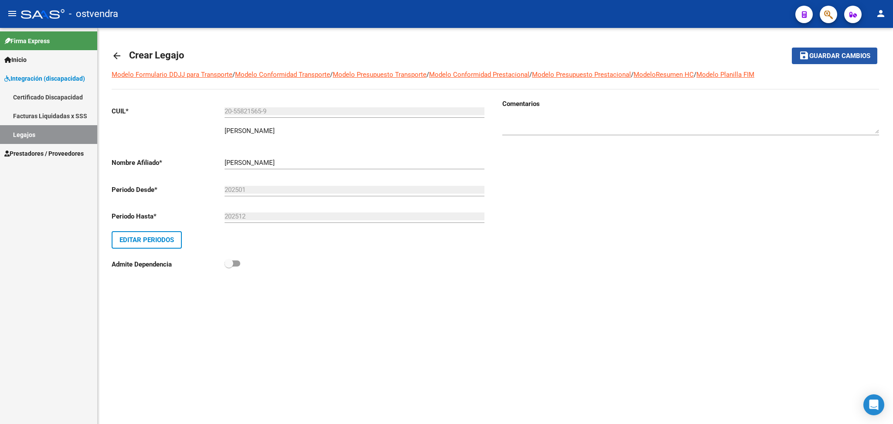
click at [848, 58] on span "Guardar cambios" at bounding box center [840, 56] width 61 height 8
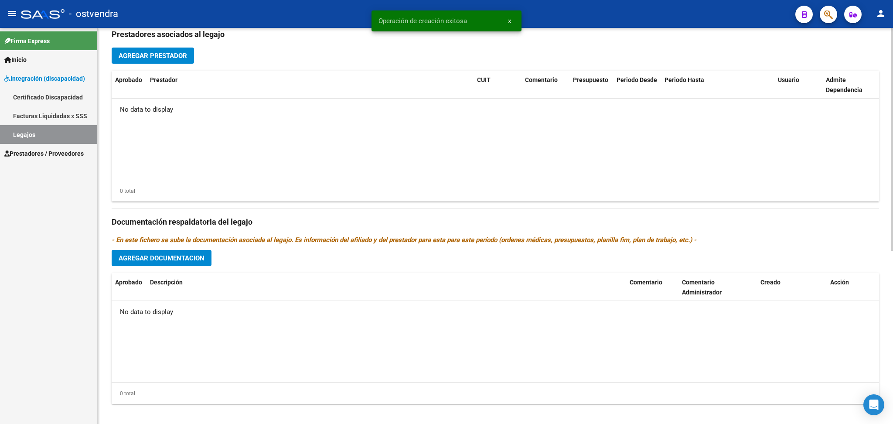
scroll to position [309, 0]
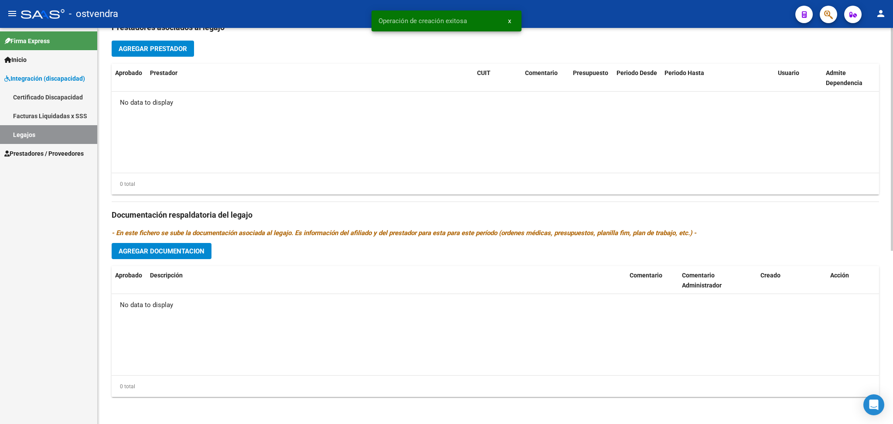
click at [180, 256] on button "Agregar Documentacion" at bounding box center [162, 251] width 100 height 16
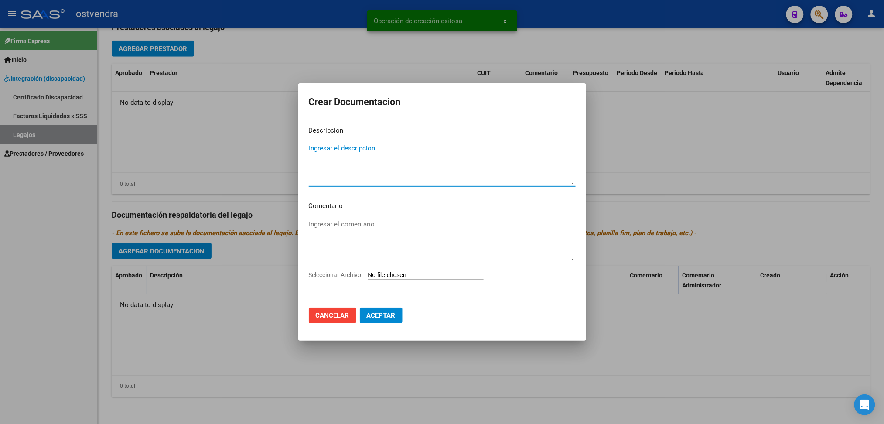
click at [410, 275] on input "Seleccionar Archivo" at bounding box center [426, 275] width 116 height 8
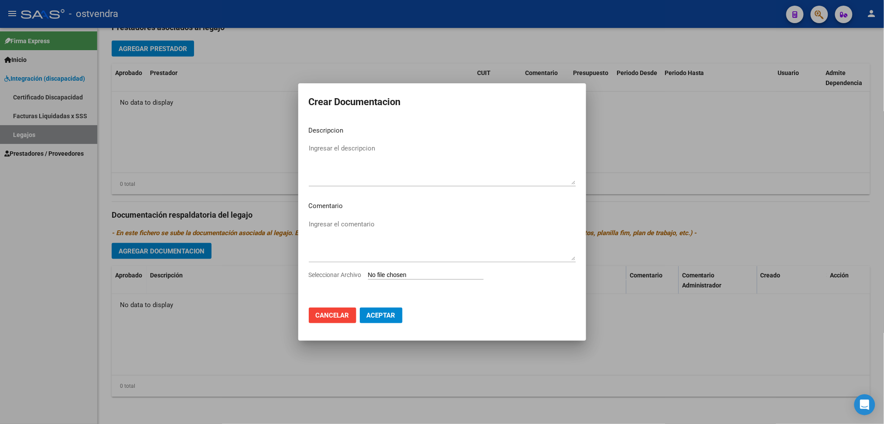
type input "C:\fakepath\.PEDERNERA RAMIR MIZAEL- MAIE.pdf"
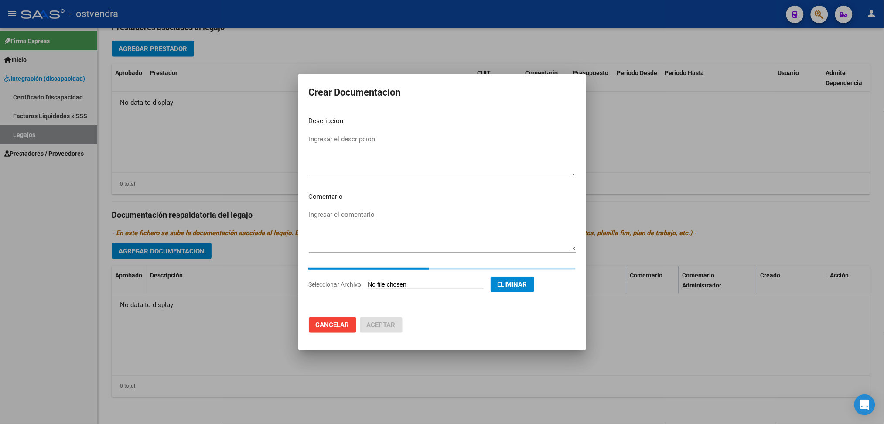
click at [327, 133] on div "Ingresar el descripcion" at bounding box center [442, 155] width 267 height 44
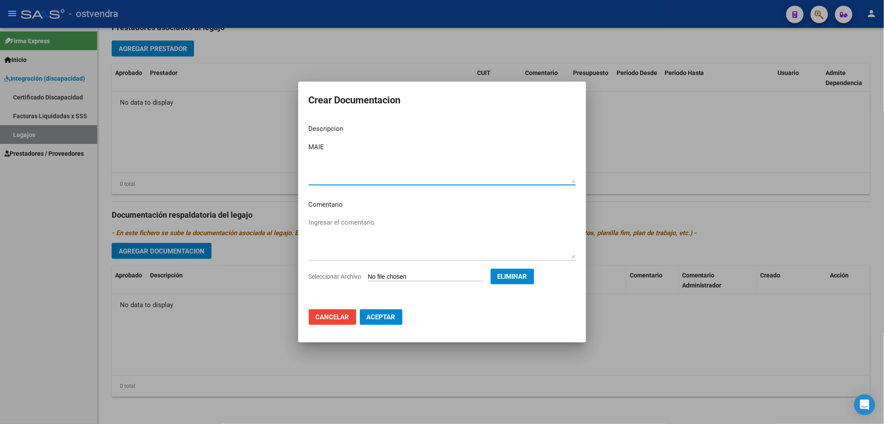
type textarea "MAIE"
click at [378, 312] on button "Aceptar" at bounding box center [381, 317] width 43 height 16
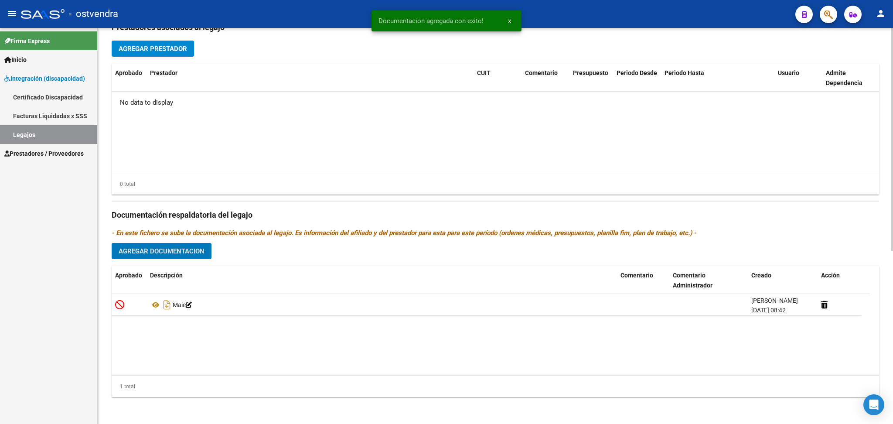
click at [164, 252] on span "Agregar Documentacion" at bounding box center [162, 251] width 86 height 8
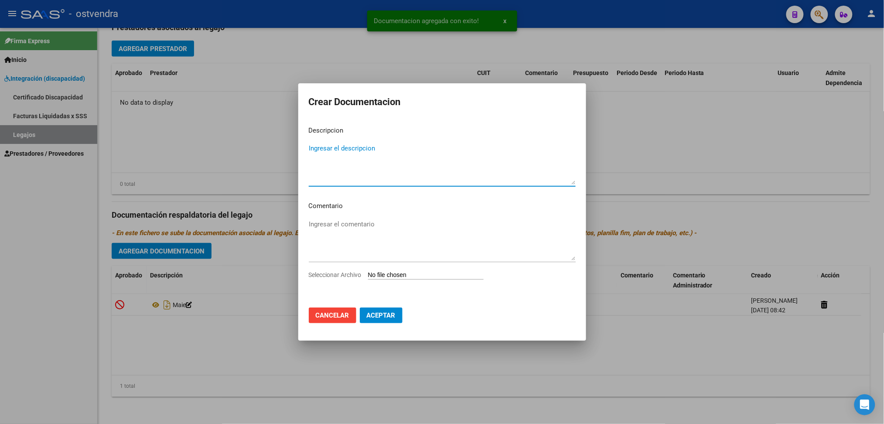
click at [412, 271] on input "Seleccionar Archivo" at bounding box center [426, 275] width 116 height 8
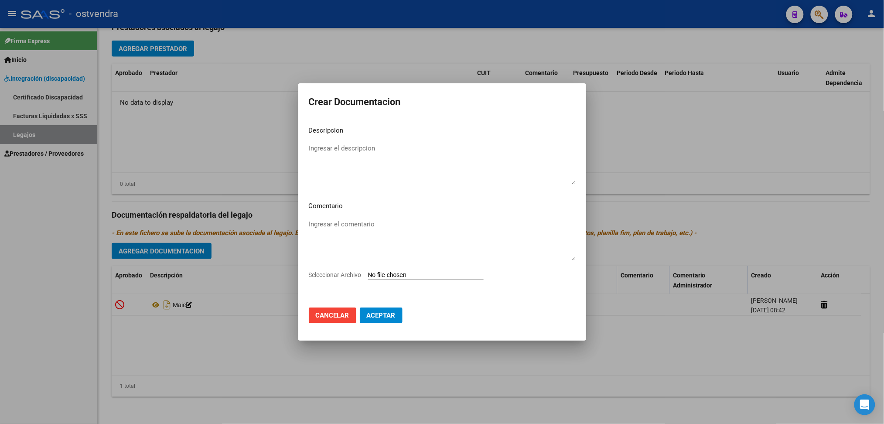
type input "C:\fakepath\.PEDERNERA RAMIRO MIZAEL-MII.pdf"
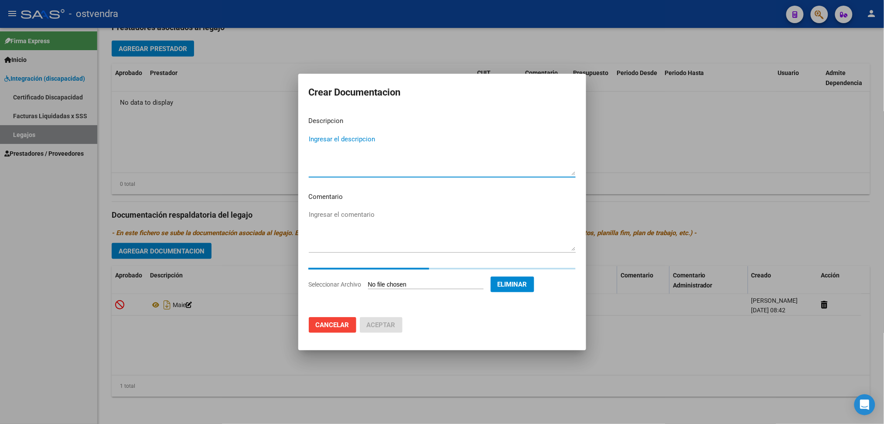
click at [332, 139] on textarea "Ingresar el descripcion" at bounding box center [442, 154] width 267 height 41
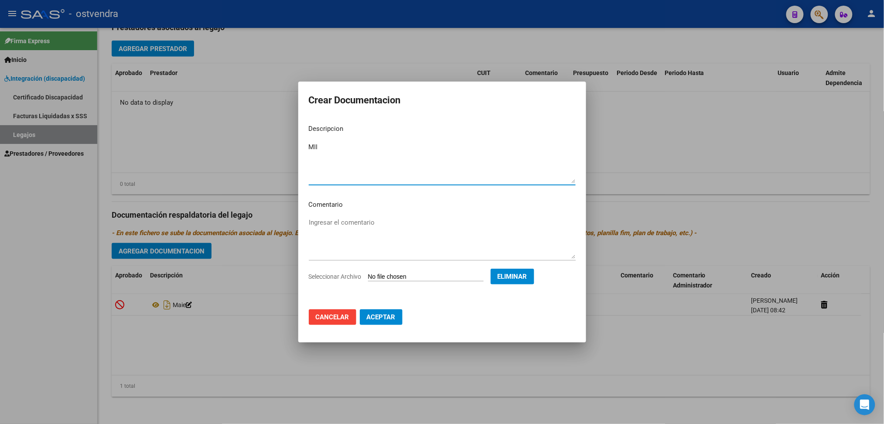
type textarea "MII"
click at [393, 318] on span "Aceptar" at bounding box center [381, 317] width 29 height 8
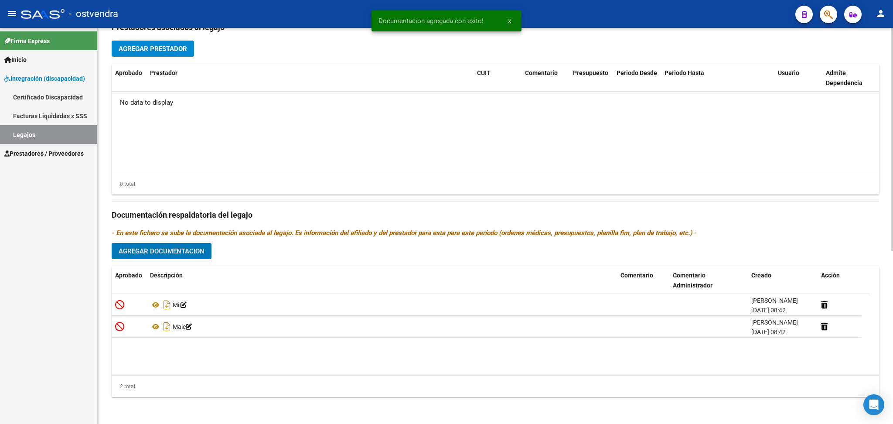
click at [189, 260] on div "Prestadores asociados al legajo Agregar Prestador Aprobado Prestador CUIT Comen…" at bounding box center [496, 209] width 768 height 390
click at [184, 246] on button "Agregar Documentacion" at bounding box center [162, 251] width 100 height 16
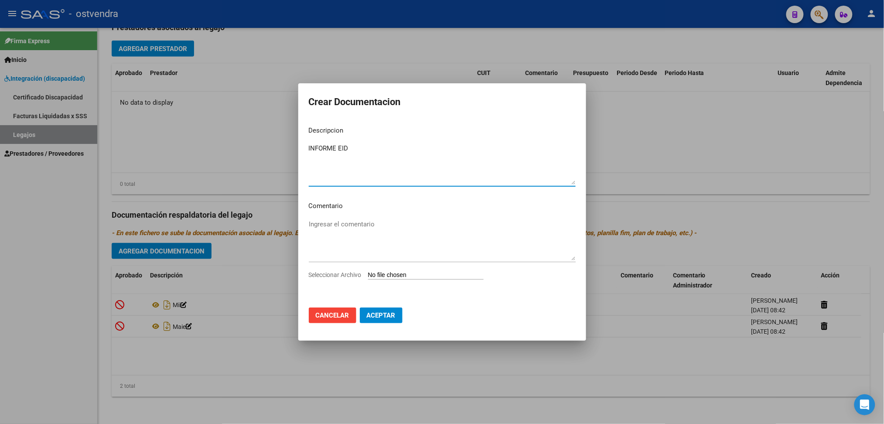
type textarea "INFORME EID"
click at [386, 277] on input "Seleccionar Archivo" at bounding box center [426, 275] width 116 height 8
type input "C:\fakepath\PEDERNERA RAMIRO MIZAEL.pdf"
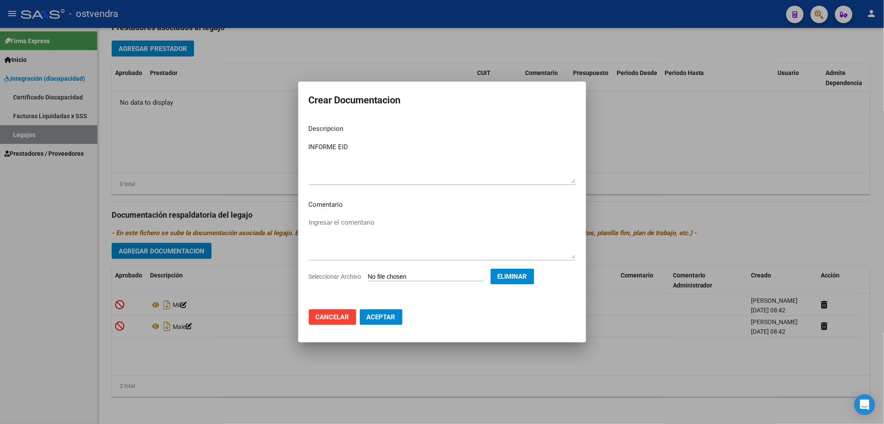
click at [385, 314] on span "Aceptar" at bounding box center [381, 317] width 29 height 8
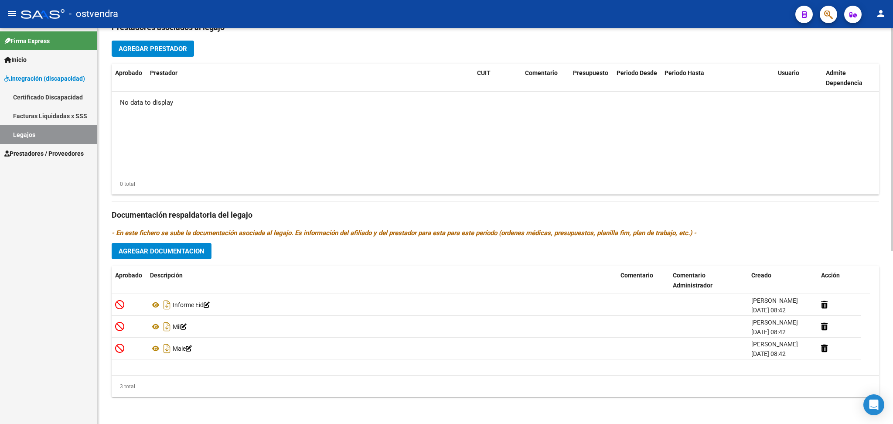
click at [157, 62] on div "Prestadores asociados al legajo Agregar Prestador Aprobado Prestador CUIT Comen…" at bounding box center [496, 209] width 768 height 390
click at [157, 52] on button "Agregar Prestador" at bounding box center [153, 49] width 82 height 16
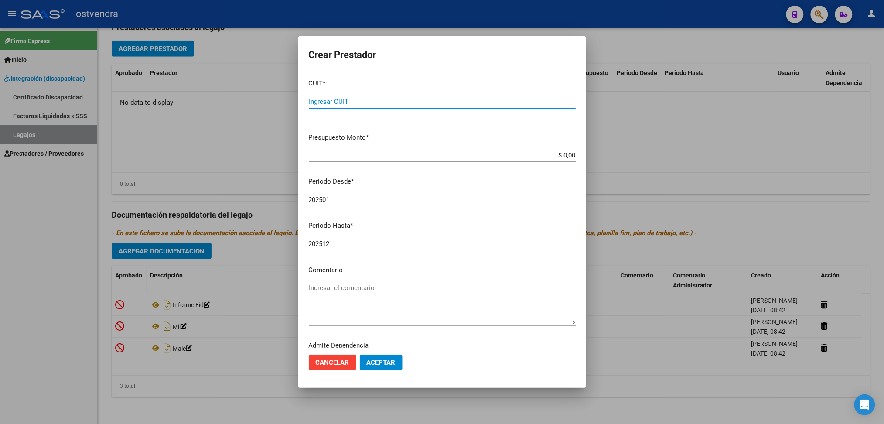
paste input "27-23567609-0"
type input "27-23567609-0"
type input "$ 0,01"
type input "202509"
click at [389, 360] on span "Aceptar" at bounding box center [381, 363] width 29 height 8
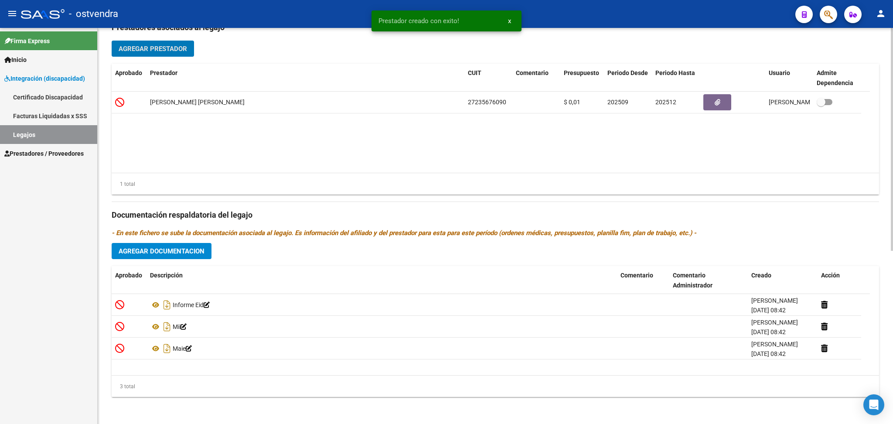
click at [181, 49] on span "Agregar Prestador" at bounding box center [153, 49] width 68 height 8
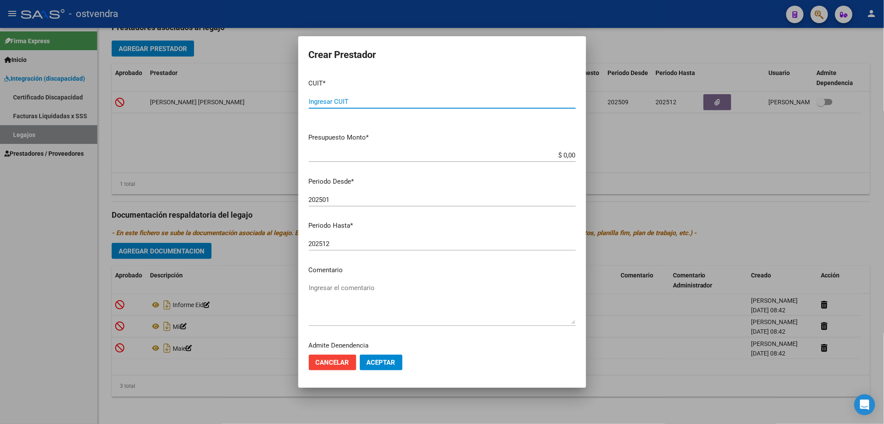
paste input "30-71496918-4"
type input "30-71496918-4"
type input "$ 0,01"
type input "202509"
click at [384, 366] on button "Aceptar" at bounding box center [381, 363] width 43 height 16
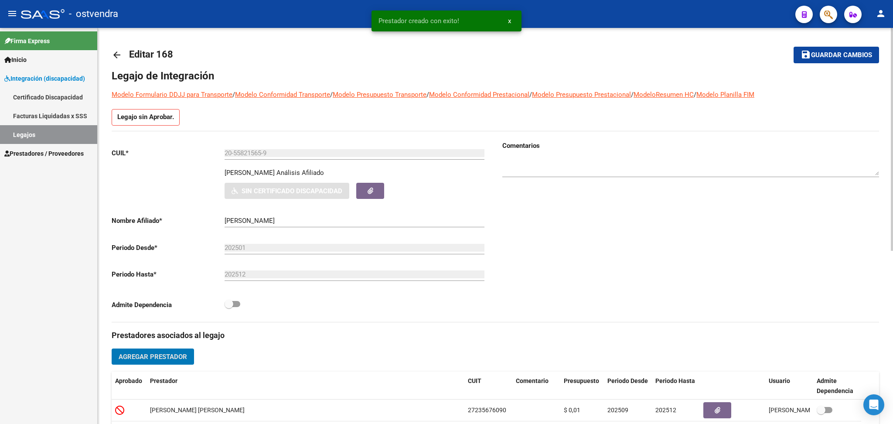
scroll to position [0, 0]
click at [844, 53] on span "Guardar cambios" at bounding box center [841, 56] width 61 height 8
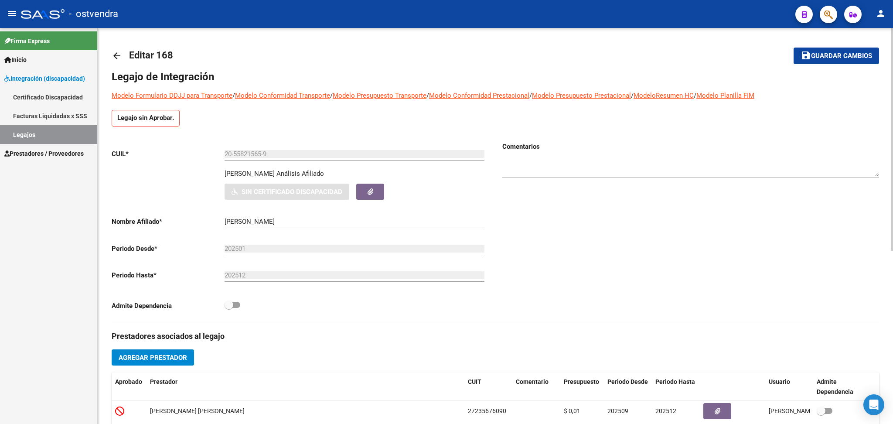
click at [121, 51] on mat-icon "arrow_back" at bounding box center [117, 56] width 10 height 10
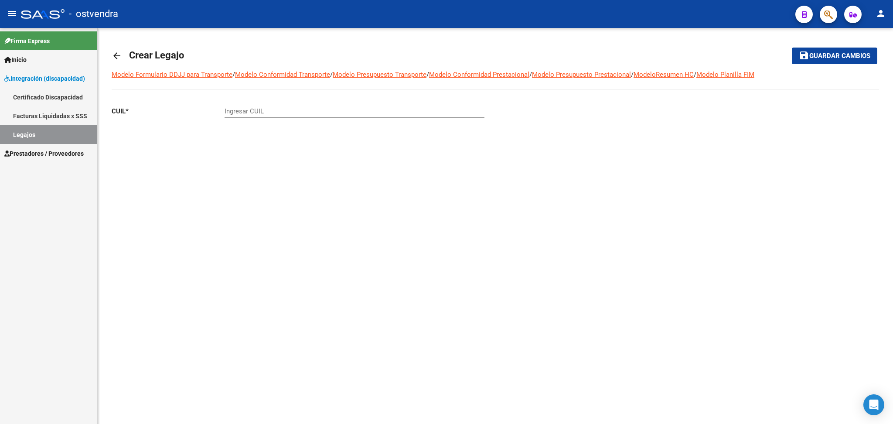
click at [120, 51] on mat-icon "arrow_back" at bounding box center [117, 56] width 10 height 10
